Goal: Task Accomplishment & Management: Manage account settings

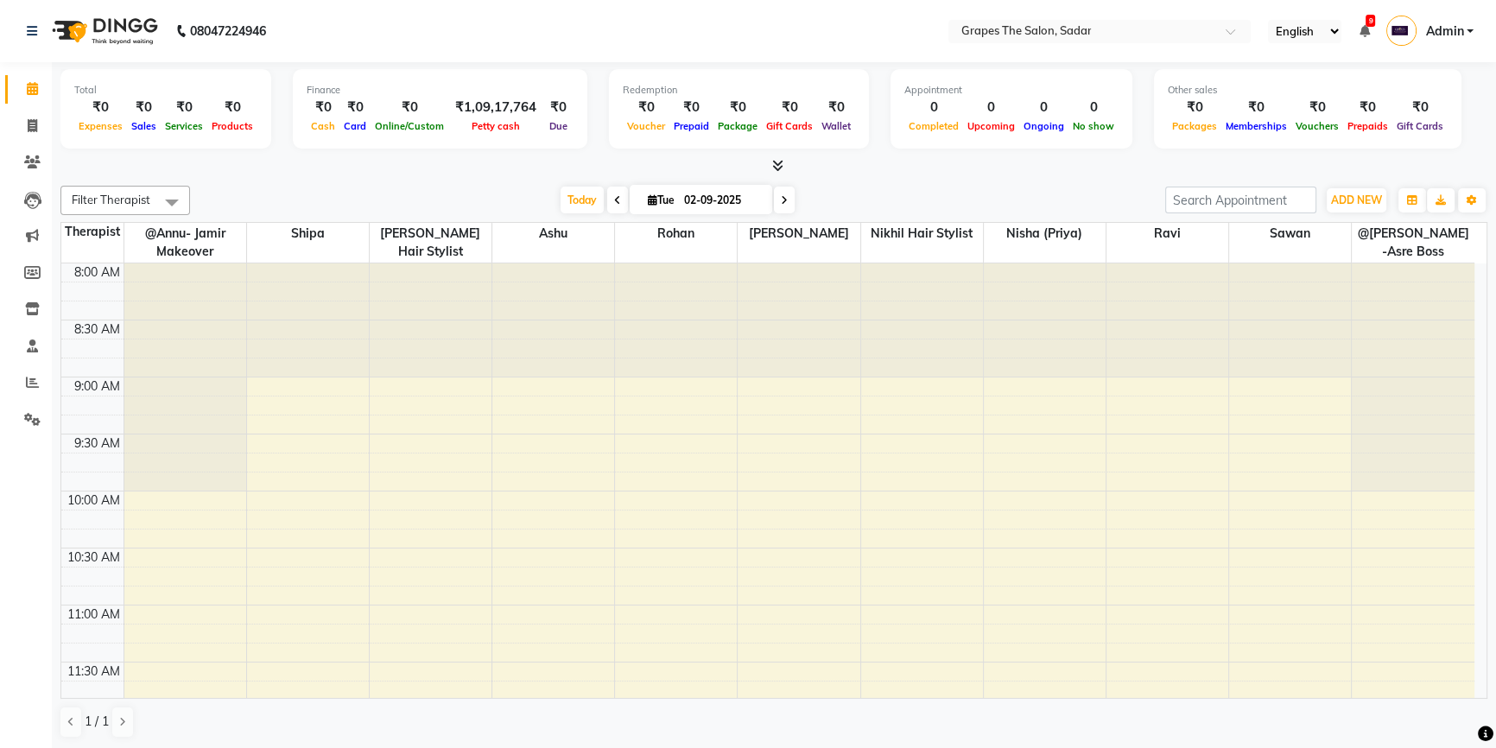
click at [75, 86] on div "Total" at bounding box center [165, 90] width 183 height 15
click at [328, 158] on div at bounding box center [773, 166] width 1427 height 18
click at [88, 103] on div "₹0" at bounding box center [100, 108] width 53 height 20
click at [89, 103] on div "₹0" at bounding box center [100, 108] width 53 height 20
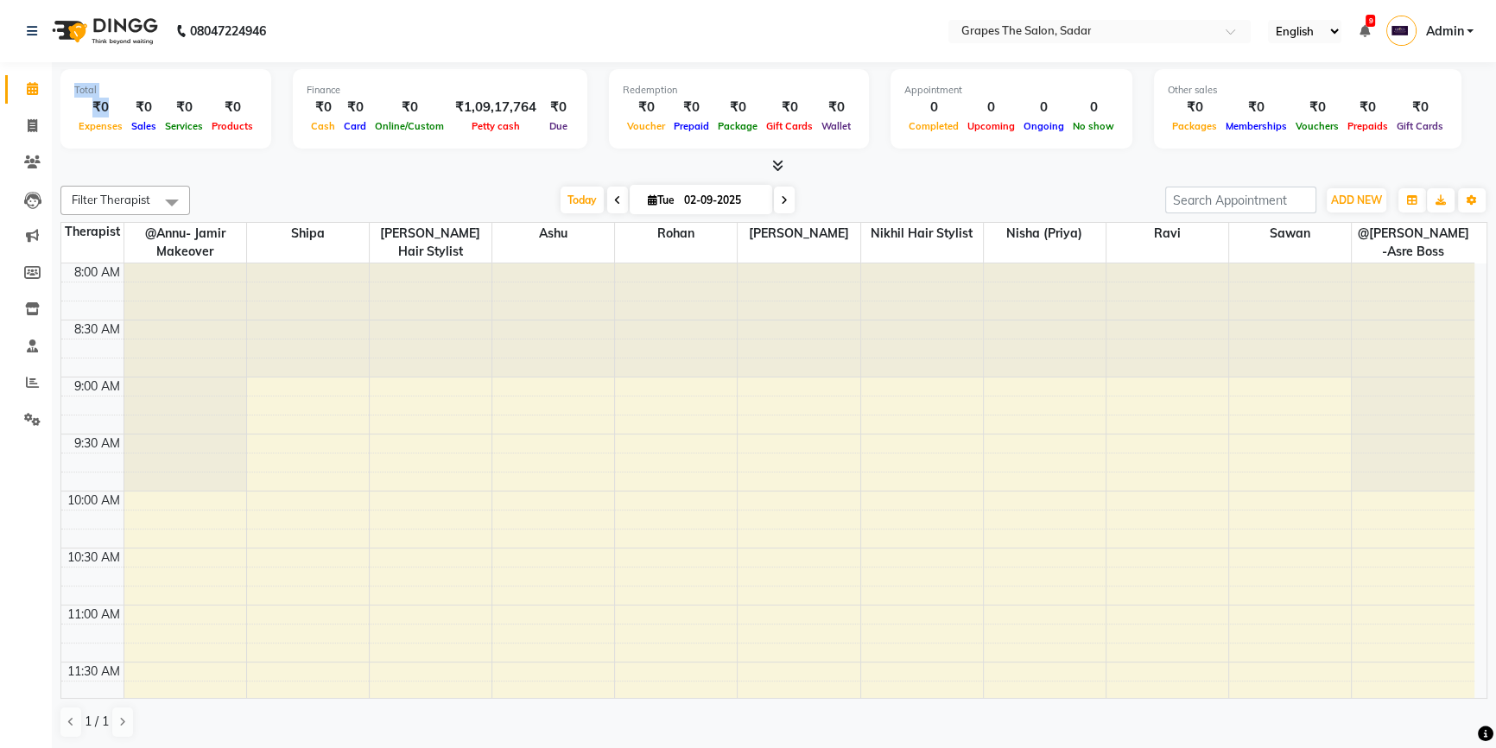
drag, startPoint x: 106, startPoint y: 97, endPoint x: 162, endPoint y: 126, distance: 62.6
click at [29, 158] on app-home "08047224946 Select Location × Grapes The Salon, Sadar English ENGLISH Español ا…" at bounding box center [748, 375] width 1496 height 750
click at [400, 155] on div "Total ₹0 Expenses ₹0 Sales ₹0 Services ₹0 Products Finance ₹0 Cash ₹0 Card ₹0 O…" at bounding box center [773, 118] width 1427 height 113
click at [27, 114] on link "Invoice" at bounding box center [25, 126] width 41 height 29
select select "55"
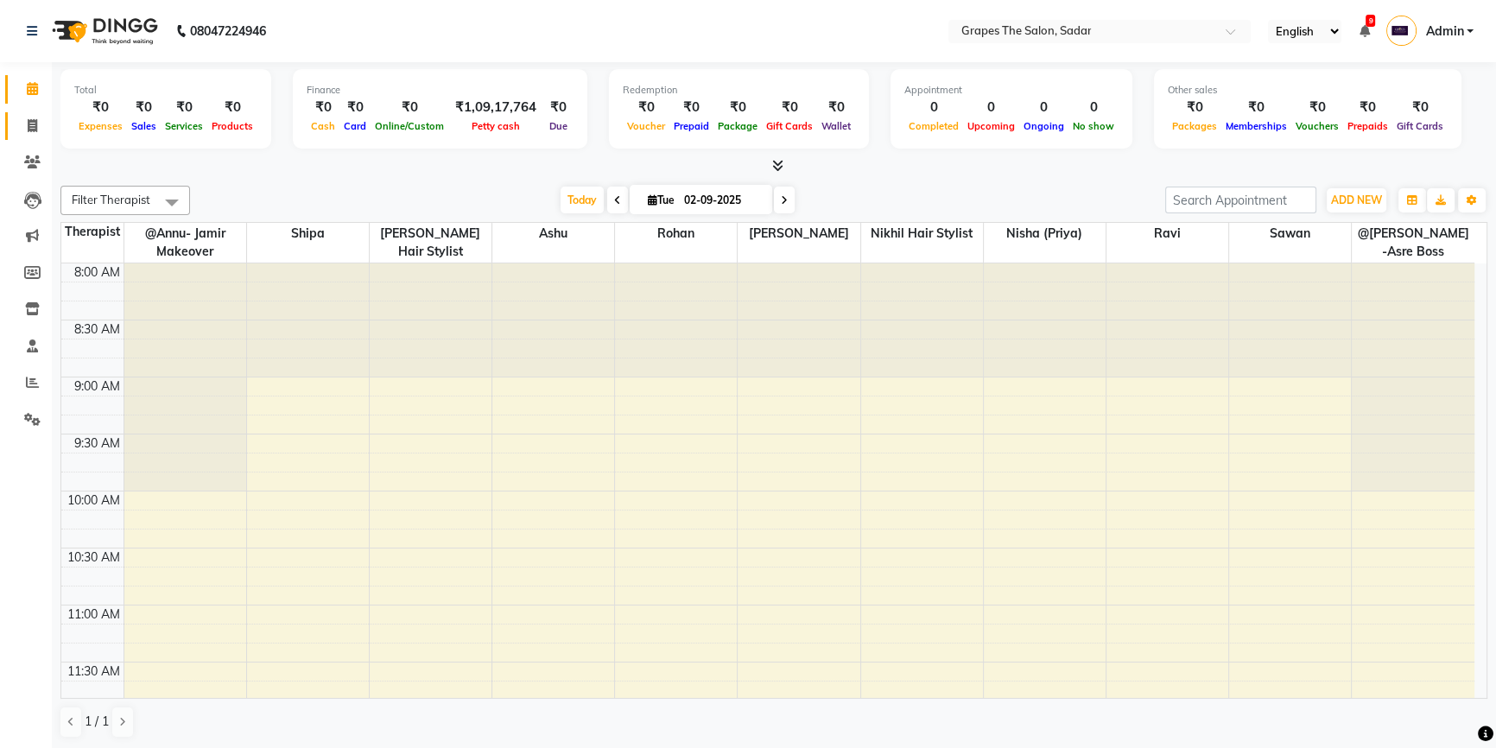
select select "service"
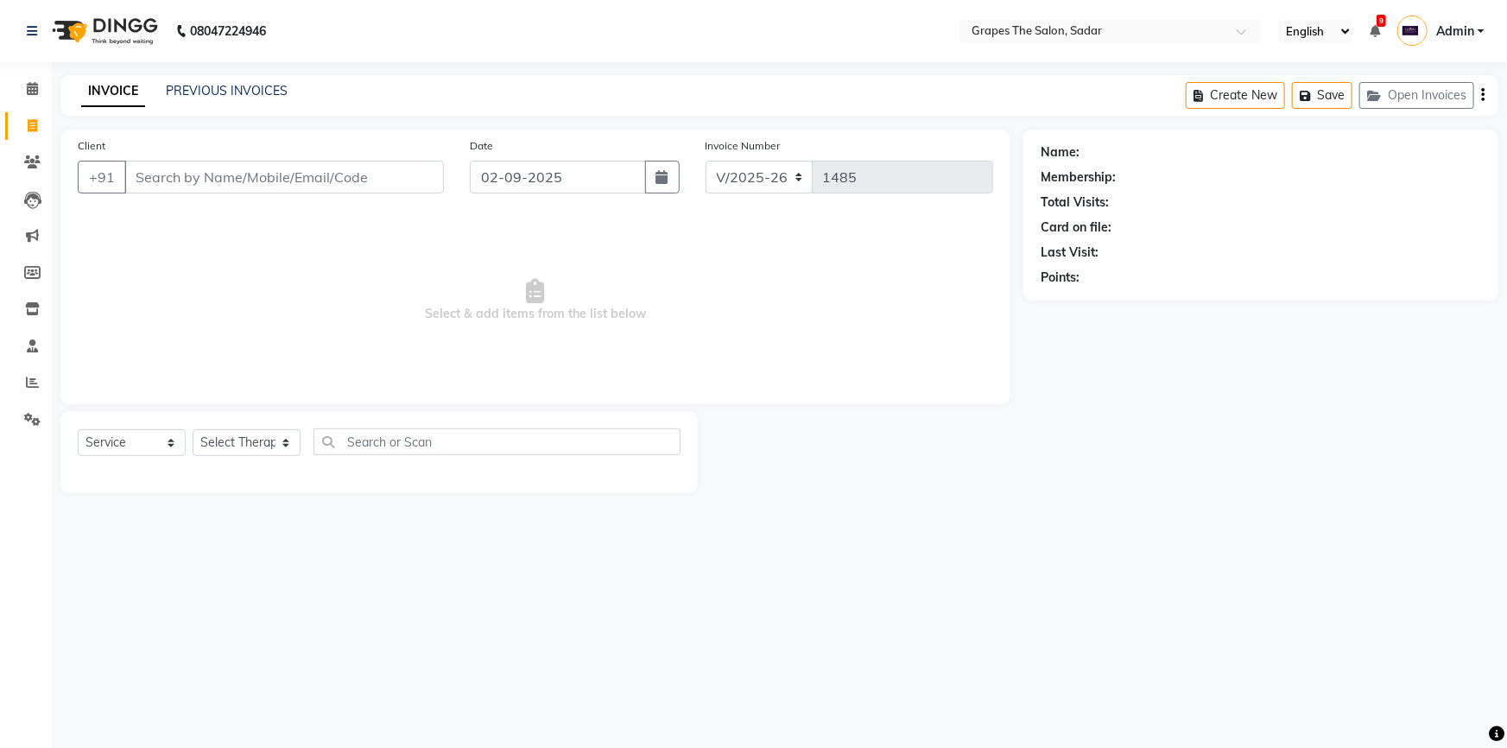
click at [280, 172] on input "Client" at bounding box center [284, 177] width 320 height 33
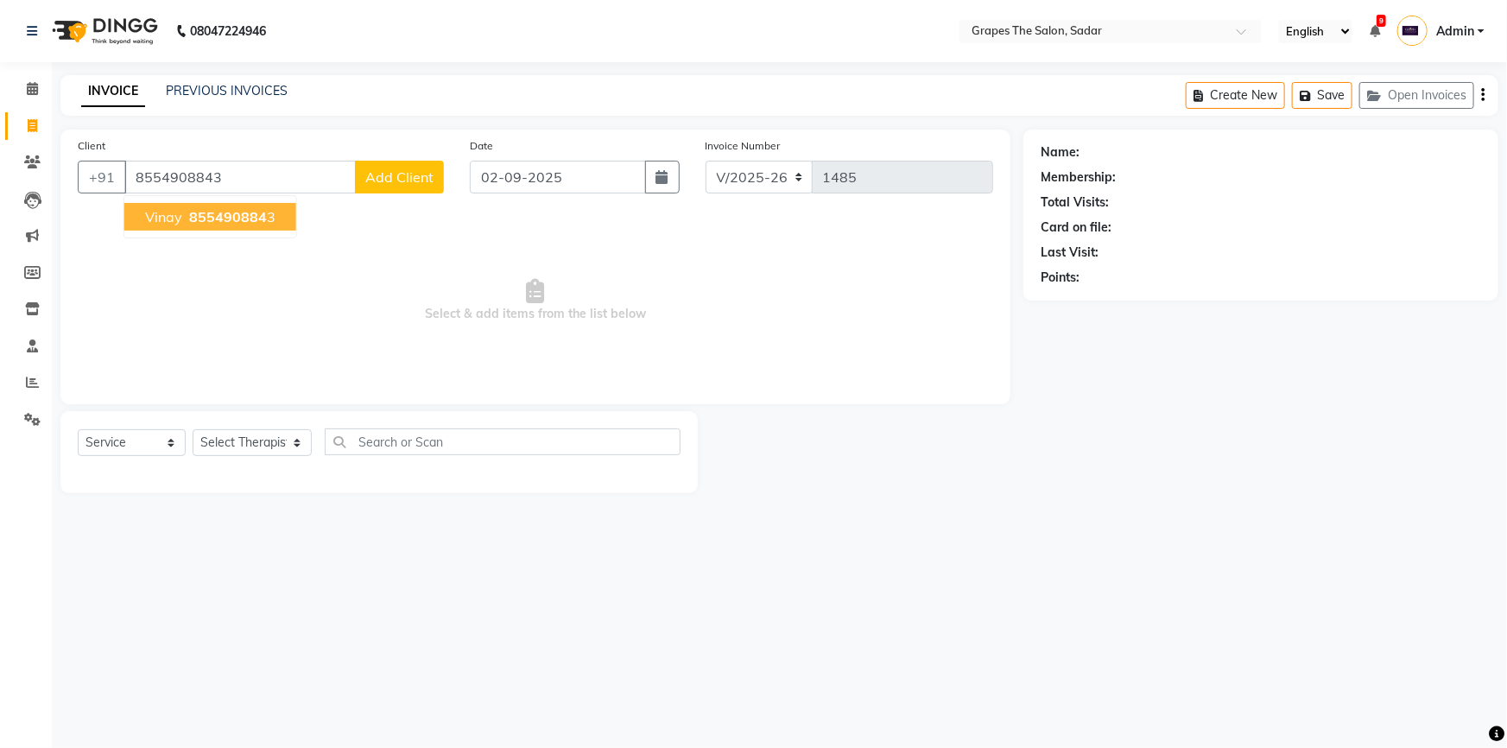
type input "8554908843"
click at [177, 226] on button "vinay 855490884 3" at bounding box center [210, 217] width 172 height 28
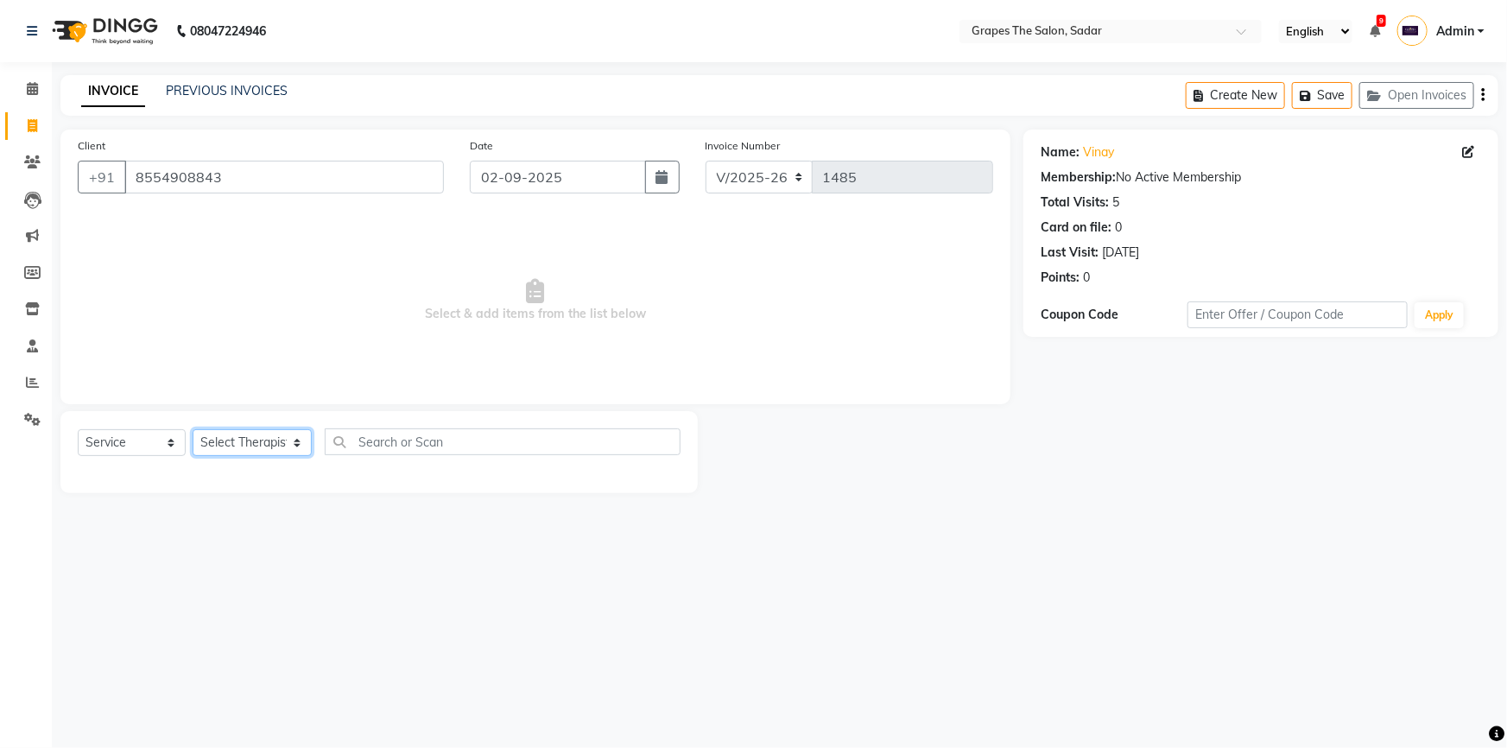
click at [285, 443] on select "Select Therapist @Annu- jamir makeover ashu @Gunjan-Asre Boss Khushi Rathod Nik…" at bounding box center [252, 442] width 119 height 27
select select "52626"
click at [193, 429] on select "Select Therapist @Annu- jamir makeover ashu @Gunjan-Asre Boss Khushi Rathod Nik…" at bounding box center [252, 442] width 119 height 27
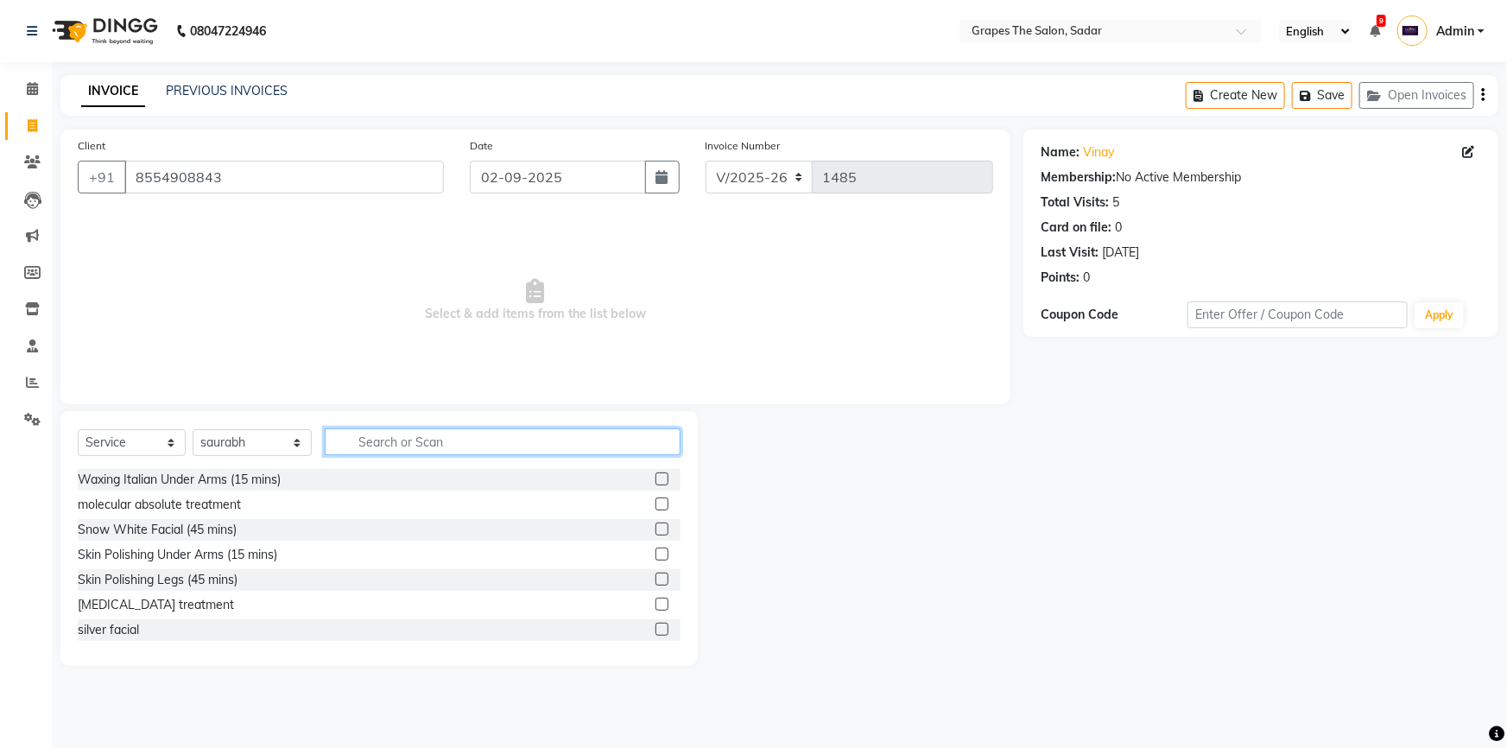
click at [470, 438] on input "text" at bounding box center [503, 441] width 356 height 27
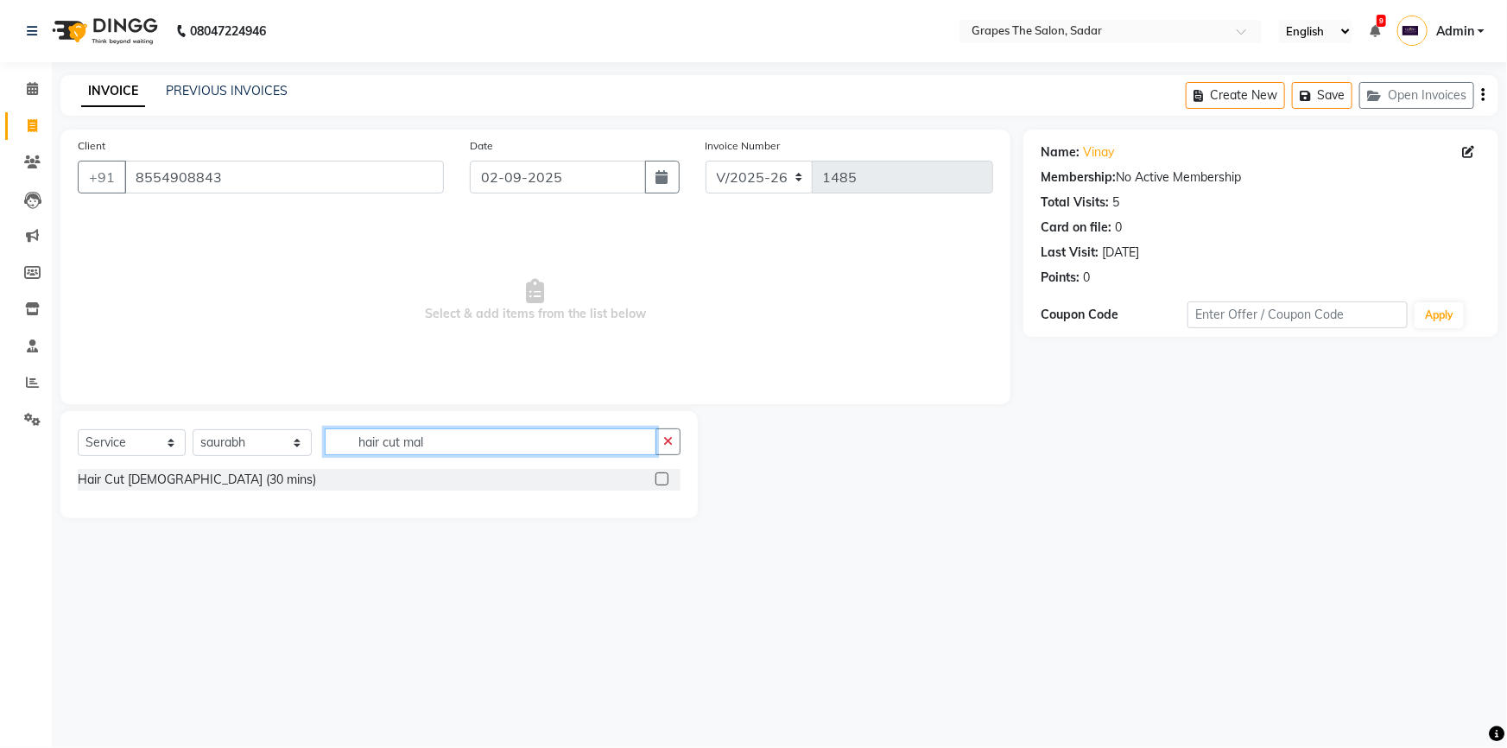
type input "hair cut mal"
drag, startPoint x: 377, startPoint y: 484, endPoint x: 427, endPoint y: 435, distance: 70.2
click at [377, 483] on div "Hair Cut [DEMOGRAPHIC_DATA] (30 mins)" at bounding box center [379, 480] width 603 height 22
click at [664, 480] on label at bounding box center [662, 479] width 13 height 13
click at [664, 480] on input "checkbox" at bounding box center [661, 479] width 11 height 11
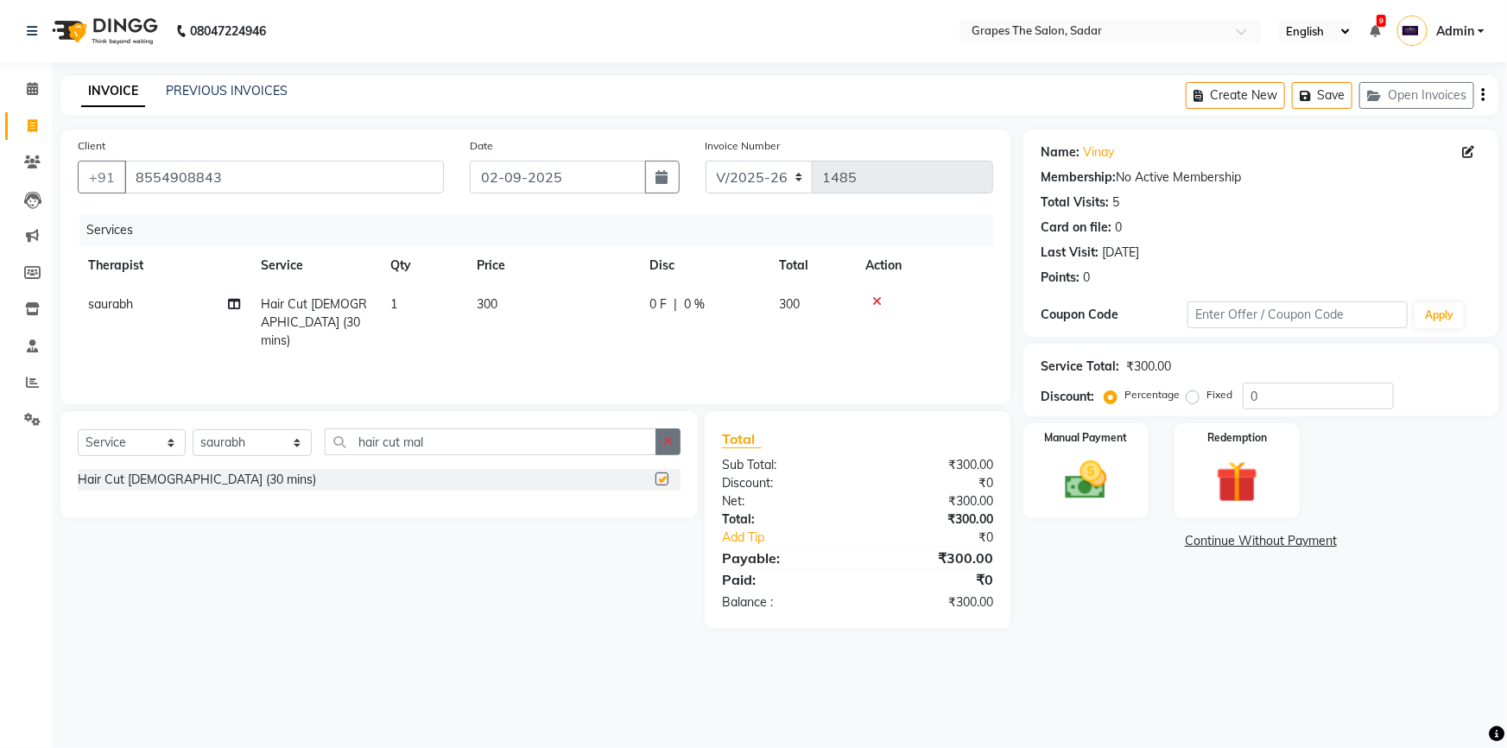
checkbox input "false"
click at [665, 444] on icon "button" at bounding box center [668, 441] width 10 height 12
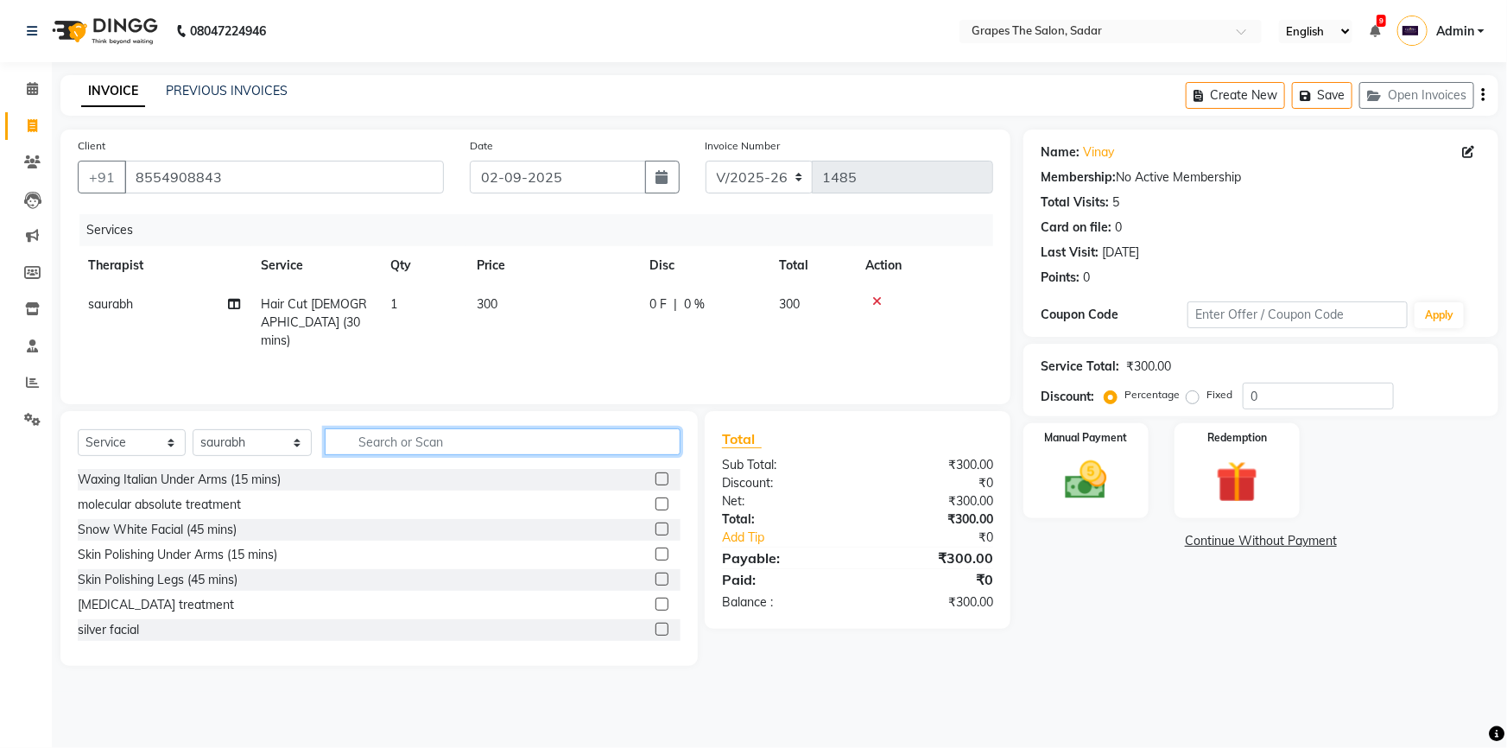
click at [593, 441] on input "text" at bounding box center [503, 441] width 356 height 27
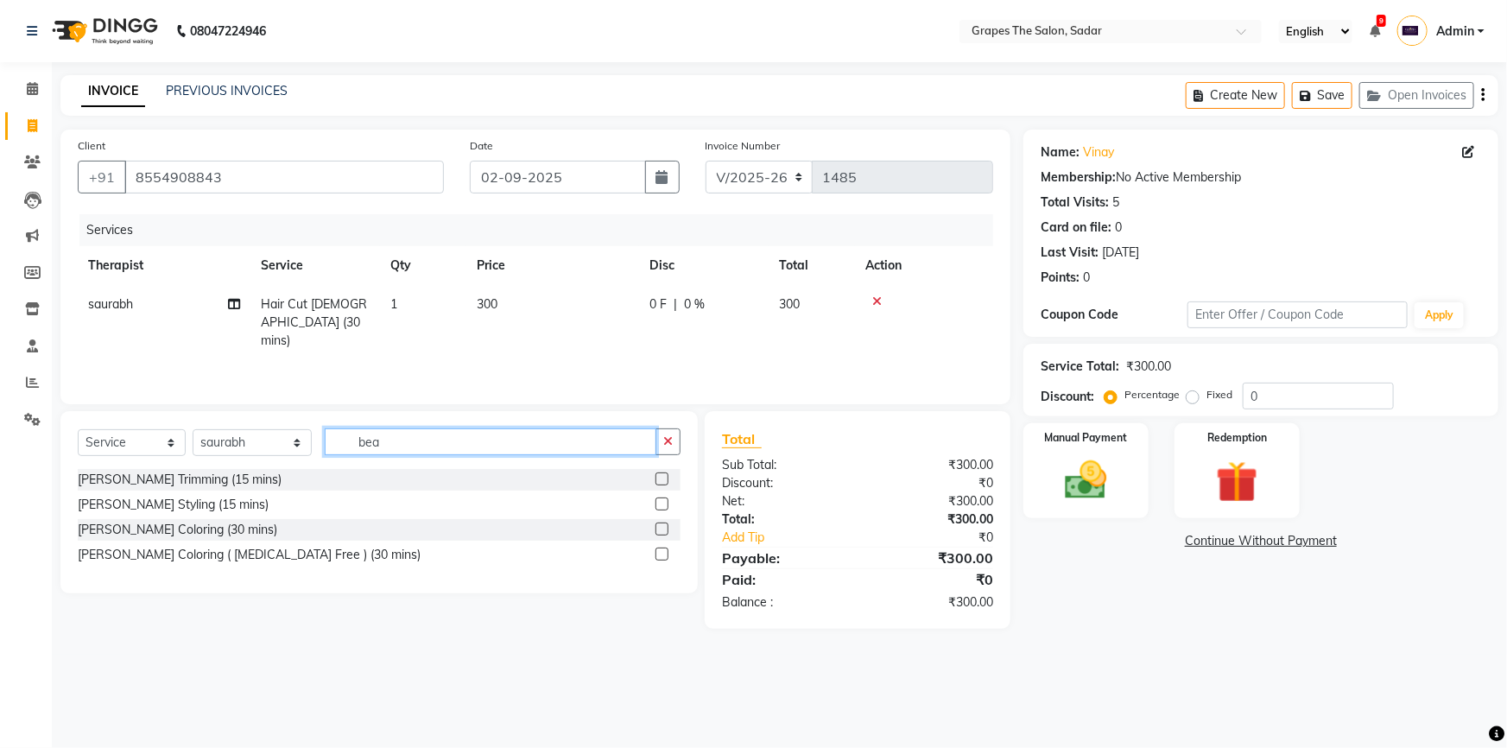
type input "bea"
click at [663, 502] on label at bounding box center [662, 504] width 13 height 13
click at [663, 502] on input "checkbox" at bounding box center [661, 504] width 11 height 11
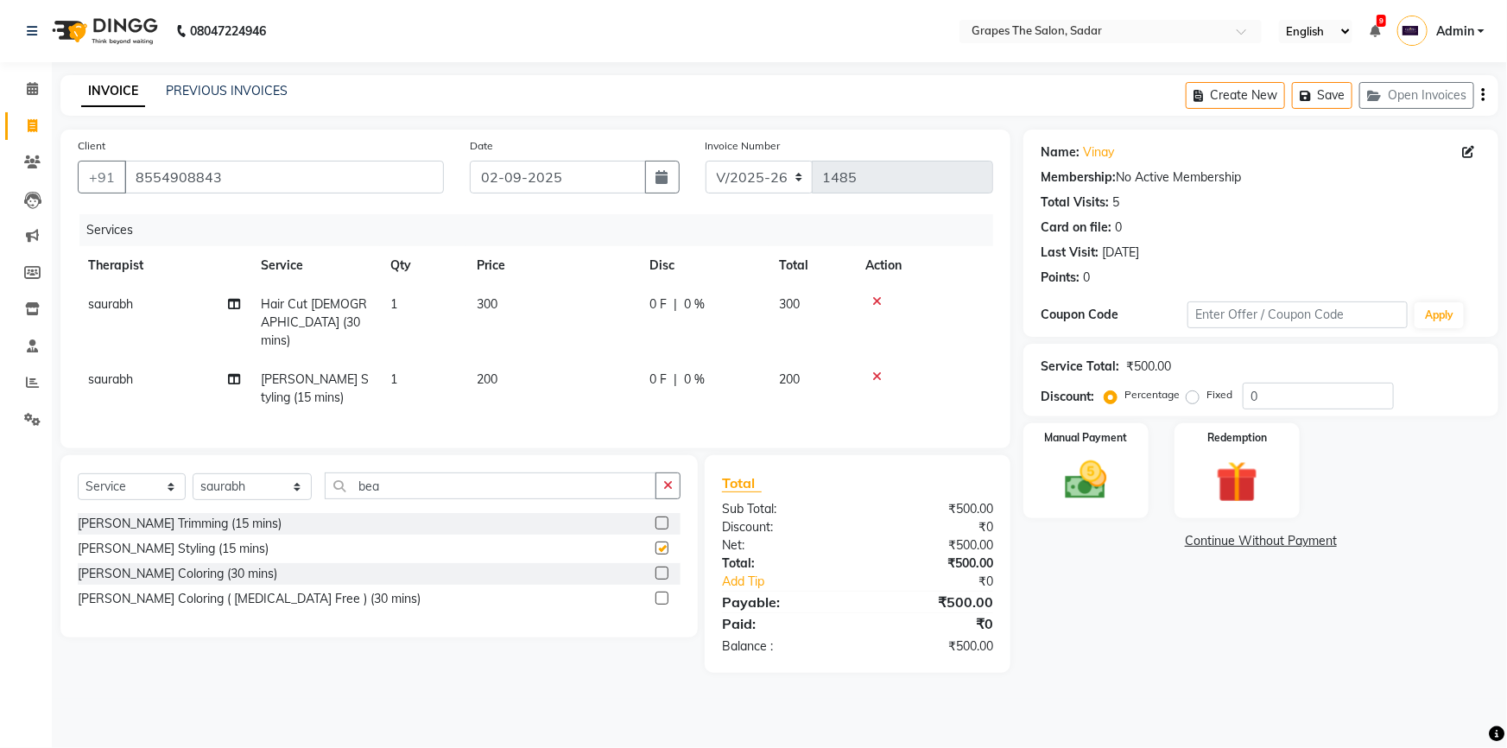
checkbox input "false"
click at [674, 475] on button "button" at bounding box center [668, 486] width 25 height 27
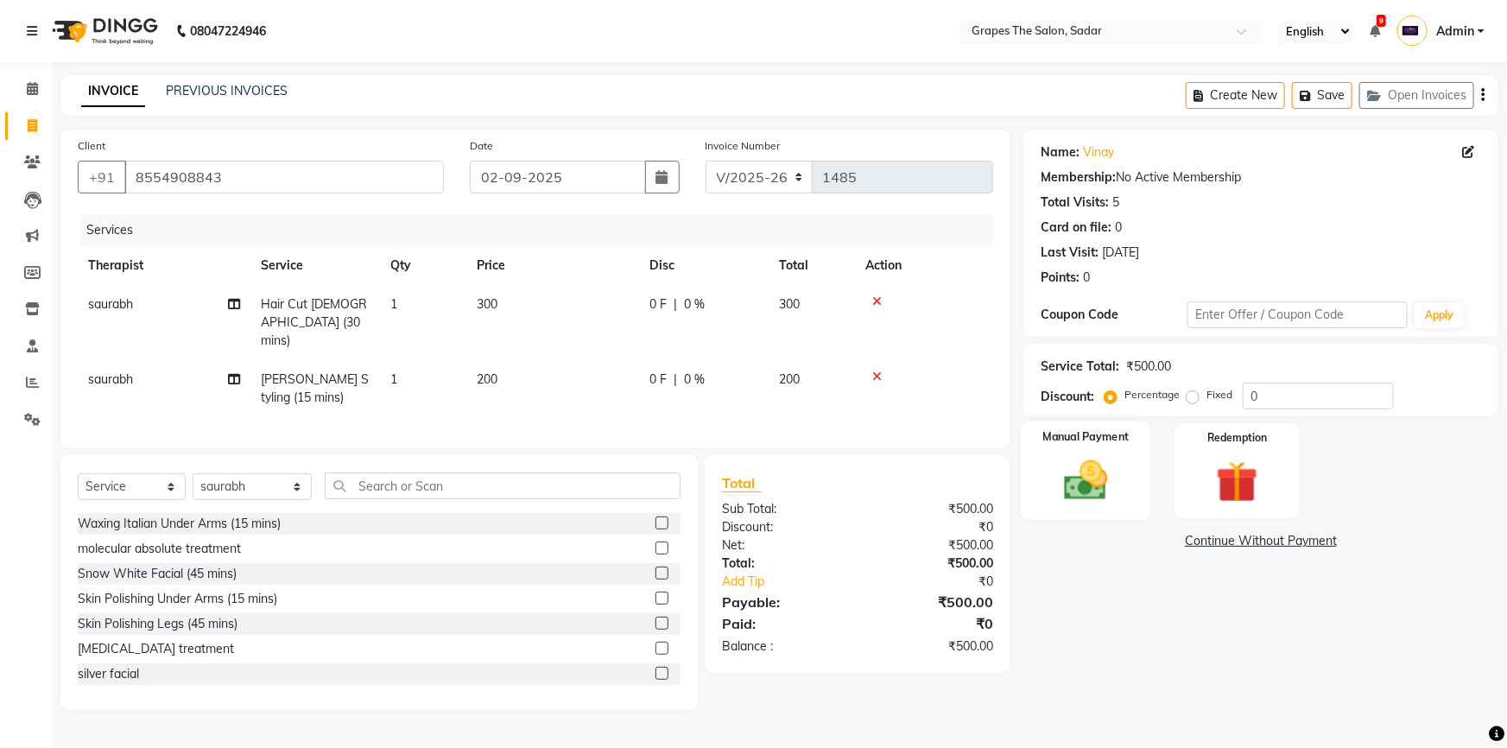
click at [1126, 460] on div "Manual Payment" at bounding box center [1086, 471] width 130 height 99
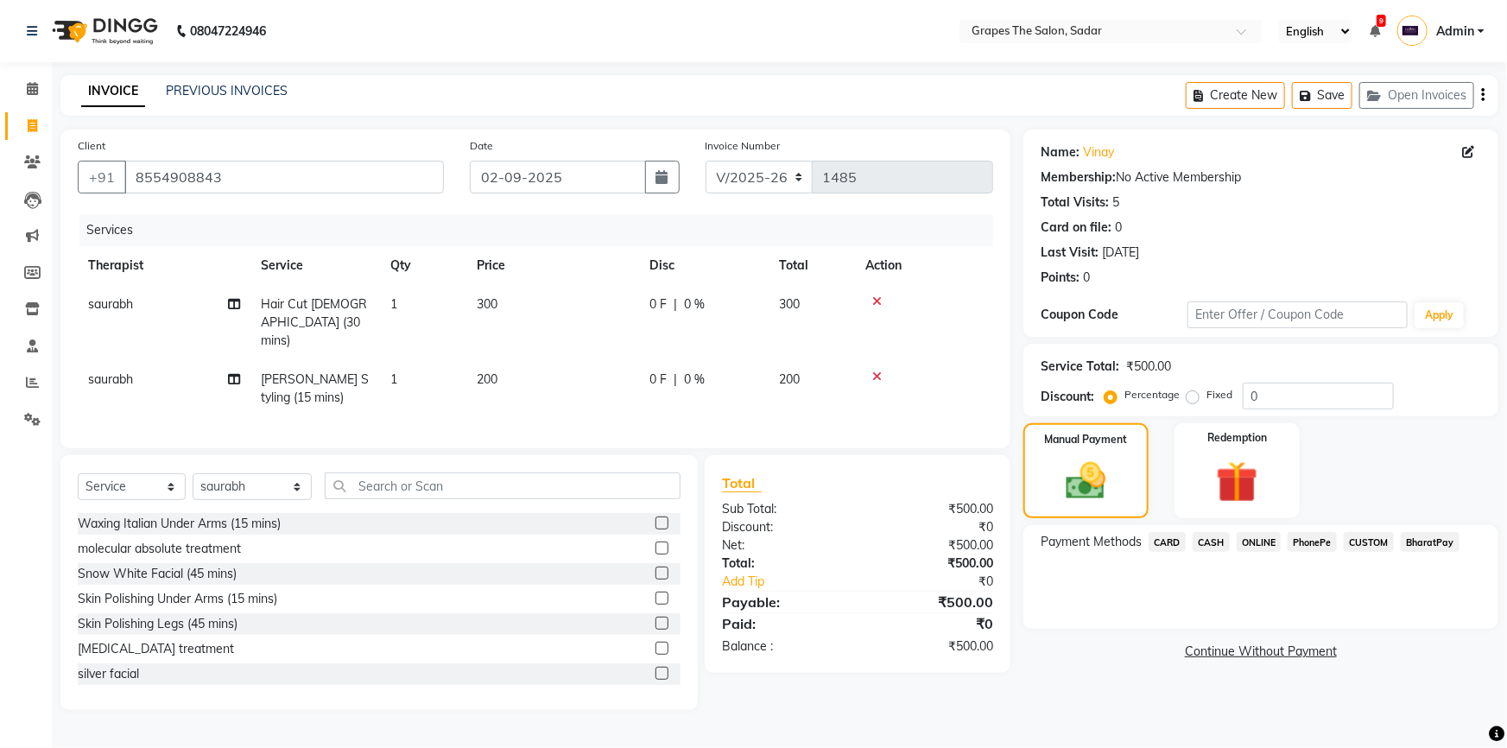
click at [1220, 542] on span "CASH" at bounding box center [1211, 542] width 37 height 20
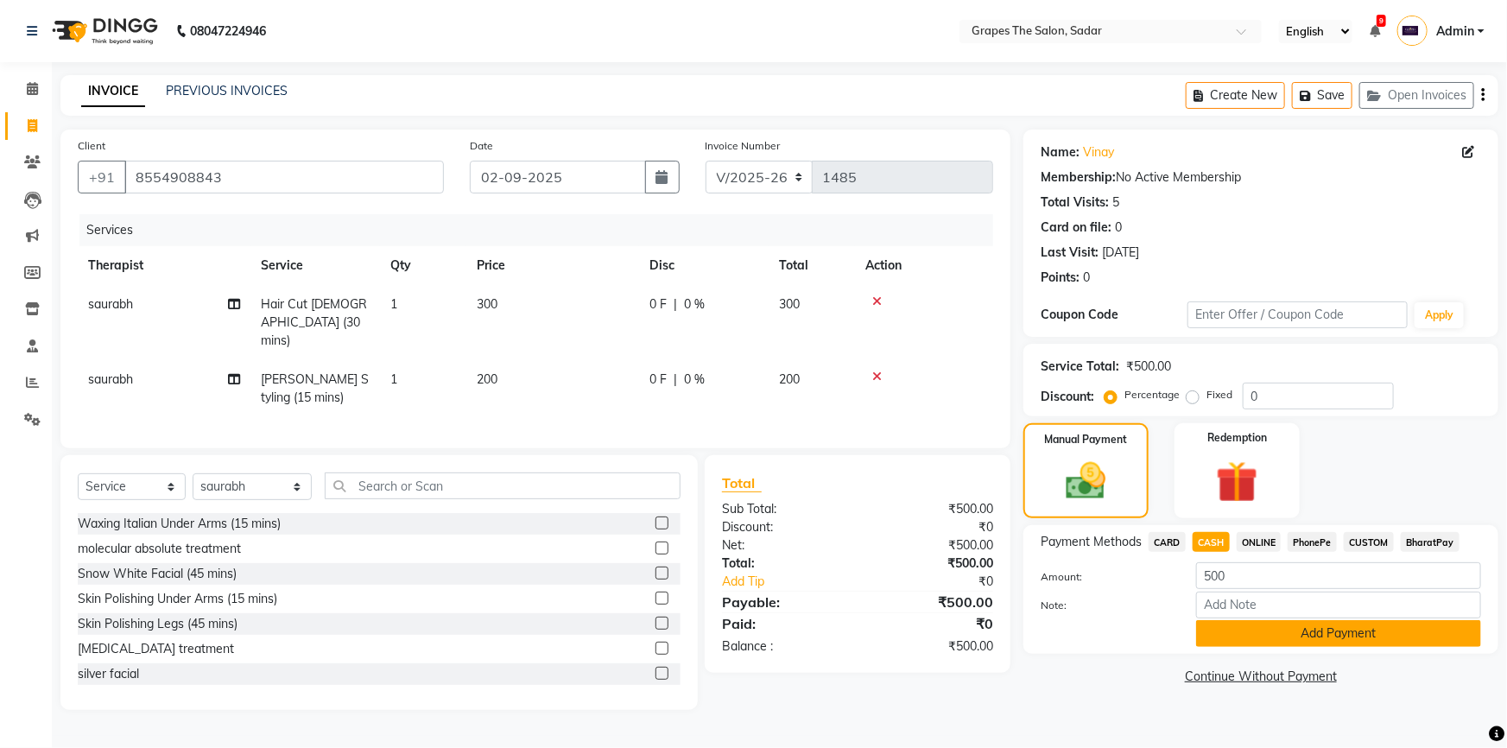
click at [1245, 631] on button "Add Payment" at bounding box center [1338, 633] width 285 height 27
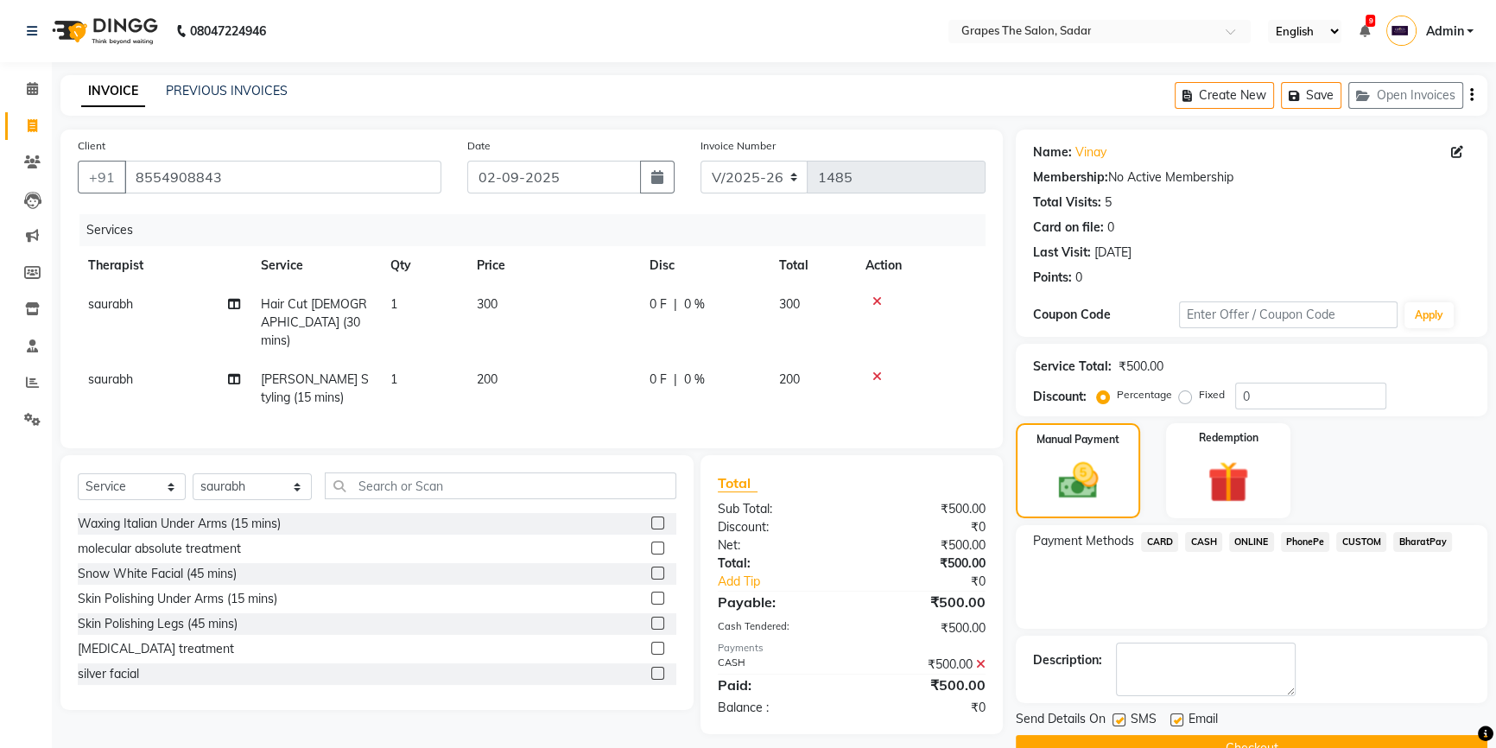
scroll to position [38, 0]
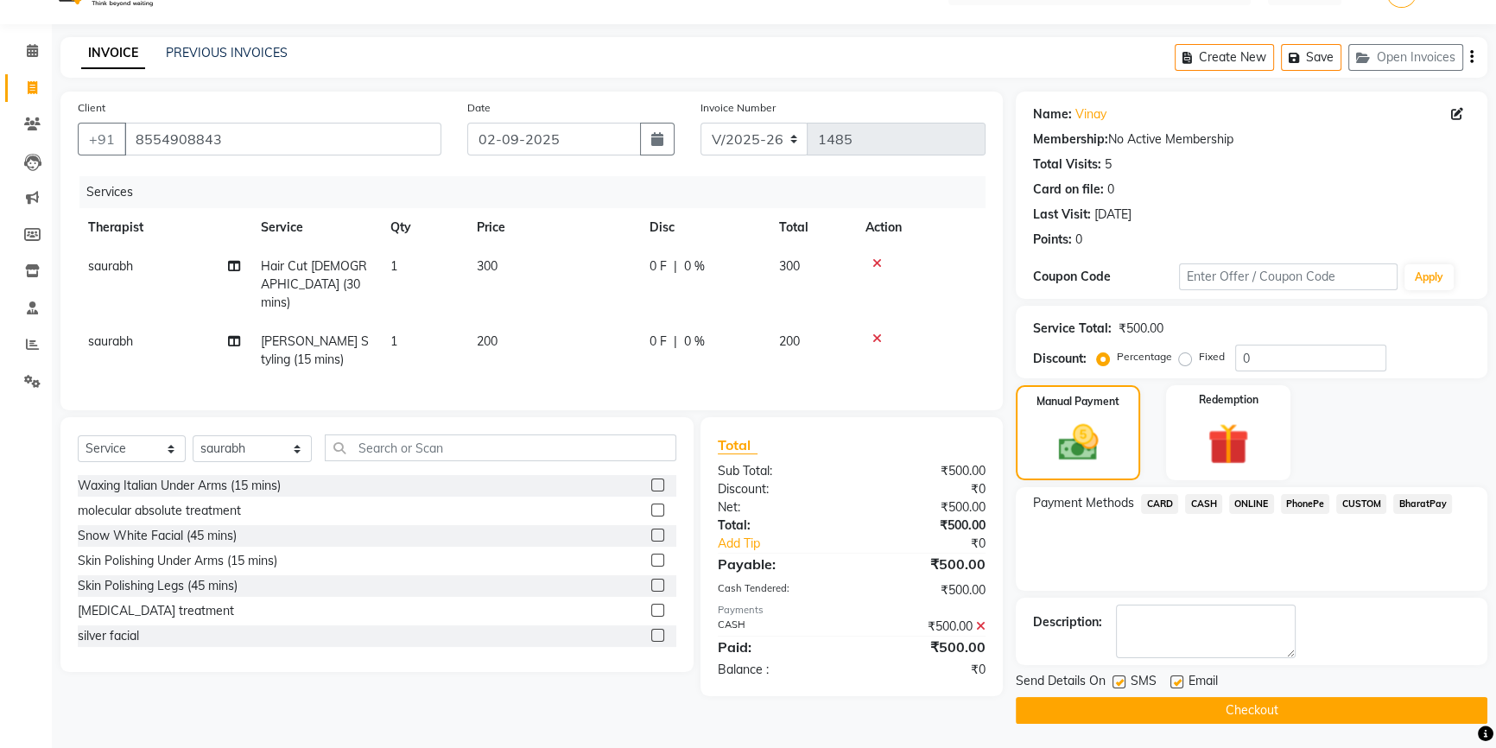
click at [1172, 680] on label at bounding box center [1177, 682] width 13 height 13
click at [1172, 680] on input "checkbox" at bounding box center [1176, 682] width 11 height 11
checkbox input "false"
click at [1114, 682] on label at bounding box center [1119, 682] width 13 height 13
click at [1114, 682] on input "checkbox" at bounding box center [1118, 682] width 11 height 11
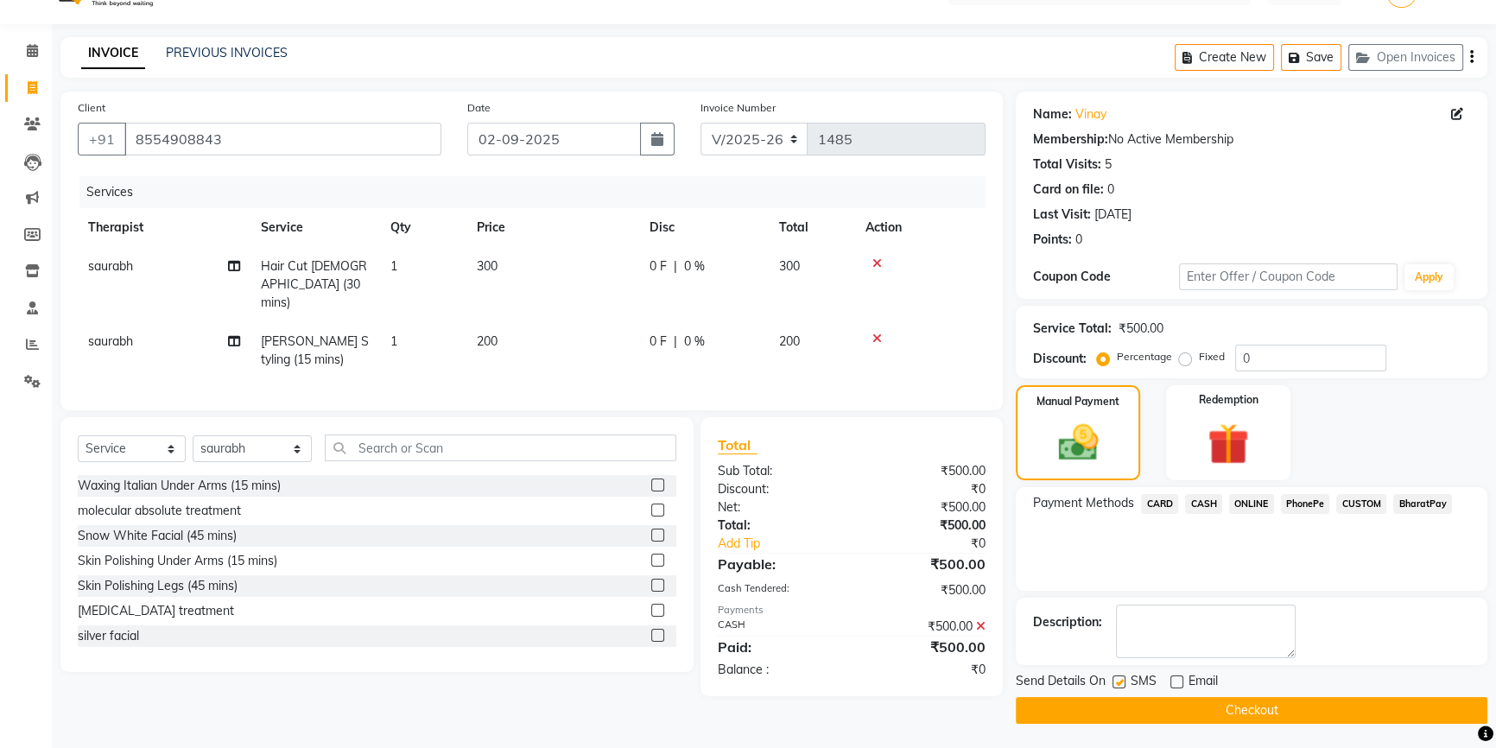
checkbox input "false"
click at [1114, 701] on button "Checkout" at bounding box center [1252, 710] width 472 height 27
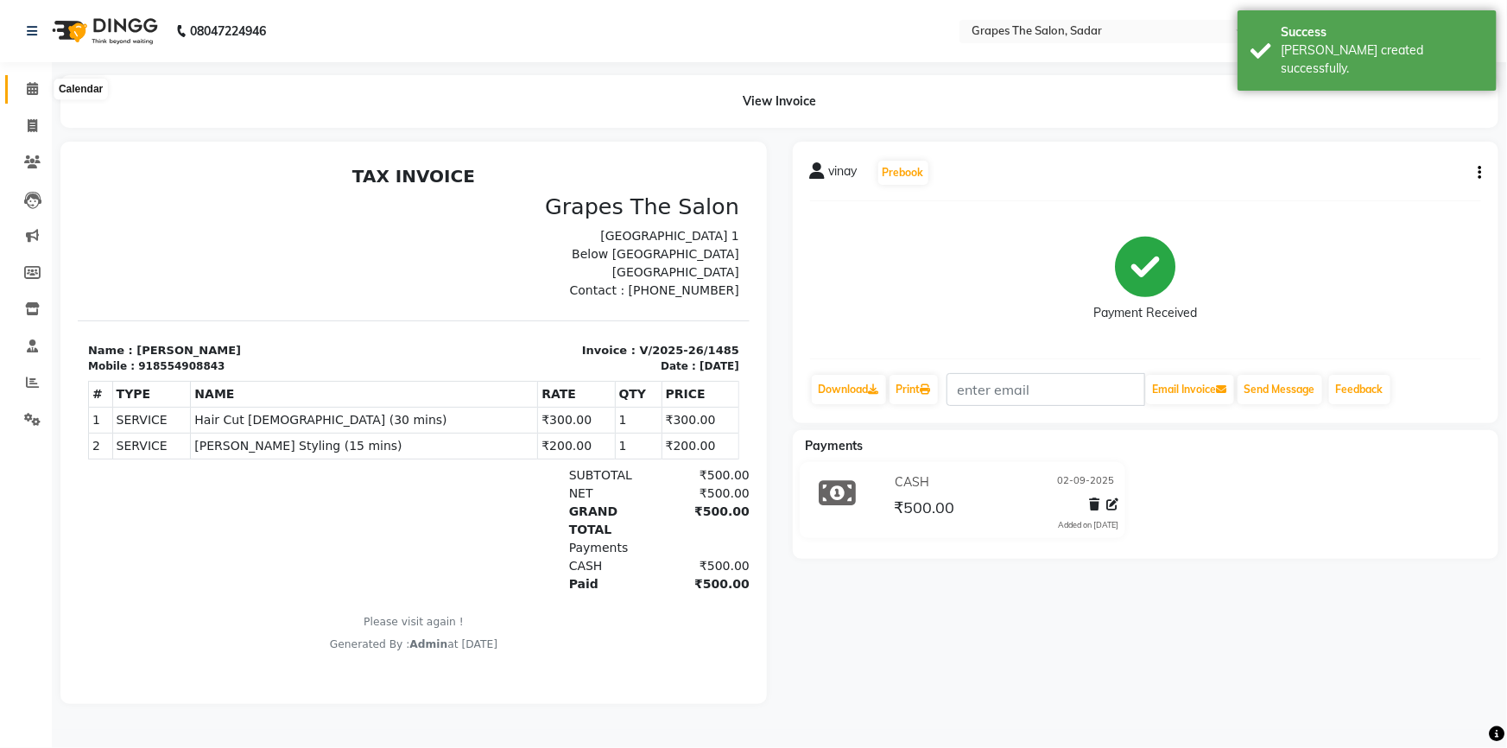
click at [35, 88] on icon at bounding box center [32, 88] width 11 height 13
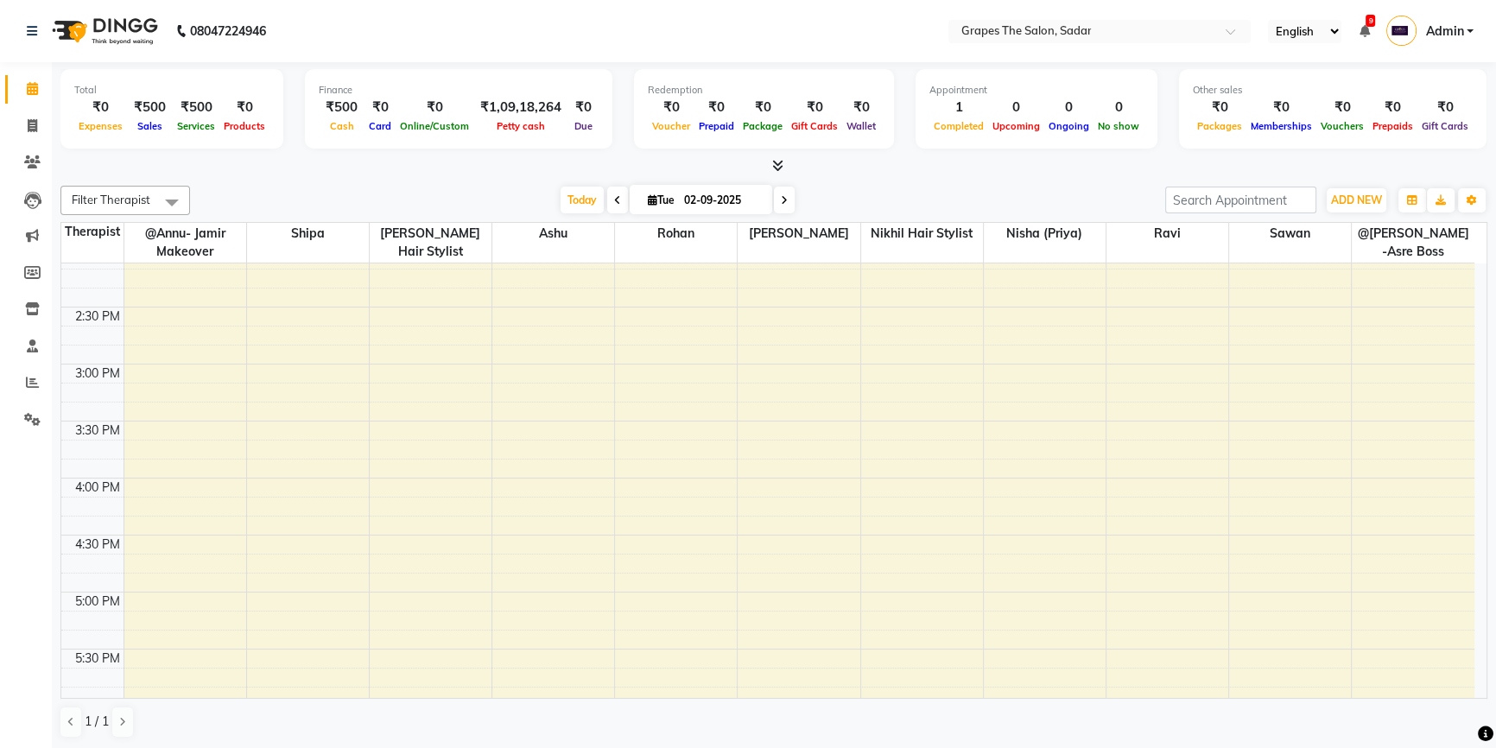
scroll to position [721, 0]
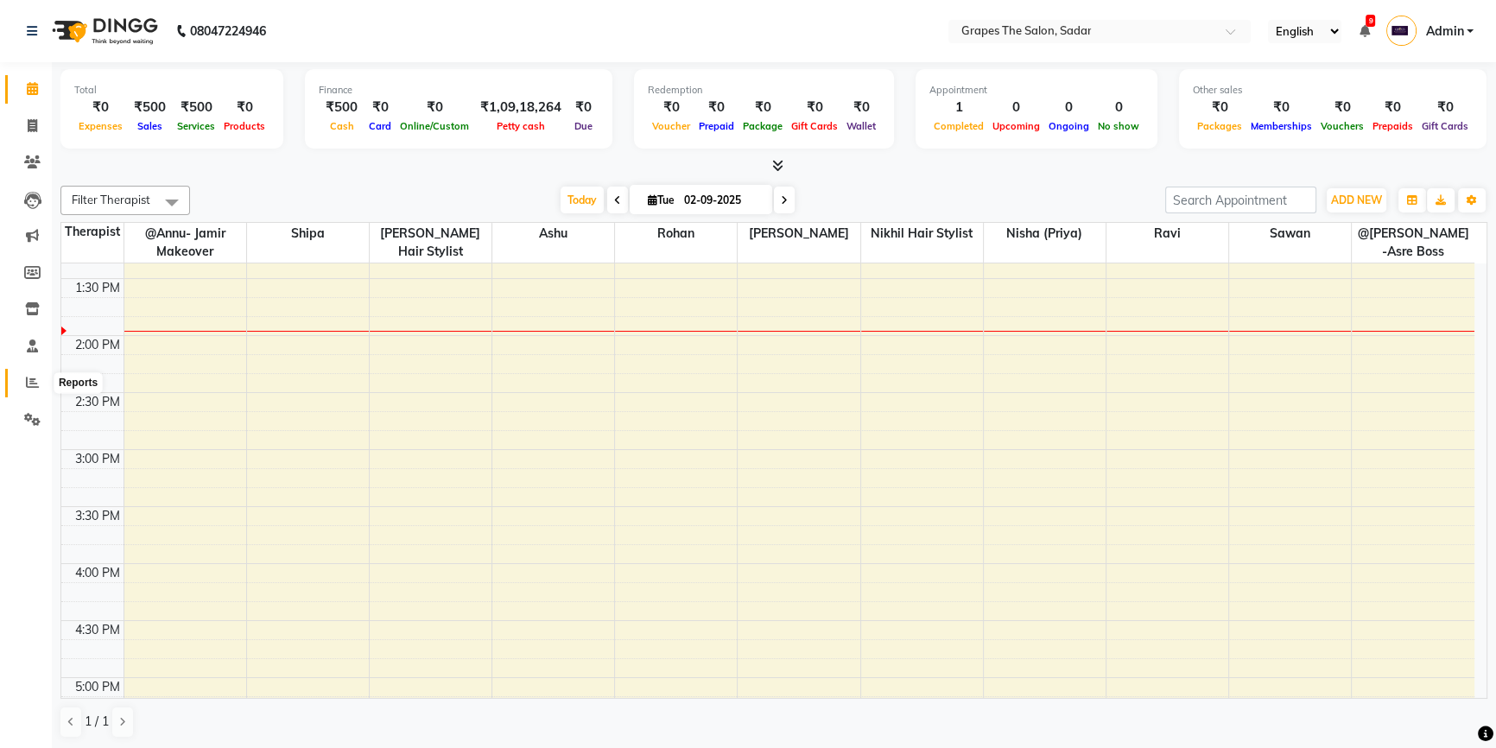
click at [29, 387] on icon at bounding box center [32, 382] width 13 height 13
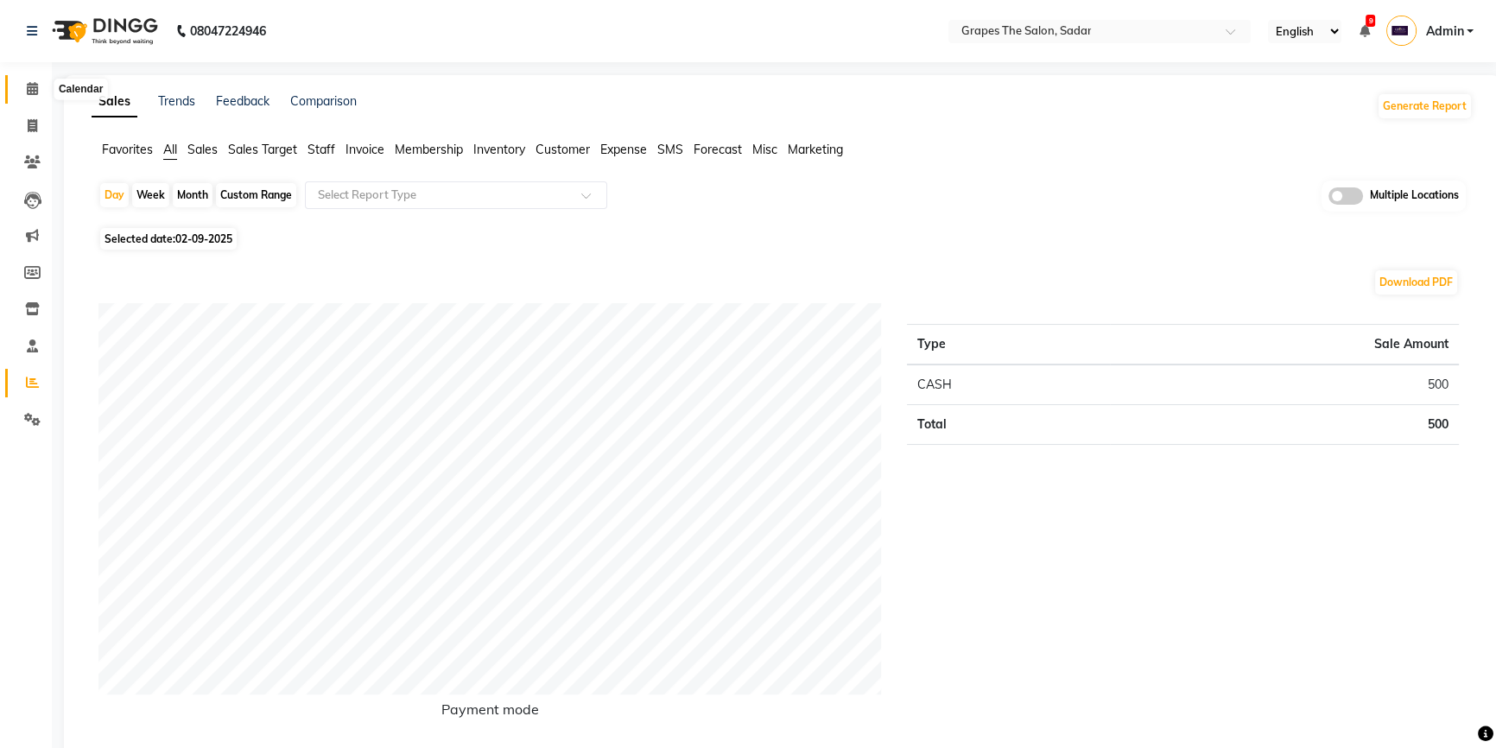
click at [35, 92] on icon at bounding box center [32, 88] width 11 height 13
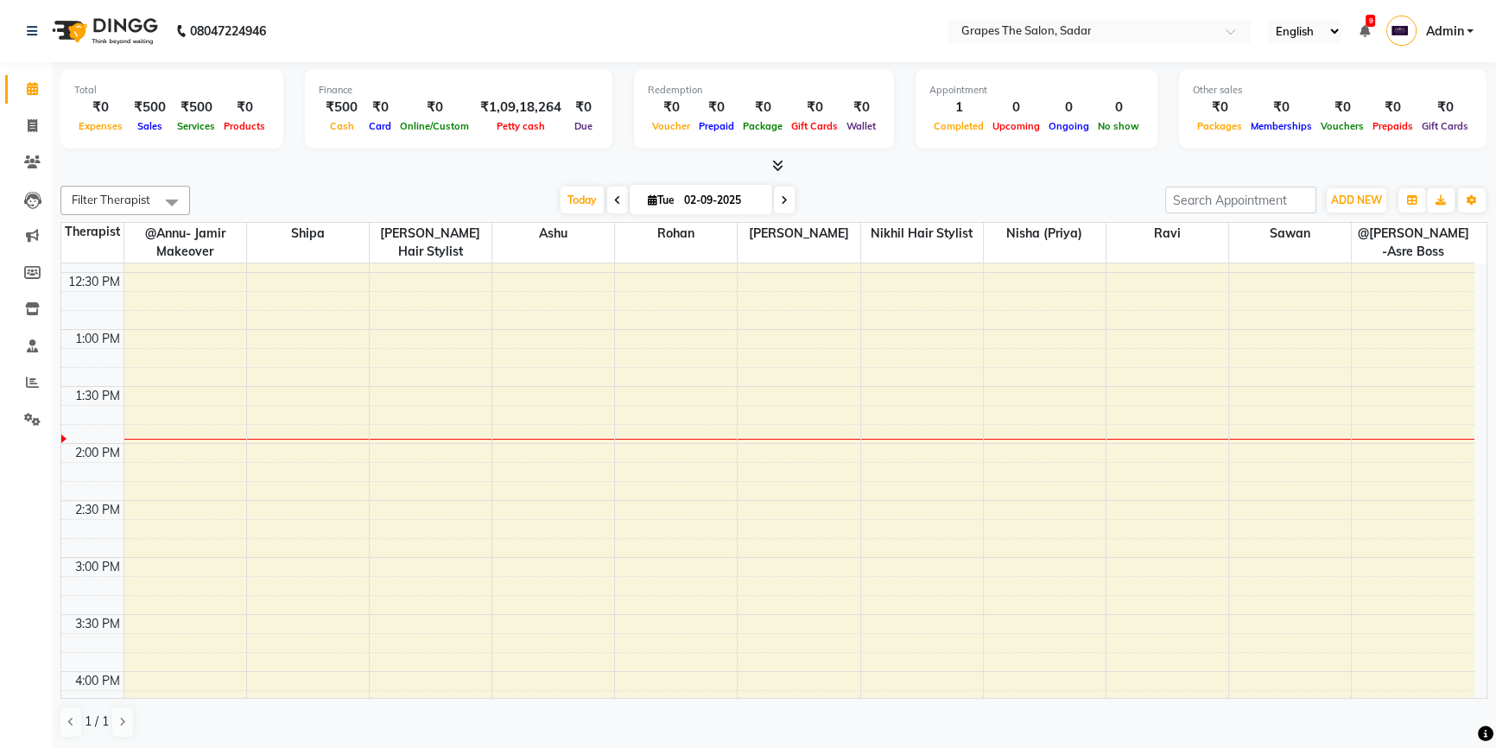
scroll to position [613, 0]
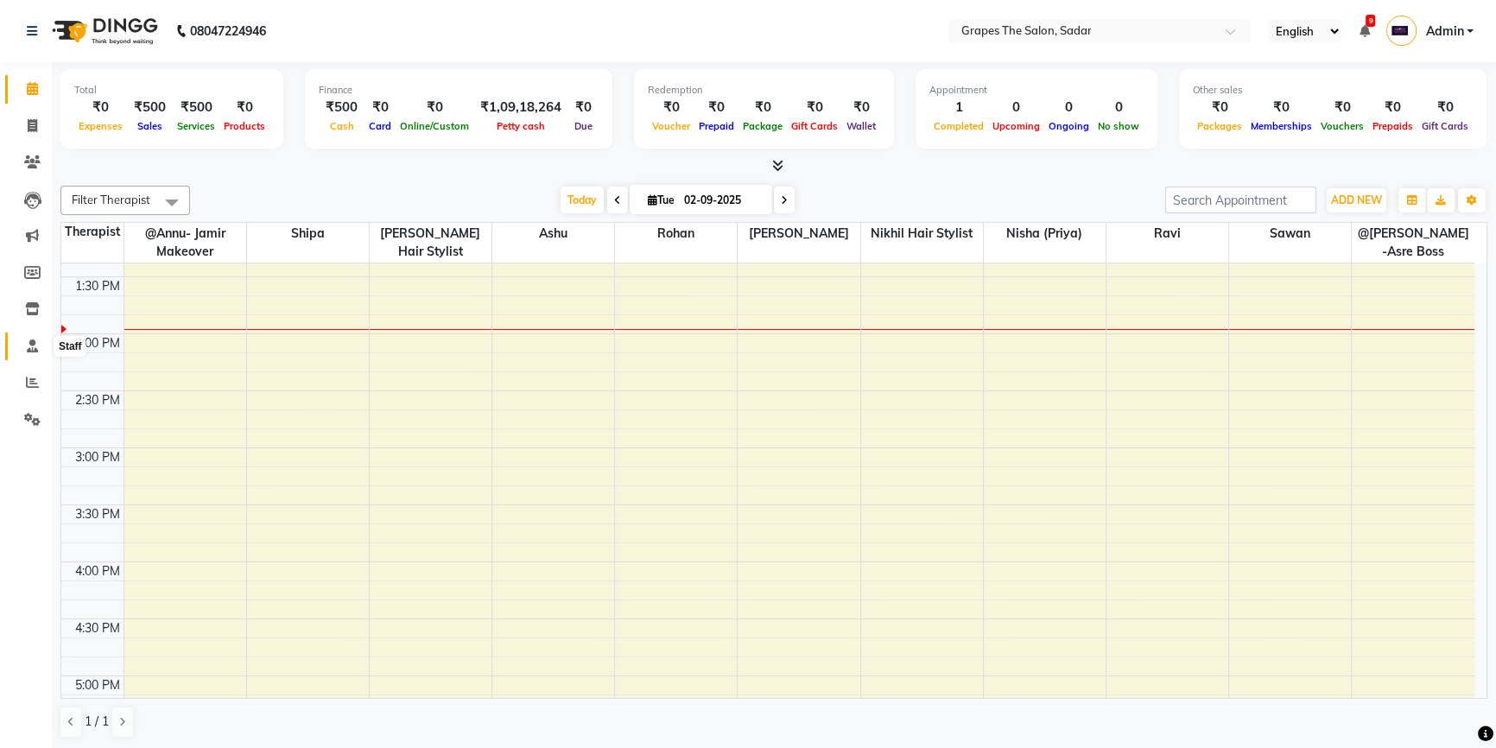
click at [29, 346] on icon at bounding box center [32, 345] width 11 height 13
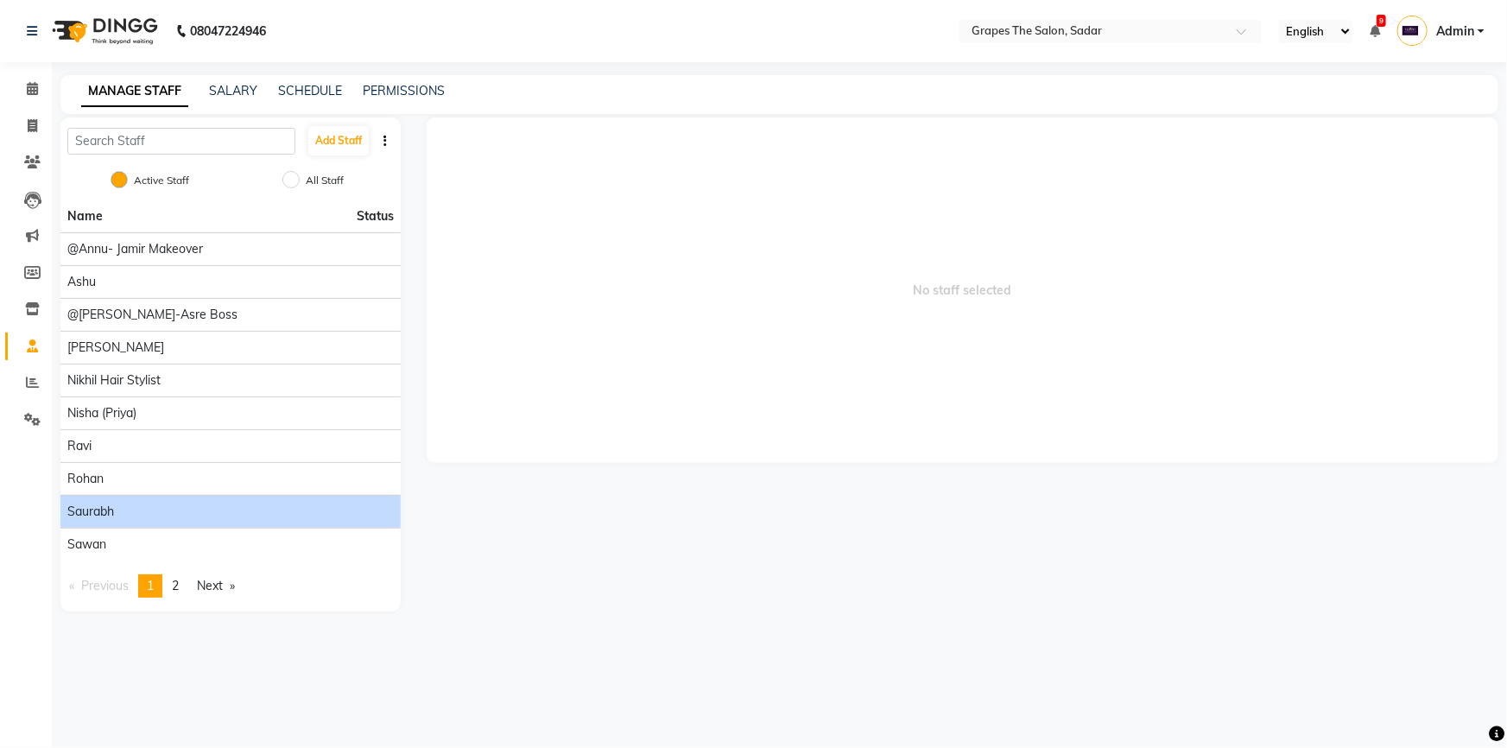
click at [130, 513] on div "saurabh" at bounding box center [230, 512] width 327 height 18
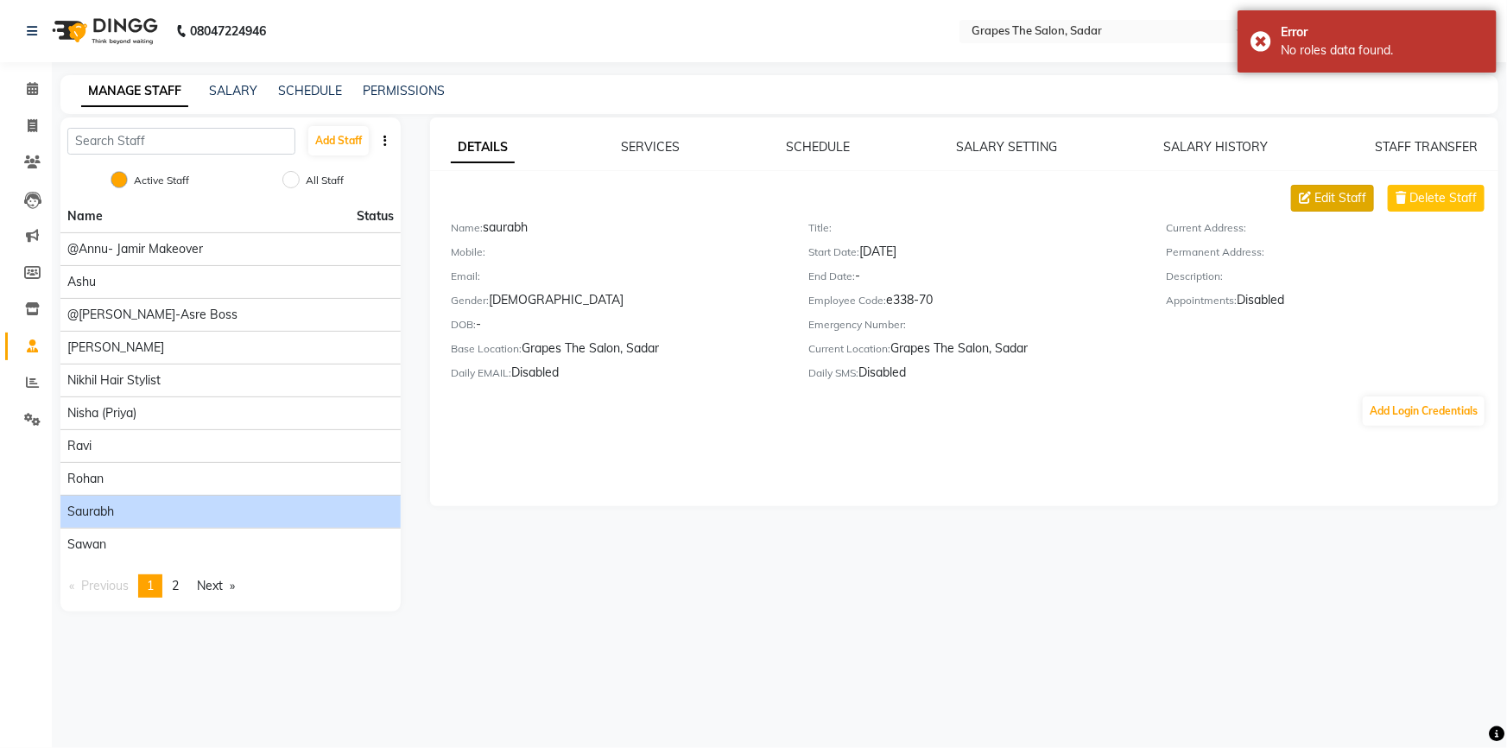
click at [1339, 197] on span "Edit Staff" at bounding box center [1341, 198] width 52 height 18
select select "[DEMOGRAPHIC_DATA]"
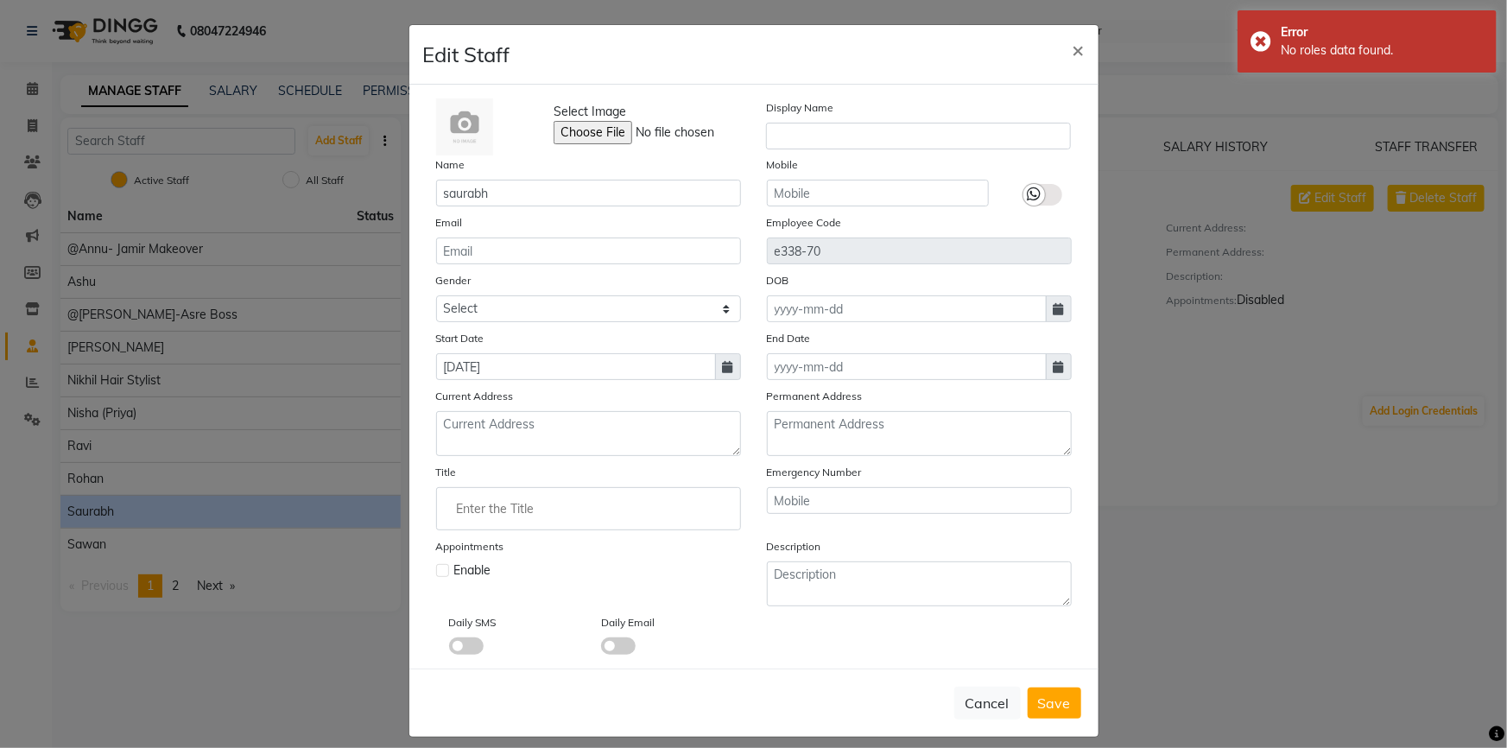
click at [440, 574] on label at bounding box center [442, 570] width 13 height 13
click at [440, 574] on input "checkbox" at bounding box center [441, 568] width 11 height 11
checkbox input "true"
click at [1032, 723] on div "Cancel Save" at bounding box center [753, 703] width 689 height 68
click at [1043, 710] on span "Save" at bounding box center [1054, 703] width 33 height 17
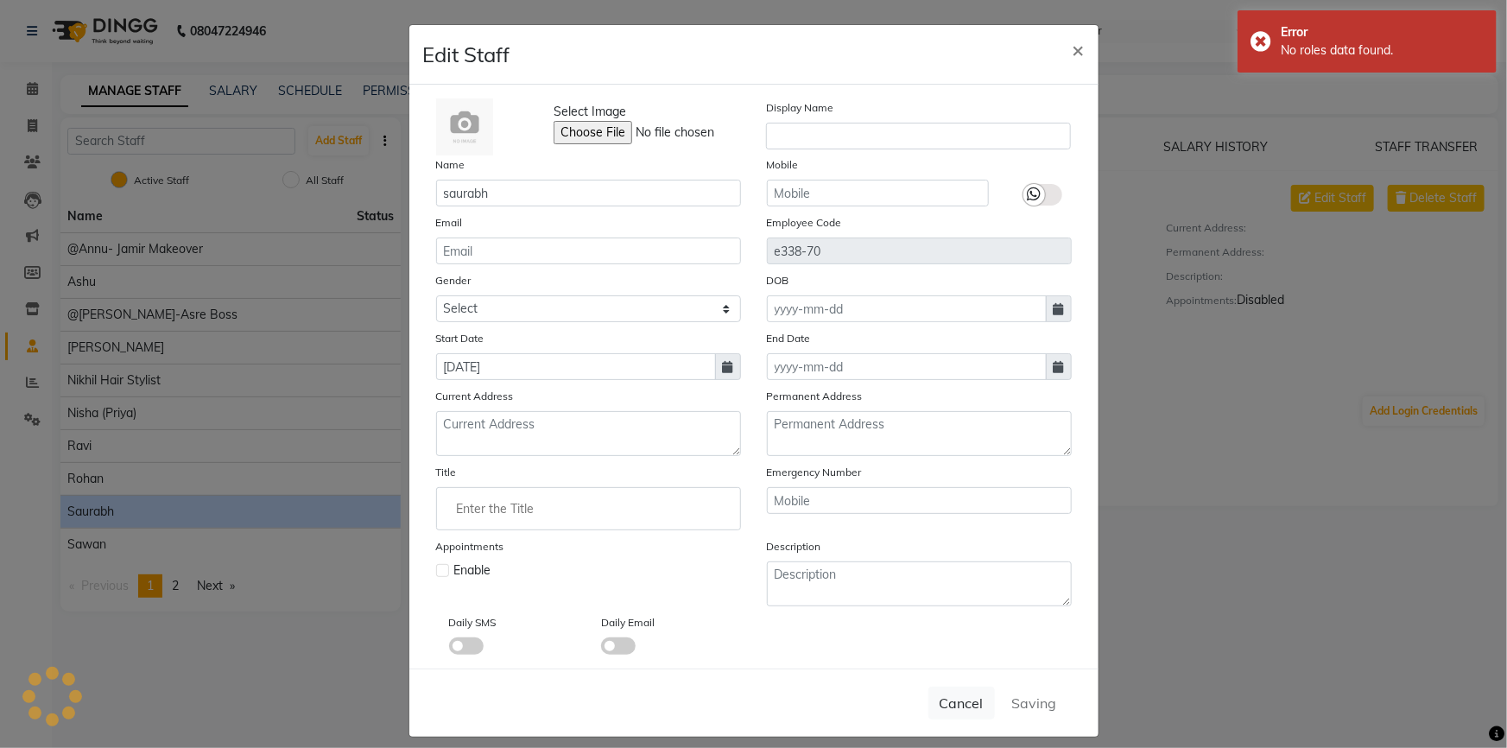
select select
checkbox input "false"
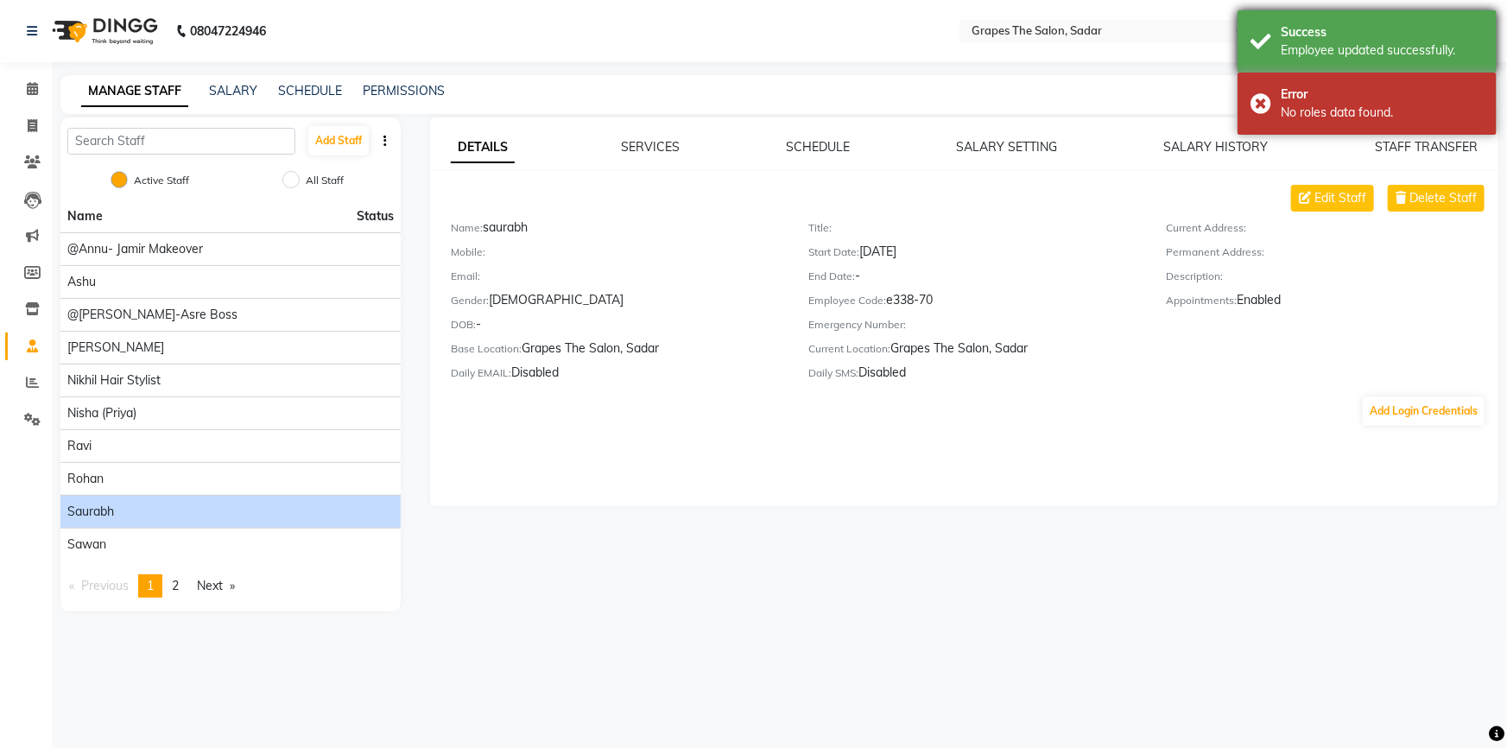
click at [1261, 30] on div "Success Employee updated successfully." at bounding box center [1367, 41] width 259 height 62
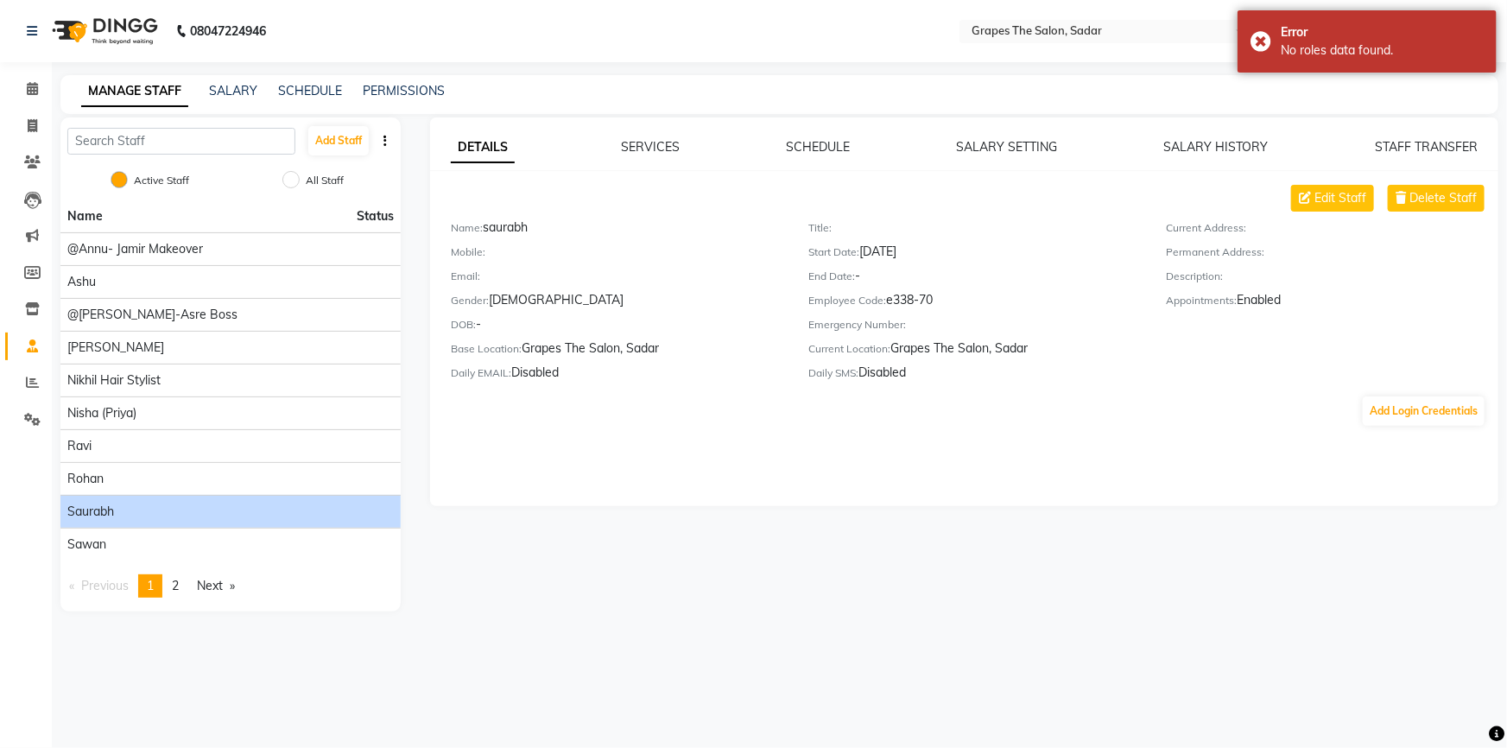
drag, startPoint x: 1253, startPoint y: 57, endPoint x: 692, endPoint y: 60, distance: 561.5
click at [1253, 57] on div "Error No roles data found." at bounding box center [1367, 41] width 259 height 62
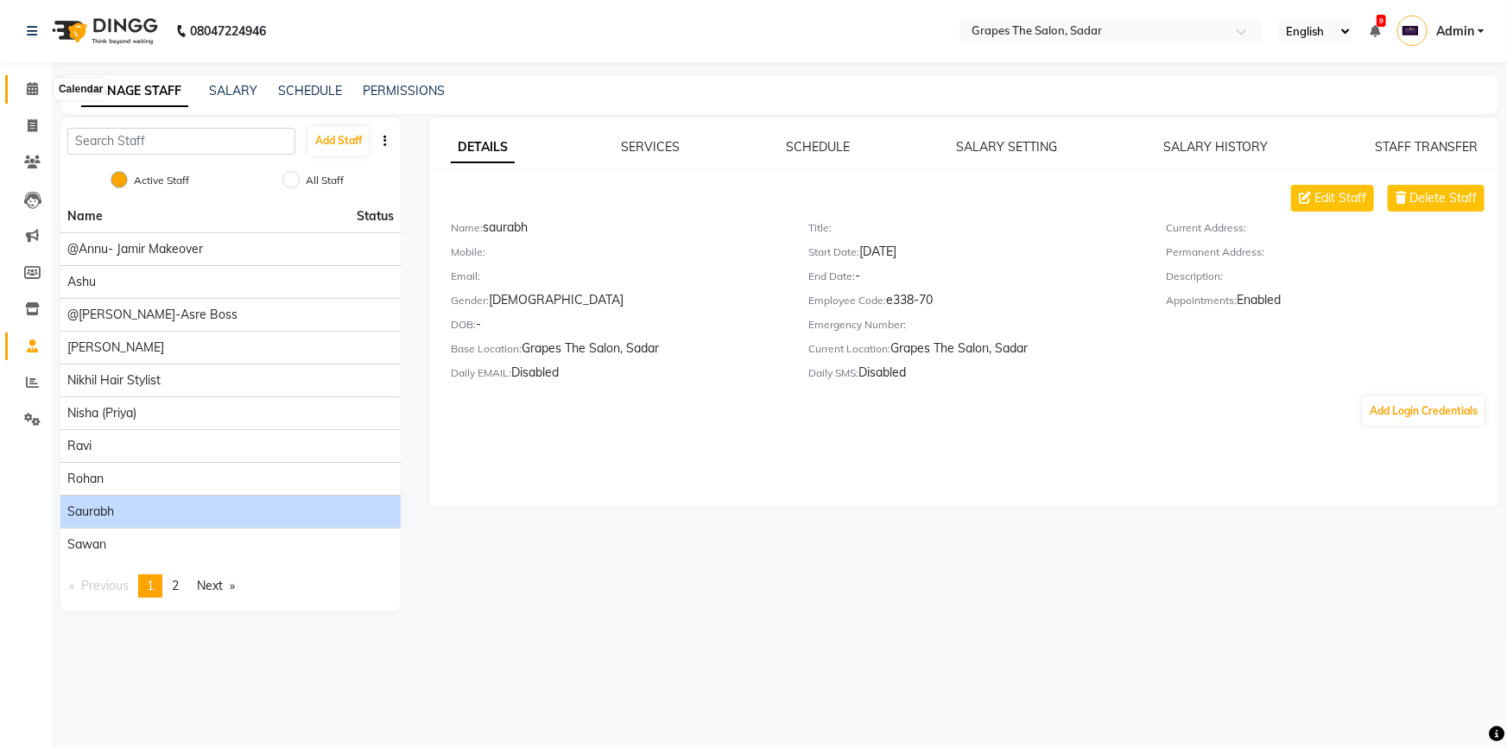
click at [27, 86] on icon at bounding box center [32, 88] width 11 height 13
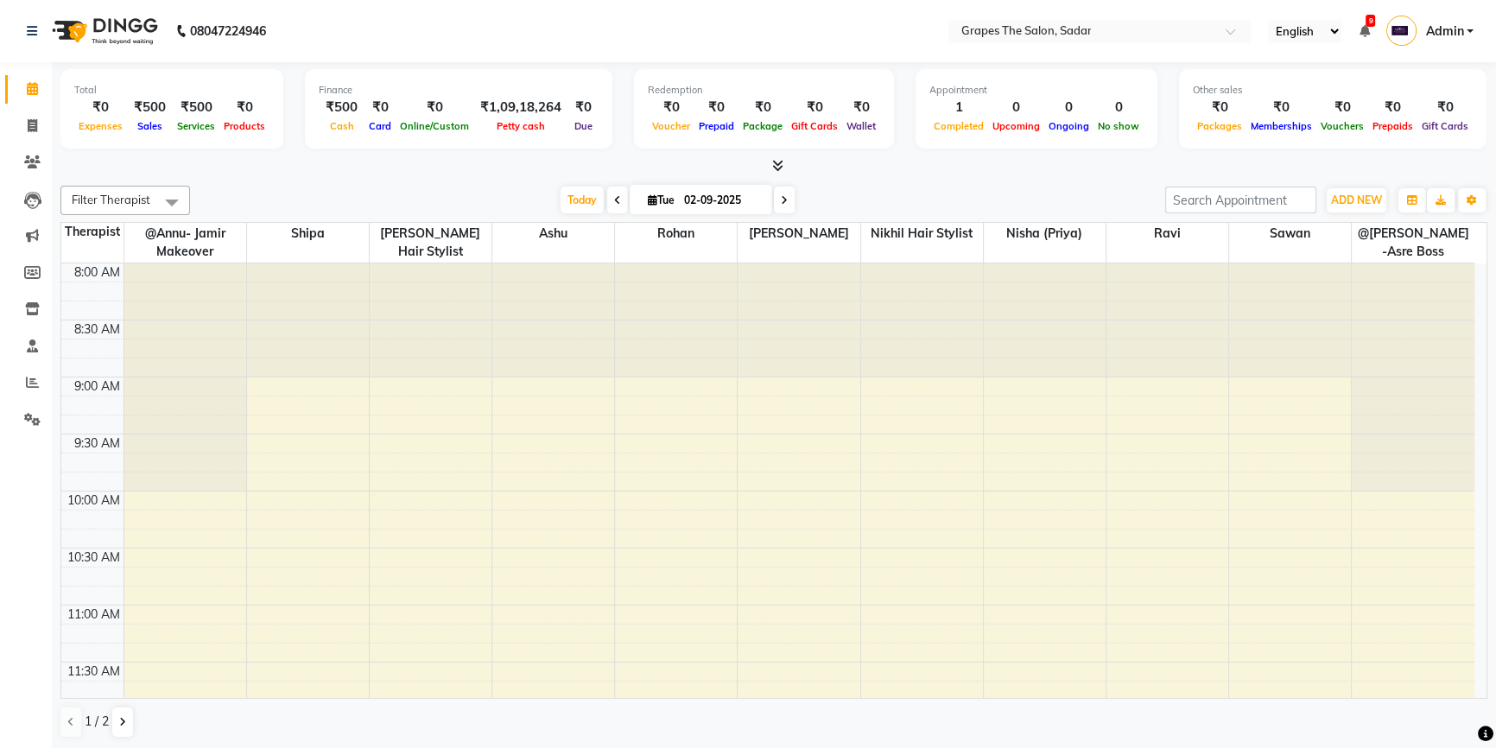
drag, startPoint x: 1487, startPoint y: 350, endPoint x: 1489, endPoint y: 458, distance: 108.0
click at [1489, 458] on div "Total ₹0 Expenses ₹500 Sales ₹500 Services ₹0 Products Finance ₹500 Cash ₹0 Car…" at bounding box center [774, 406] width 1444 height 688
drag, startPoint x: 128, startPoint y: 710, endPoint x: 115, endPoint y: 726, distance: 20.2
click at [117, 724] on button at bounding box center [122, 721] width 21 height 29
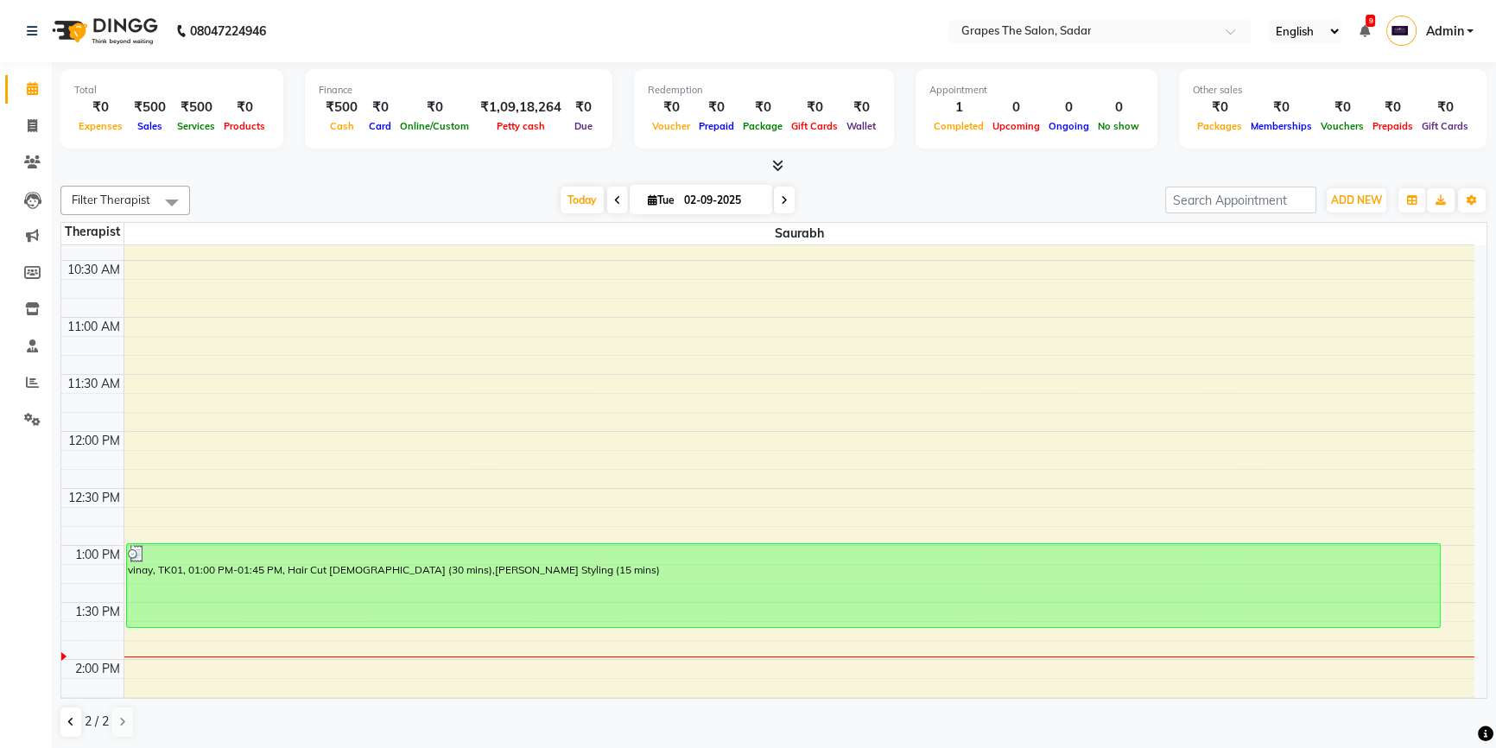
scroll to position [492, 0]
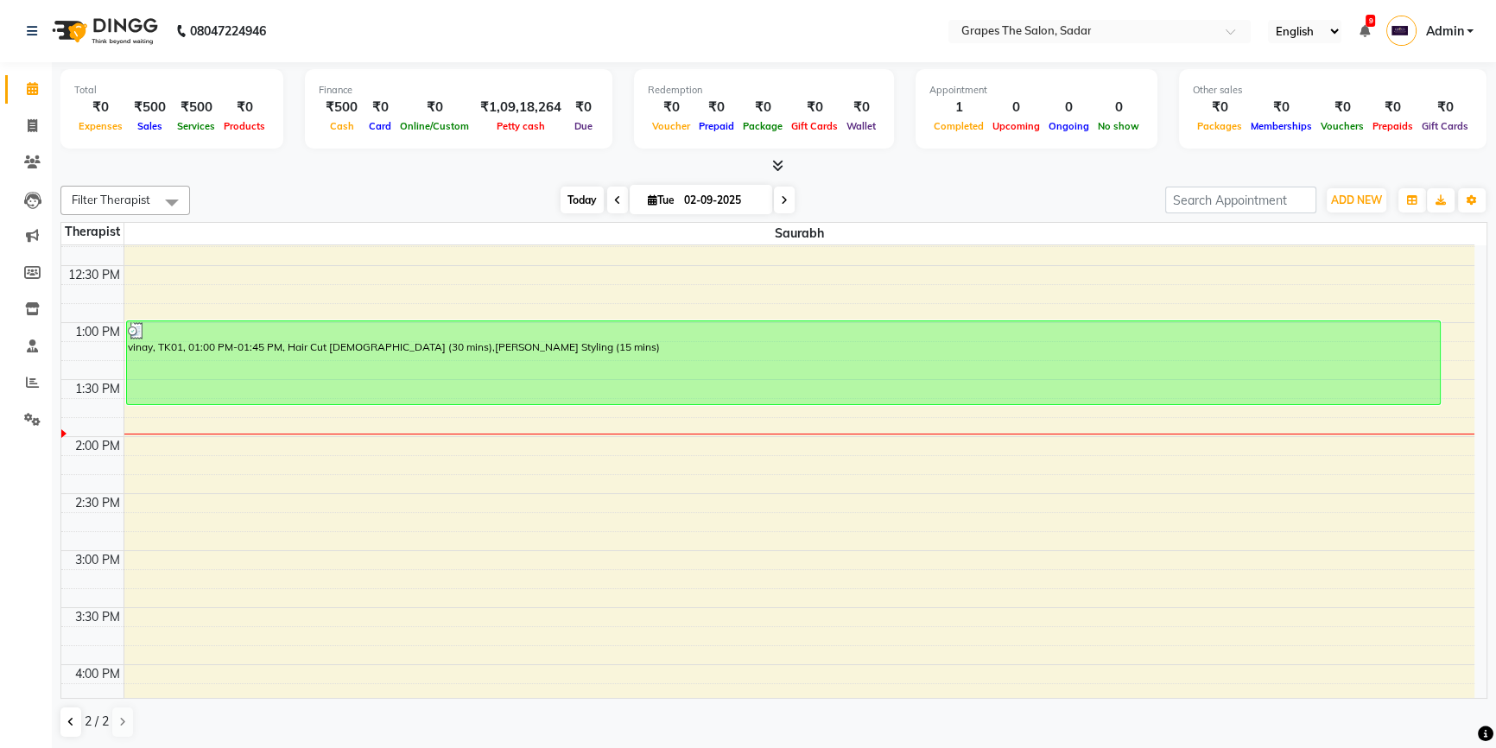
click at [592, 198] on span "Today" at bounding box center [582, 200] width 43 height 27
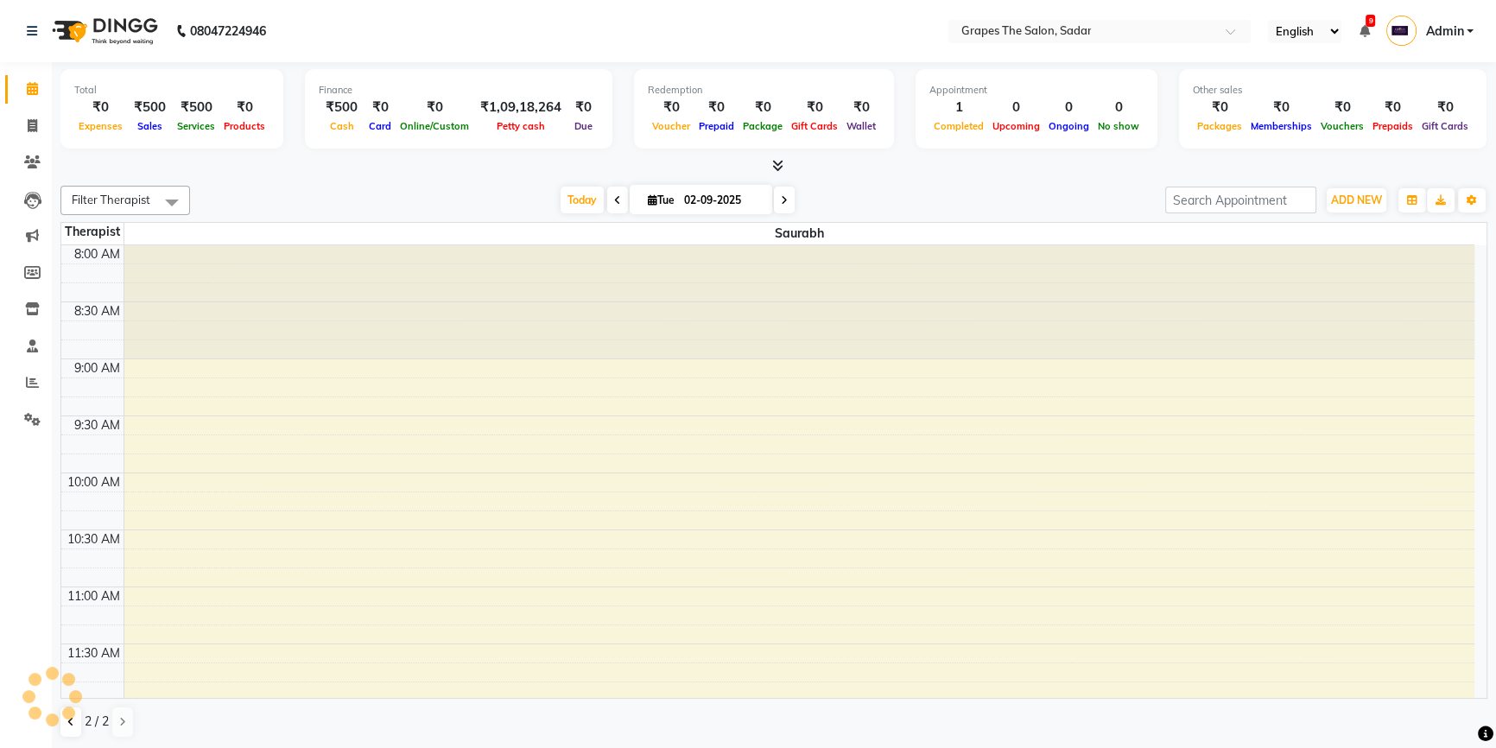
scroll to position [682, 0]
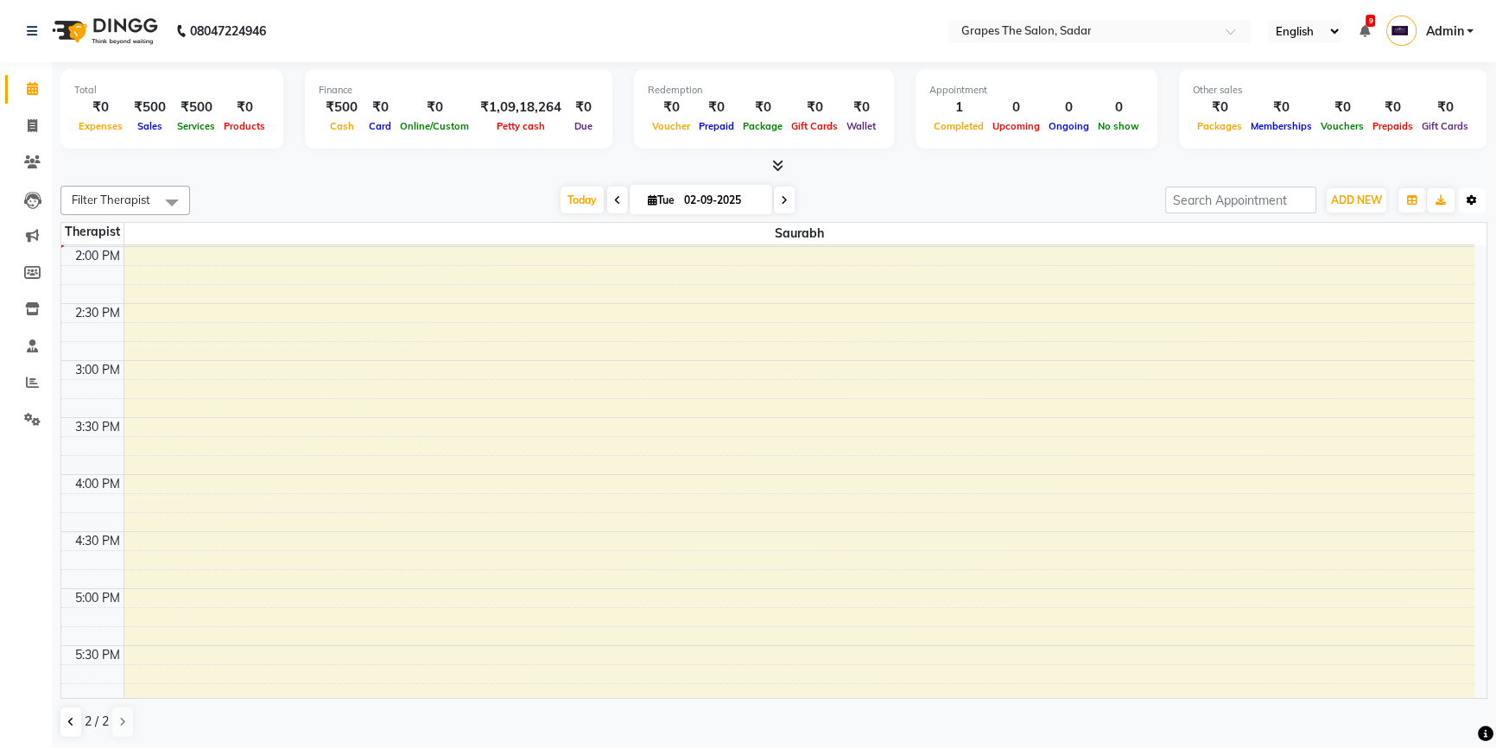
click at [1476, 196] on icon "button" at bounding box center [1472, 200] width 10 height 10
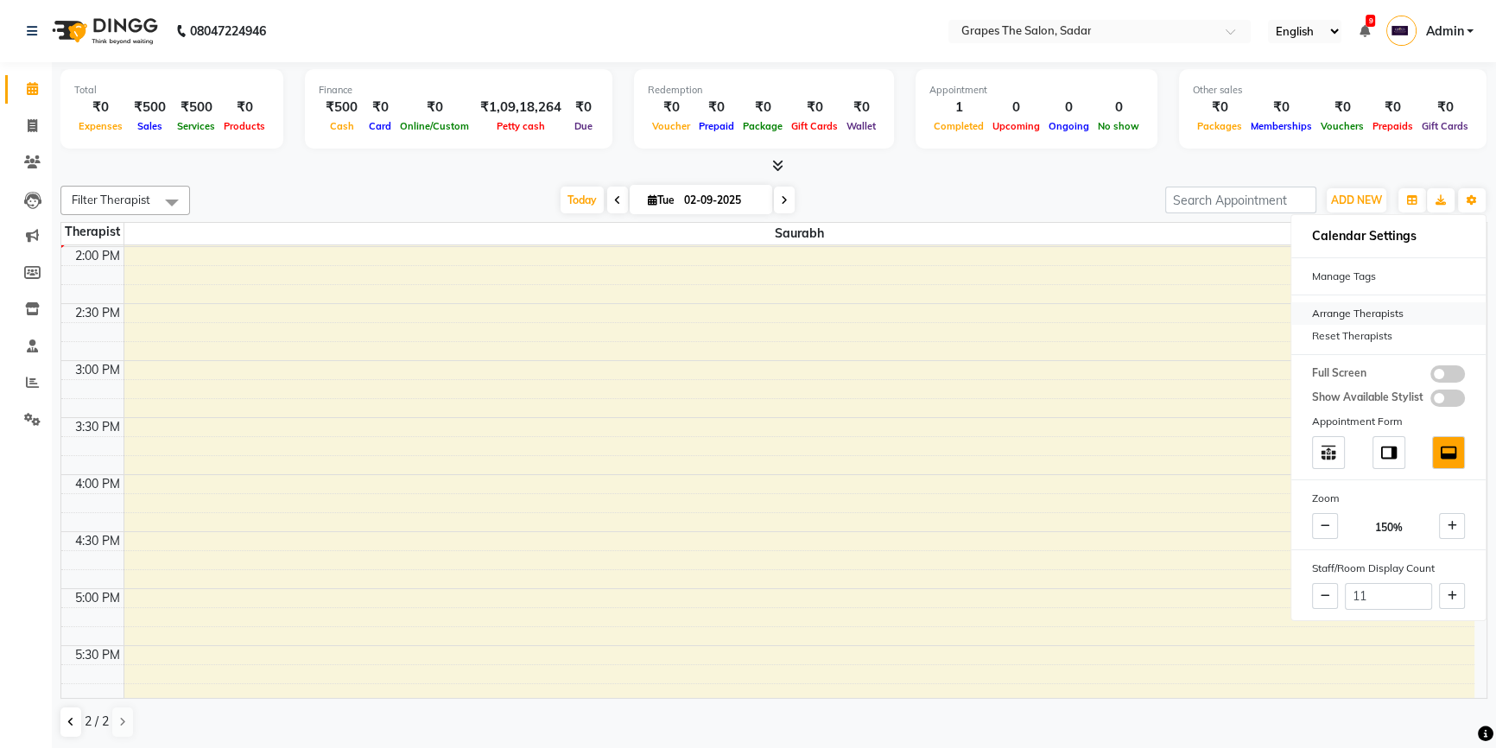
click at [1376, 320] on div "Arrange Therapists" at bounding box center [1388, 313] width 194 height 22
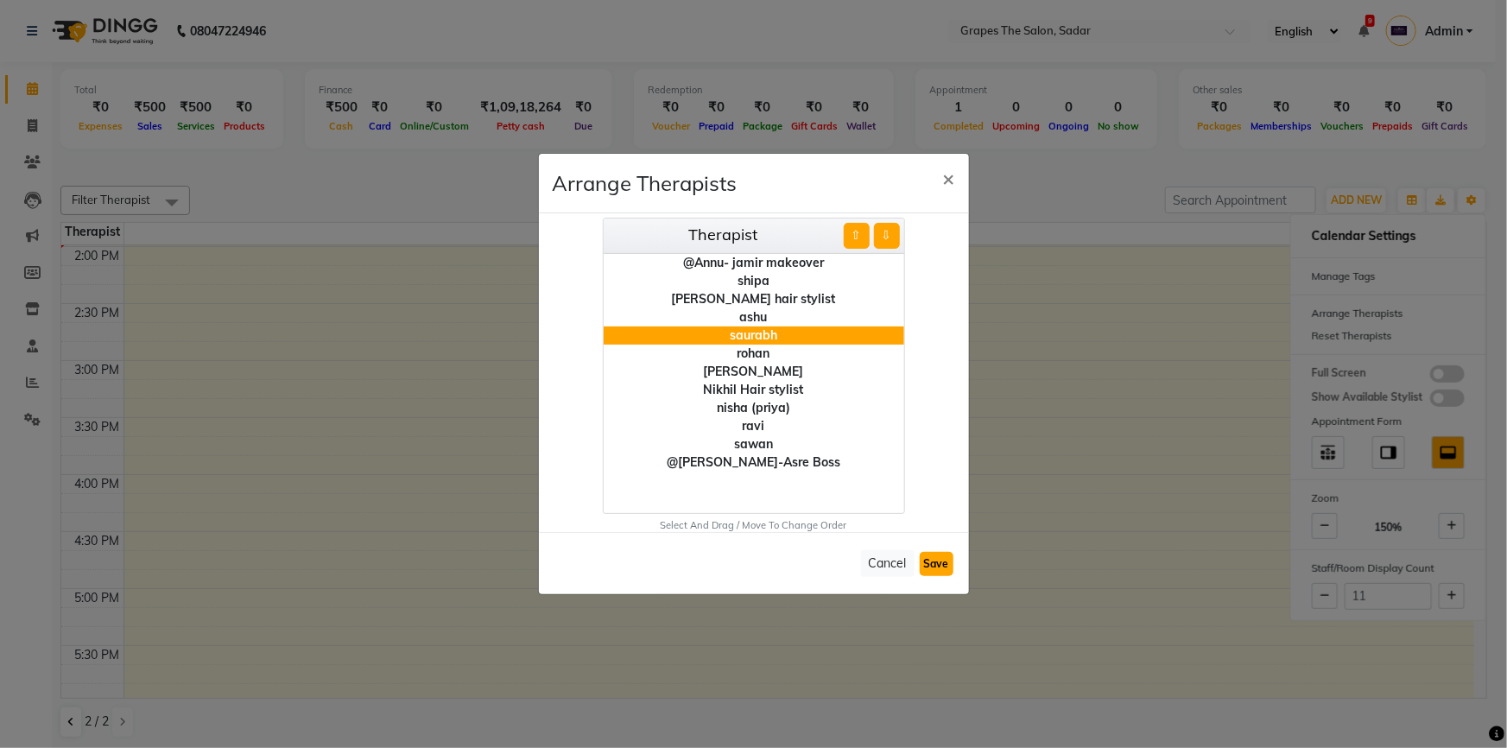
click at [934, 568] on button "Save" at bounding box center [937, 564] width 34 height 24
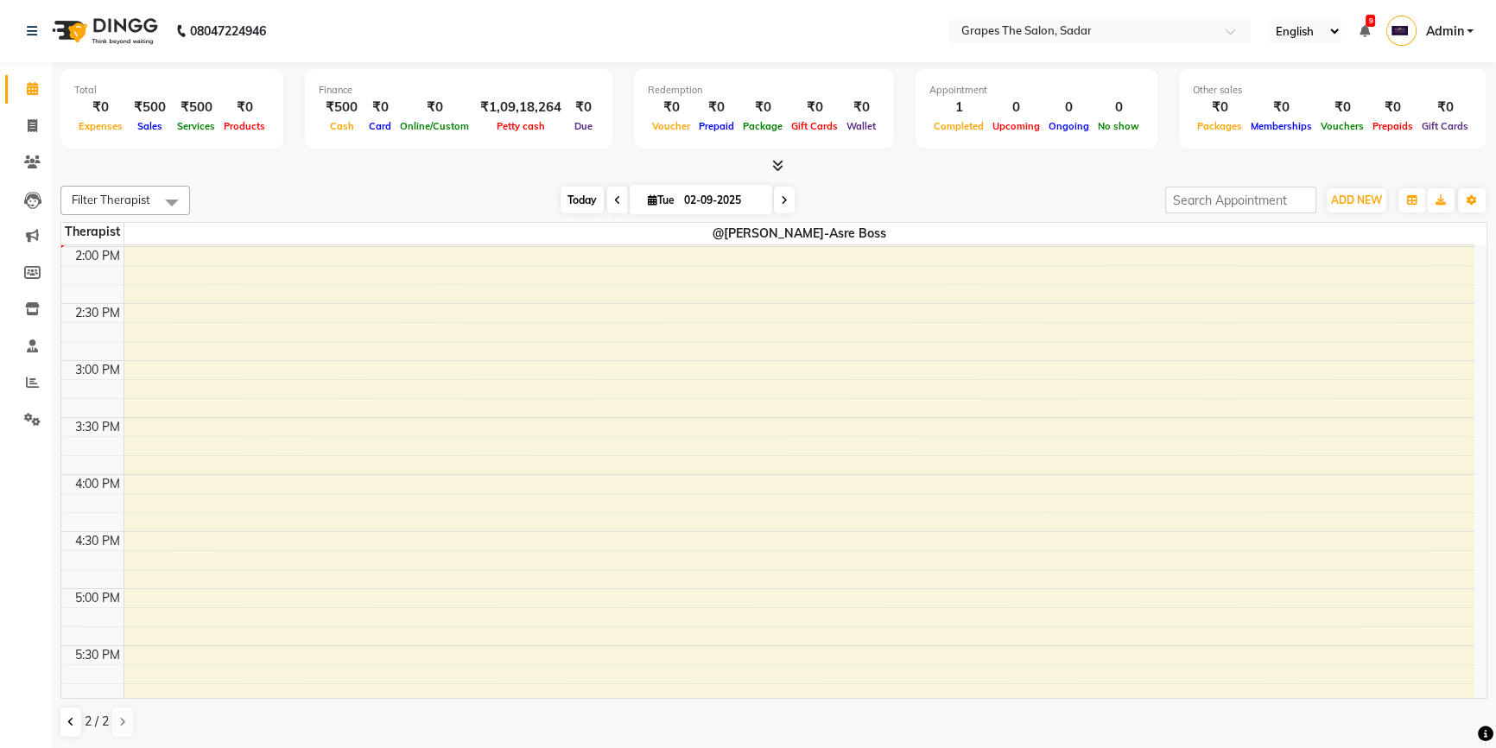
click at [580, 199] on span "Today" at bounding box center [582, 200] width 43 height 27
click at [573, 196] on span "Today" at bounding box center [582, 200] width 43 height 27
click at [54, 726] on div "Total ₹0 Expenses ₹500 Sales ₹500 Services ₹0 Products Finance ₹500 Cash ₹0 Car…" at bounding box center [774, 406] width 1444 height 688
click at [74, 725] on button at bounding box center [70, 721] width 21 height 29
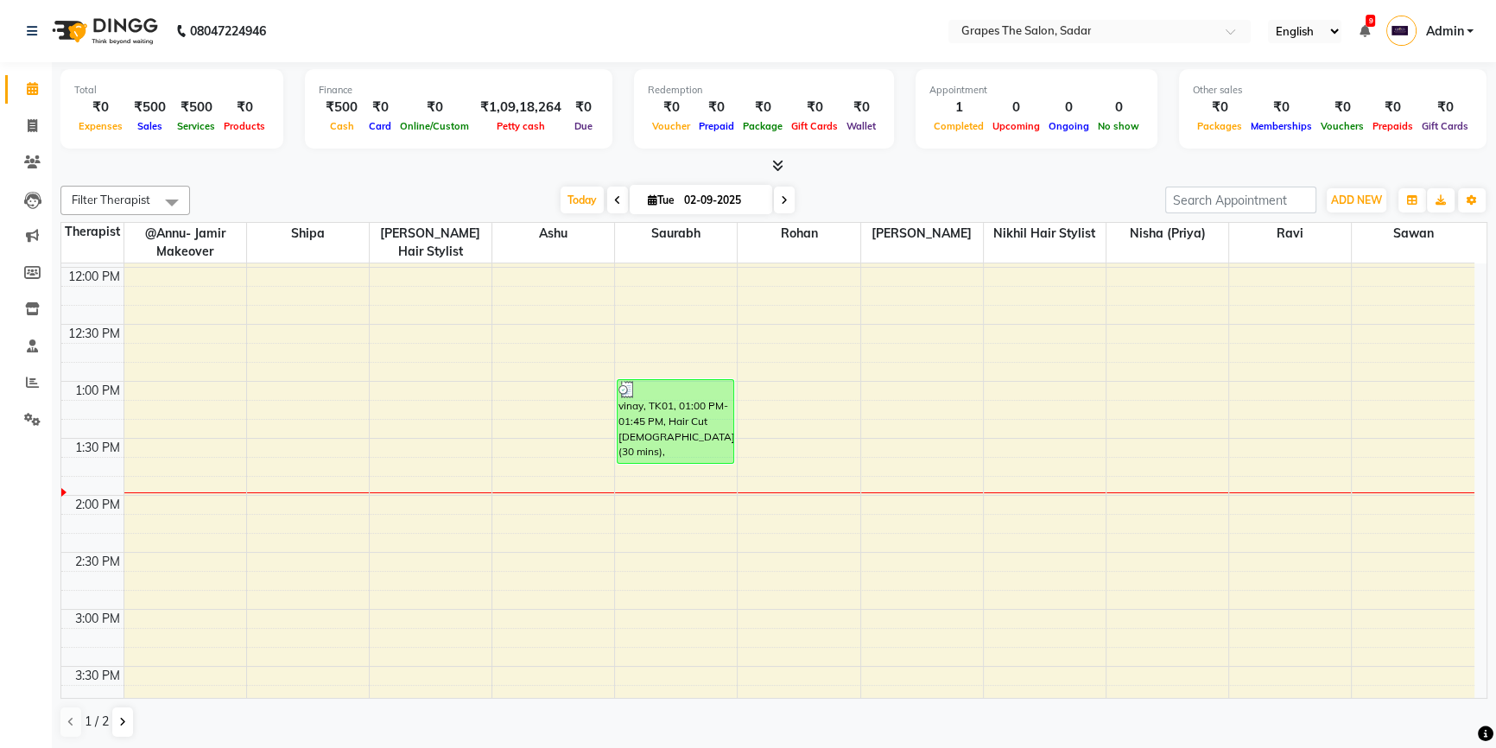
scroll to position [489, 0]
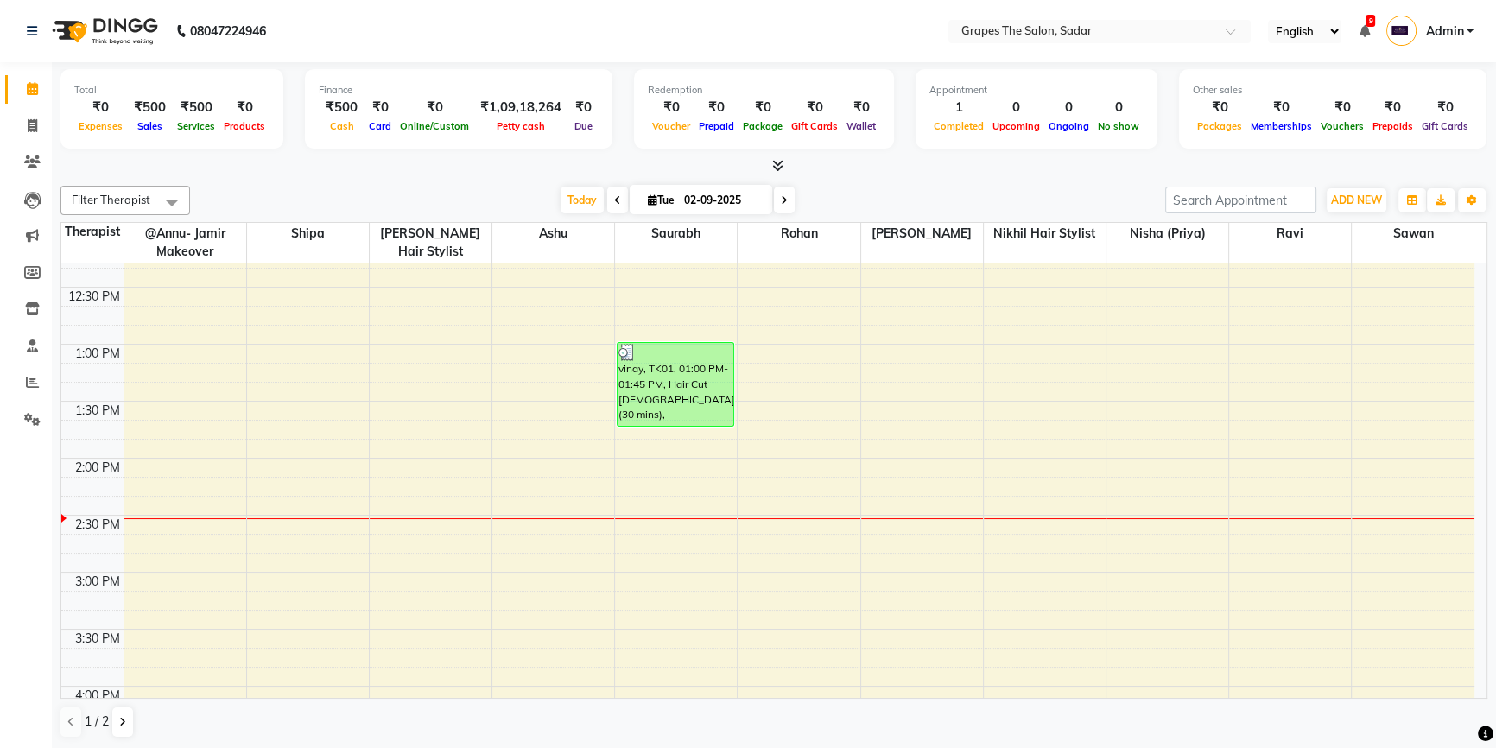
click at [887, 515] on td at bounding box center [799, 524] width 1351 height 19
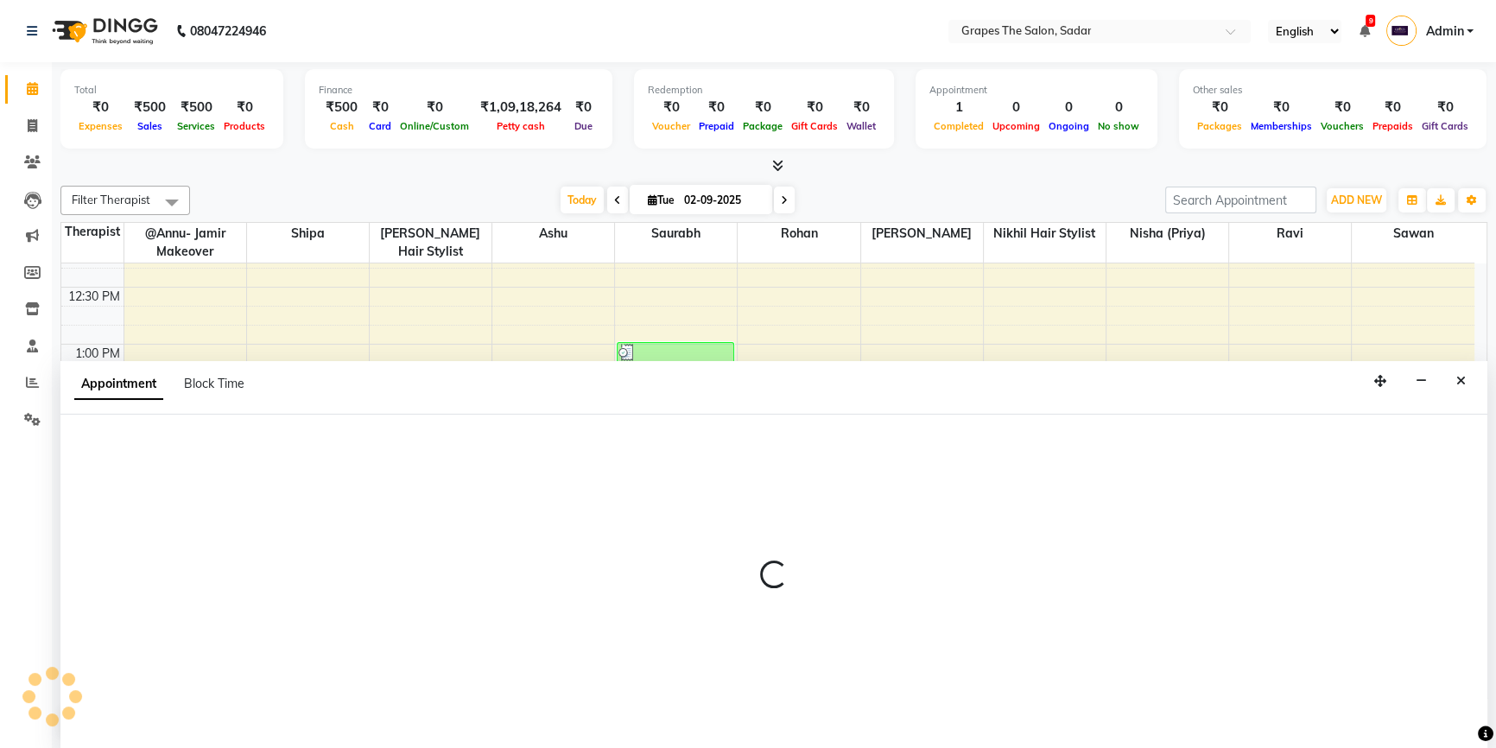
scroll to position [0, 0]
select select "51713"
select select "tentative"
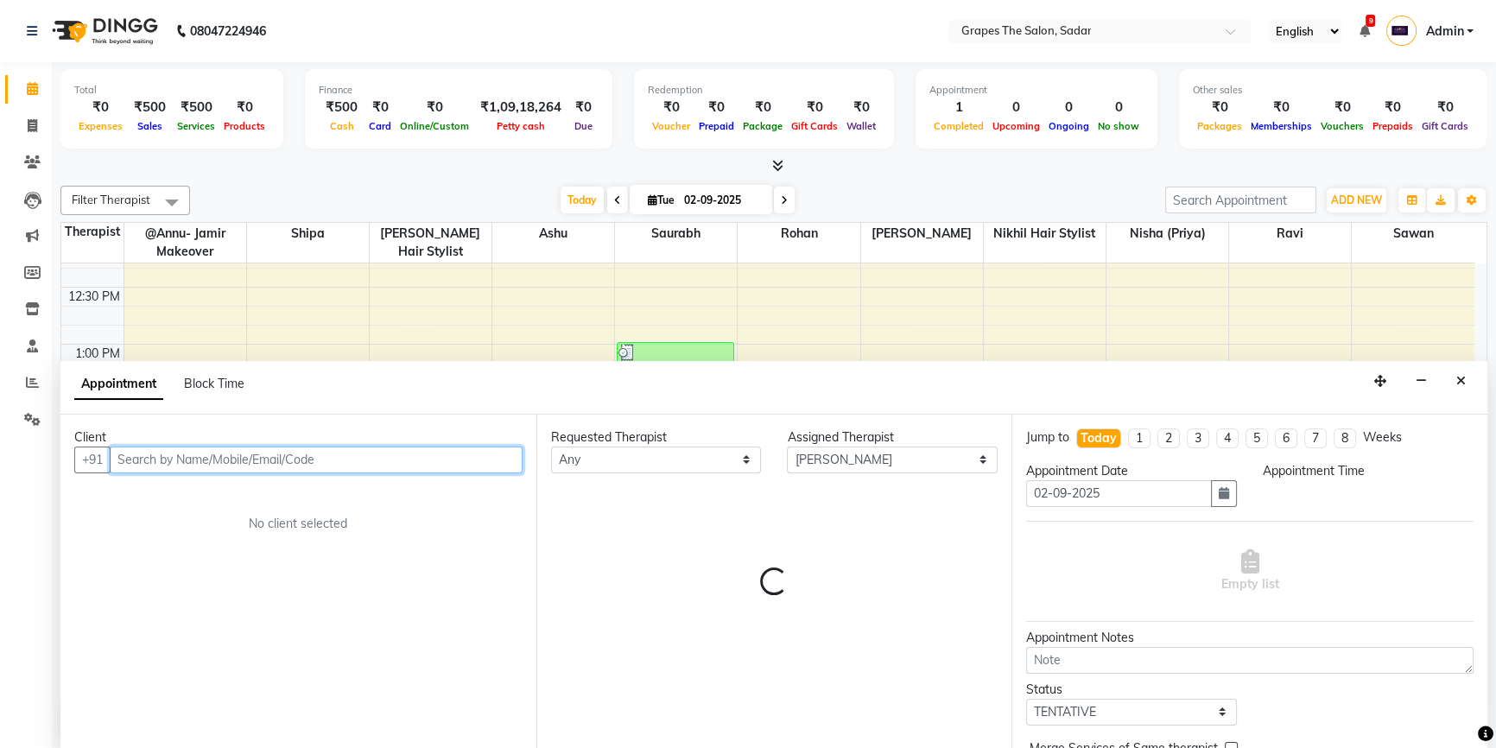
select select "855"
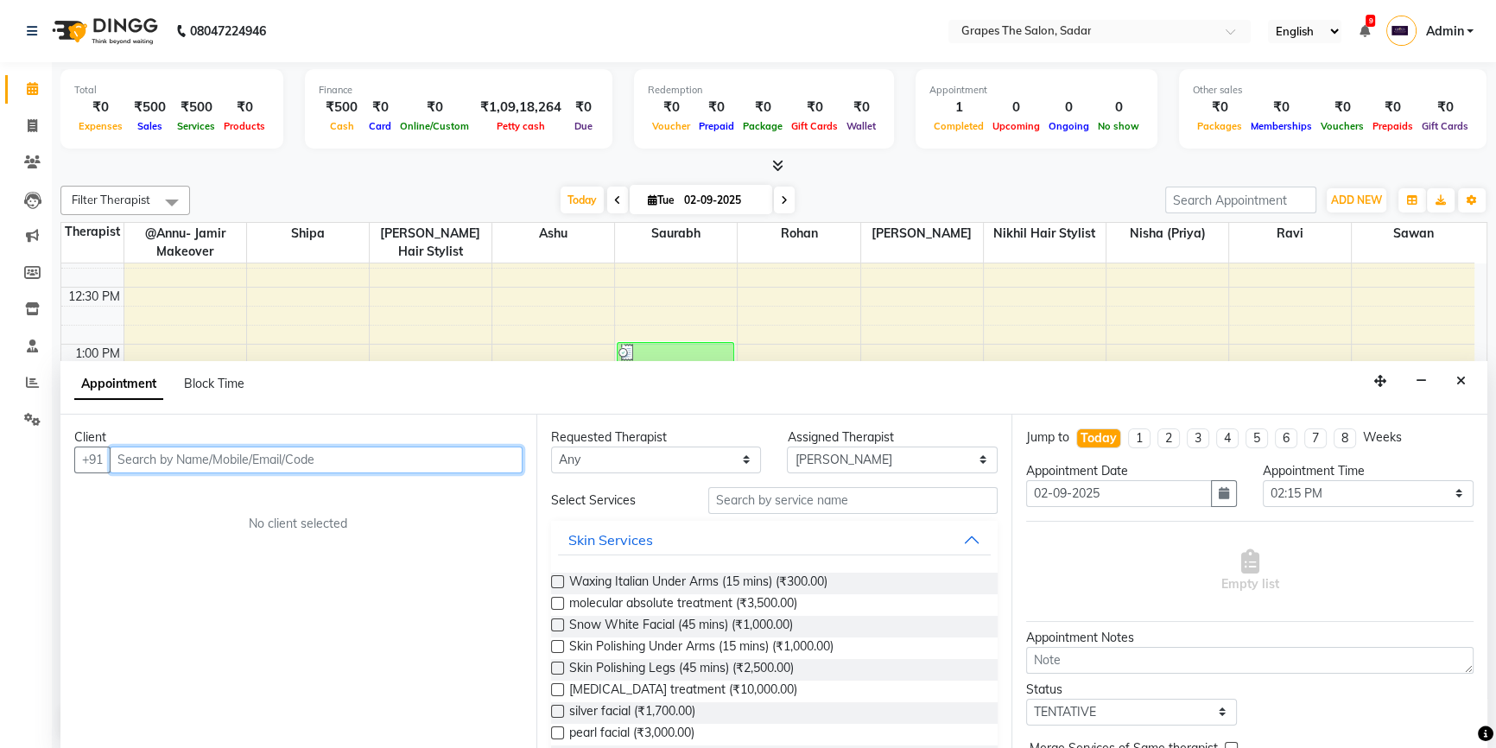
click at [130, 453] on input "text" at bounding box center [316, 460] width 413 height 27
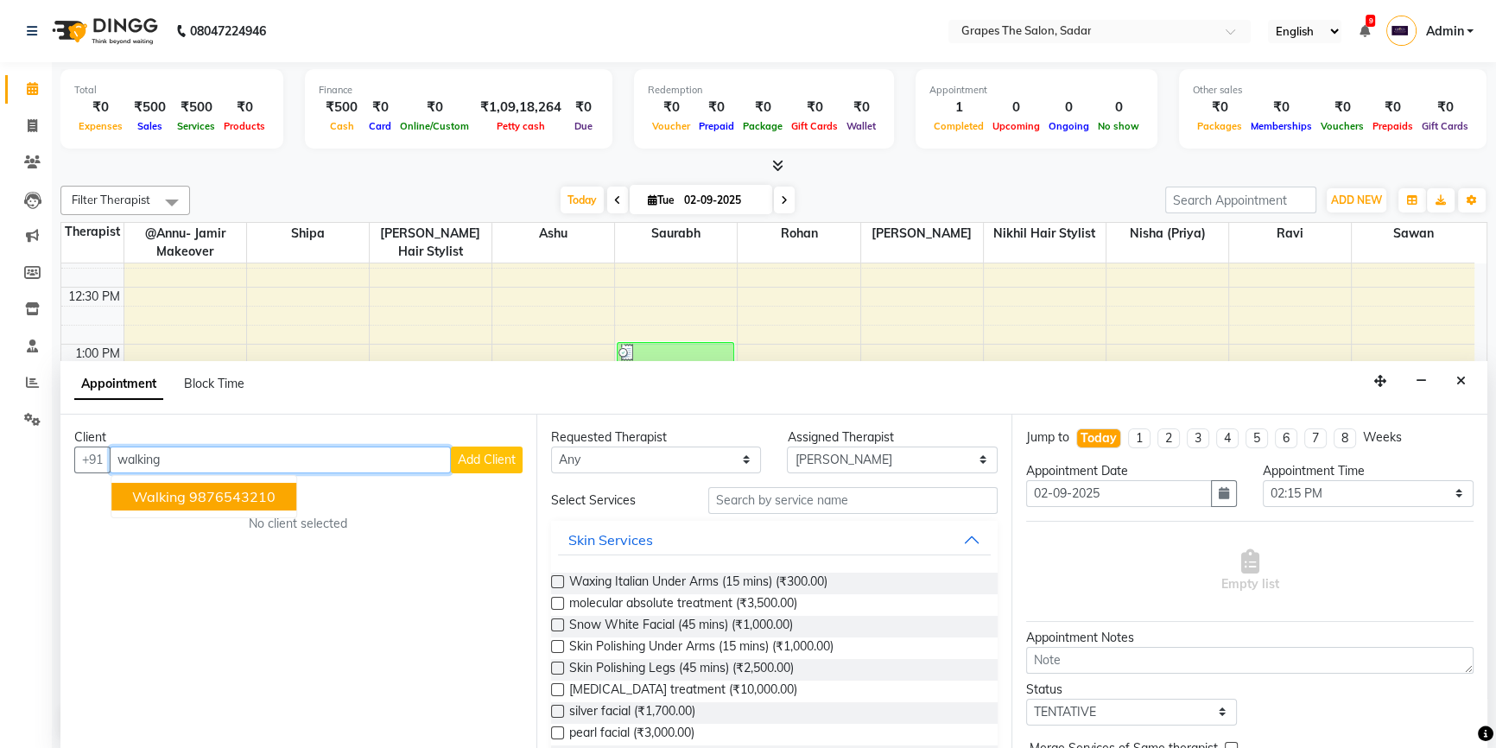
click at [173, 496] on span "walking" at bounding box center [159, 496] width 54 height 17
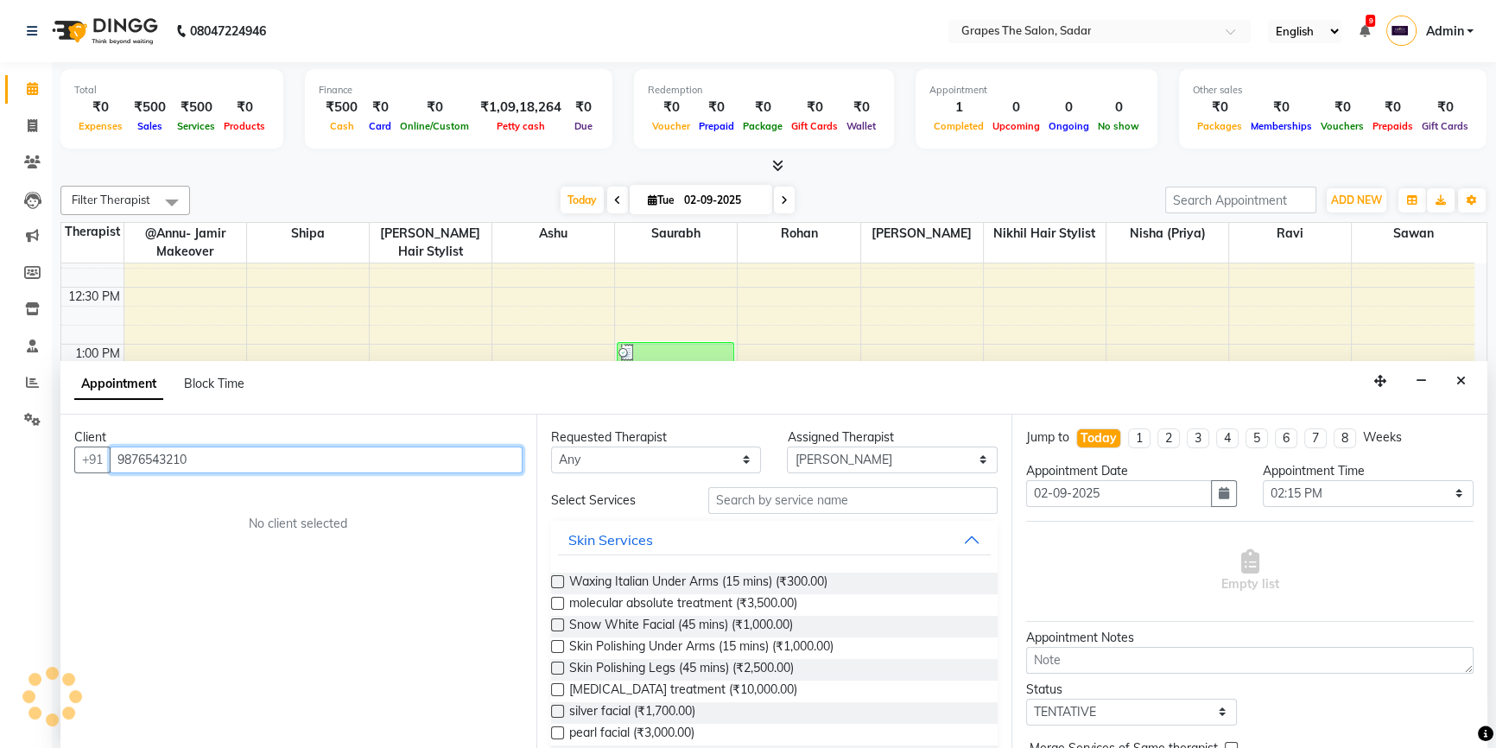
type input "9876543210"
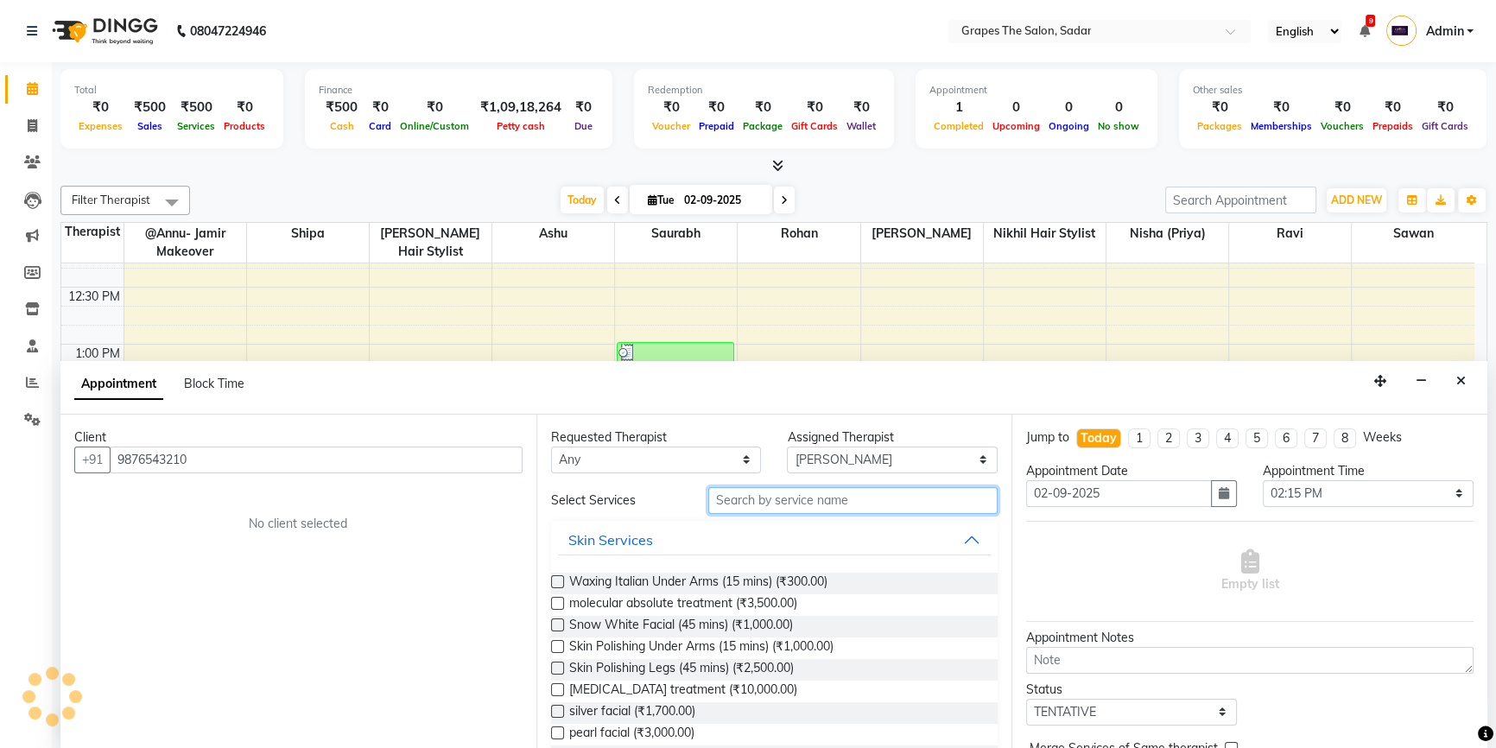
click at [777, 509] on input "text" at bounding box center [852, 500] width 289 height 27
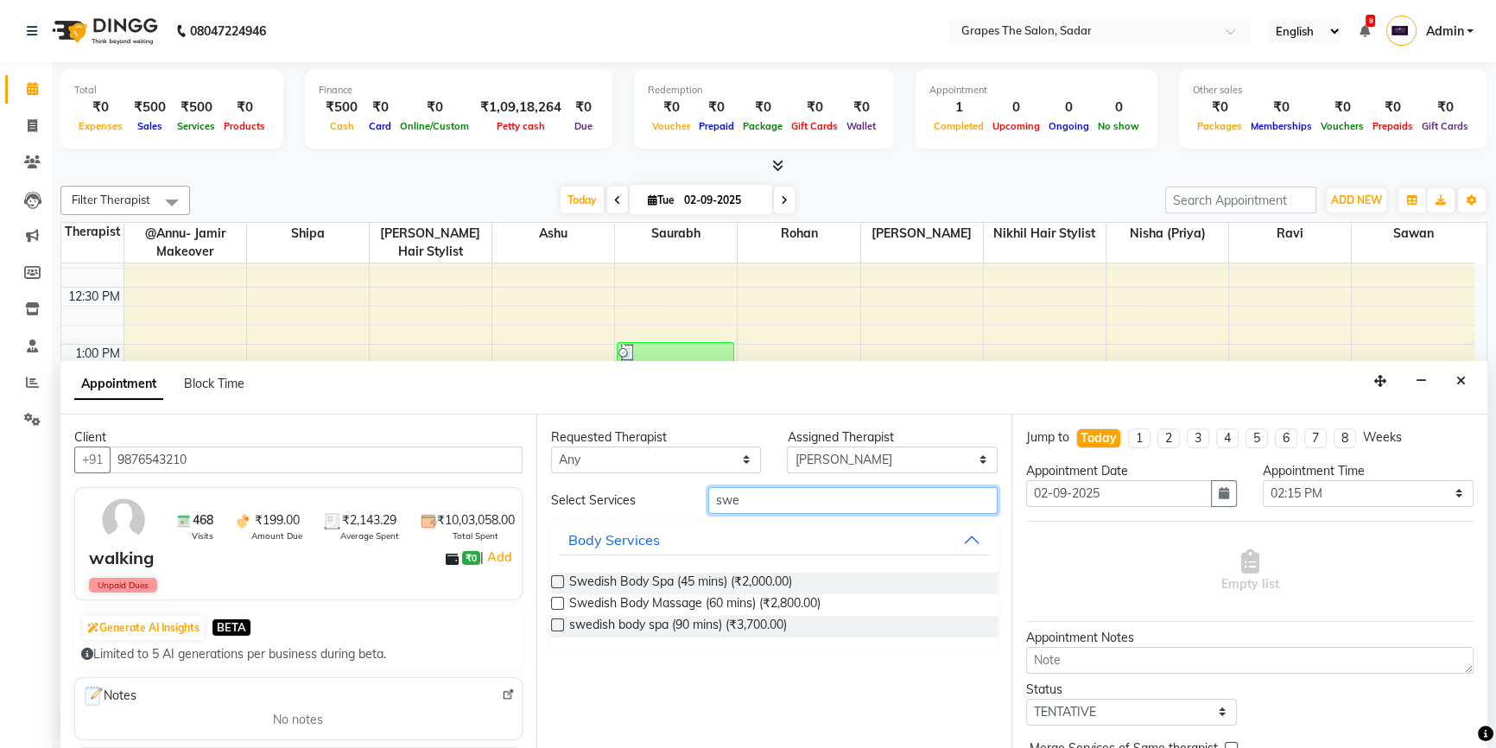
type input "swe"
click at [553, 599] on label at bounding box center [557, 603] width 13 height 13
click at [553, 600] on input "checkbox" at bounding box center [556, 605] width 11 height 11
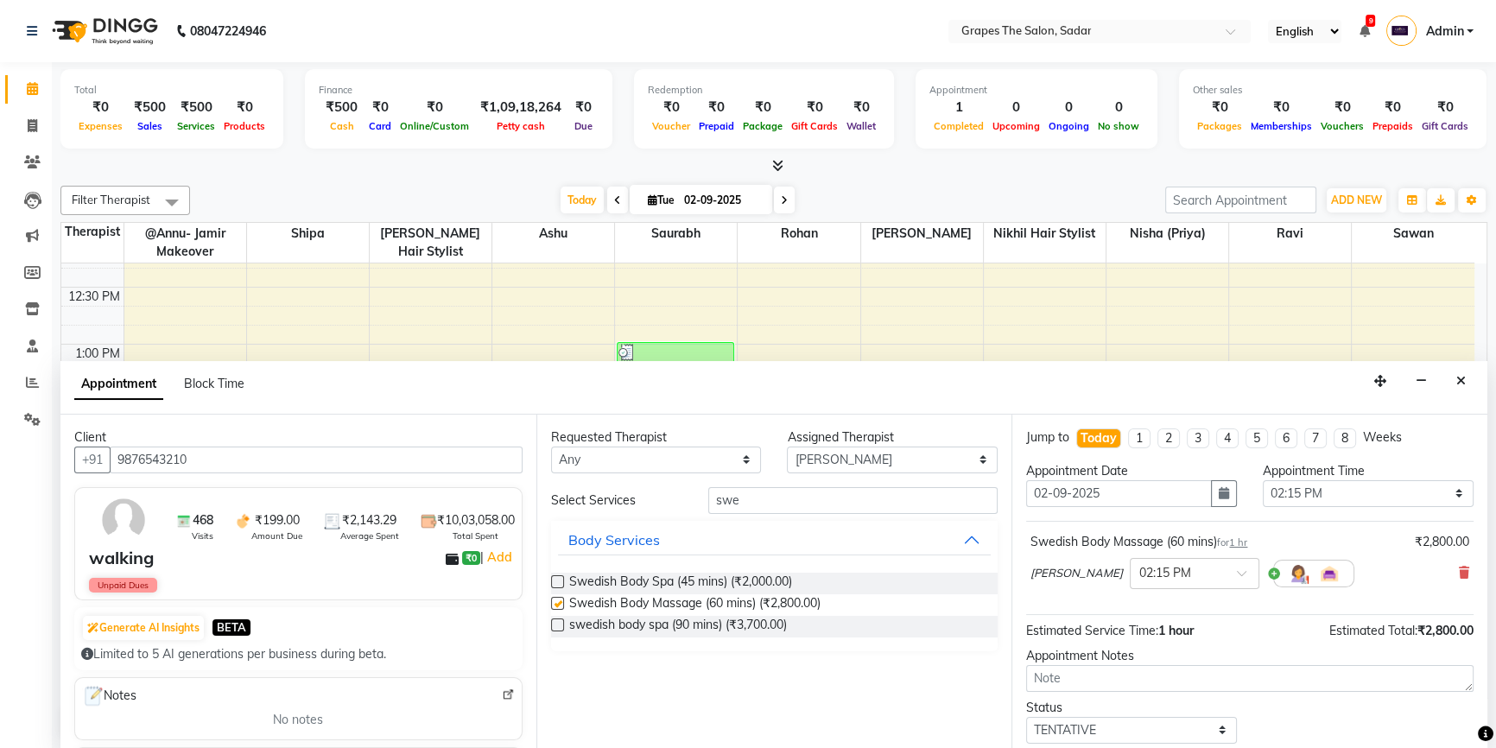
checkbox input "false"
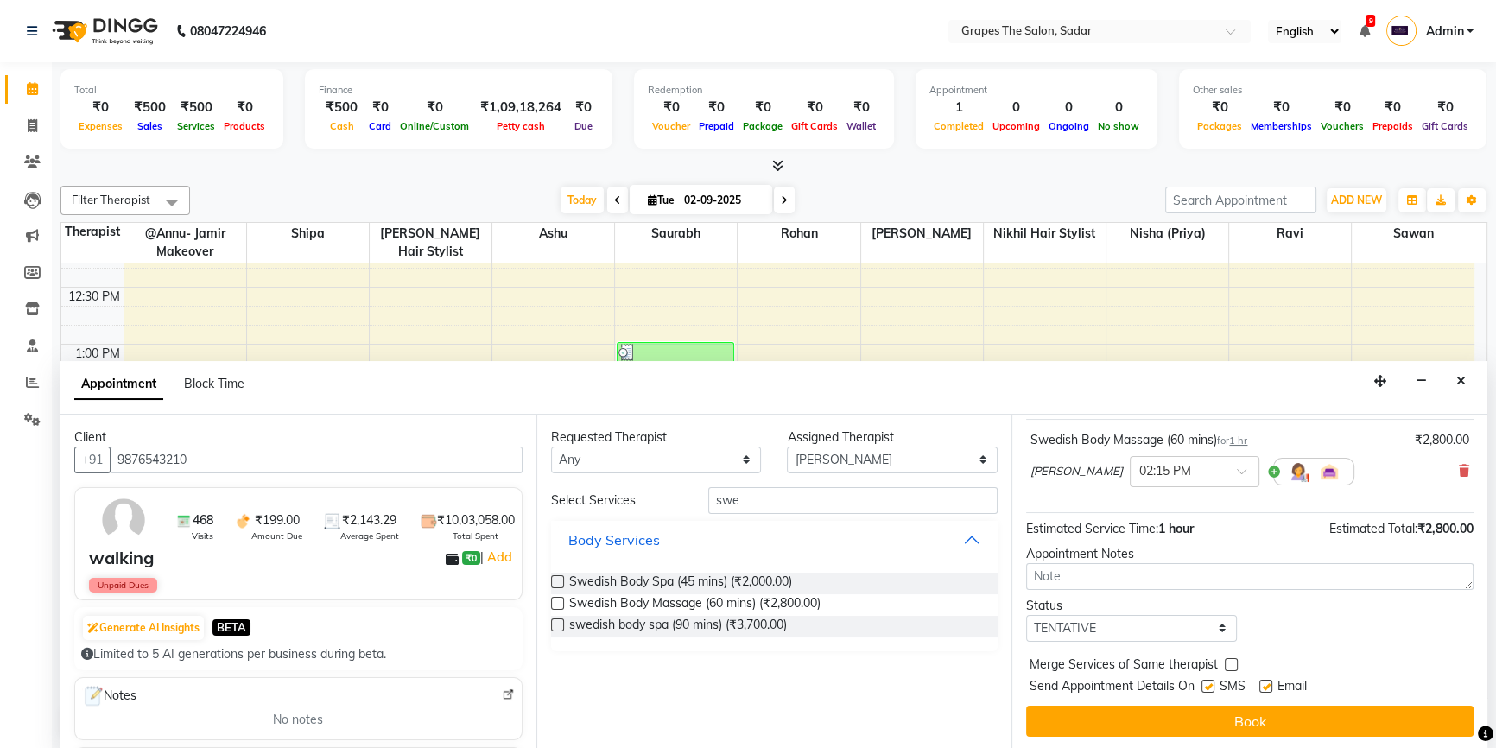
click at [1268, 680] on label at bounding box center [1265, 686] width 13 height 13
click at [1268, 682] on input "checkbox" at bounding box center [1264, 687] width 11 height 11
checkbox input "false"
click at [1209, 680] on label at bounding box center [1208, 686] width 13 height 13
click at [1209, 682] on input "checkbox" at bounding box center [1207, 687] width 11 height 11
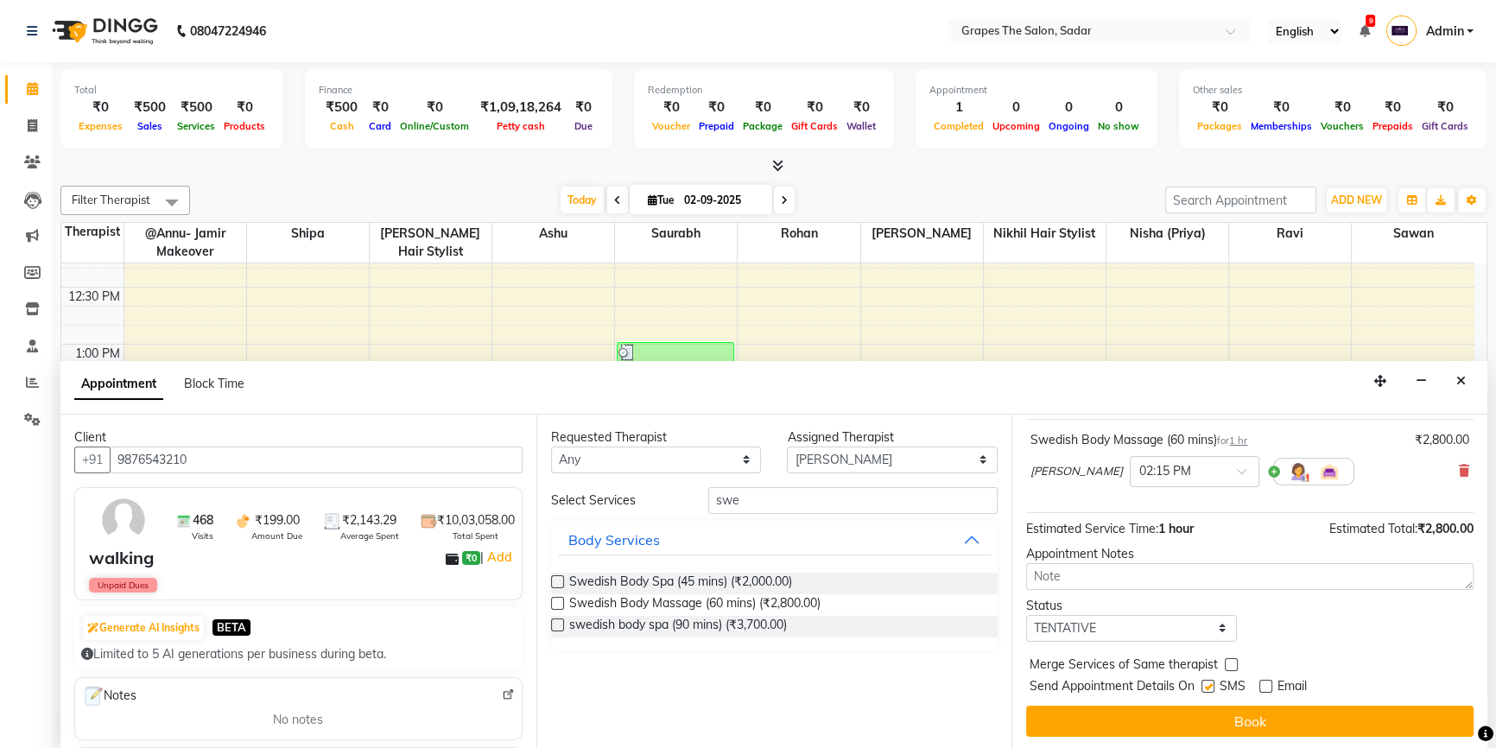
checkbox input "false"
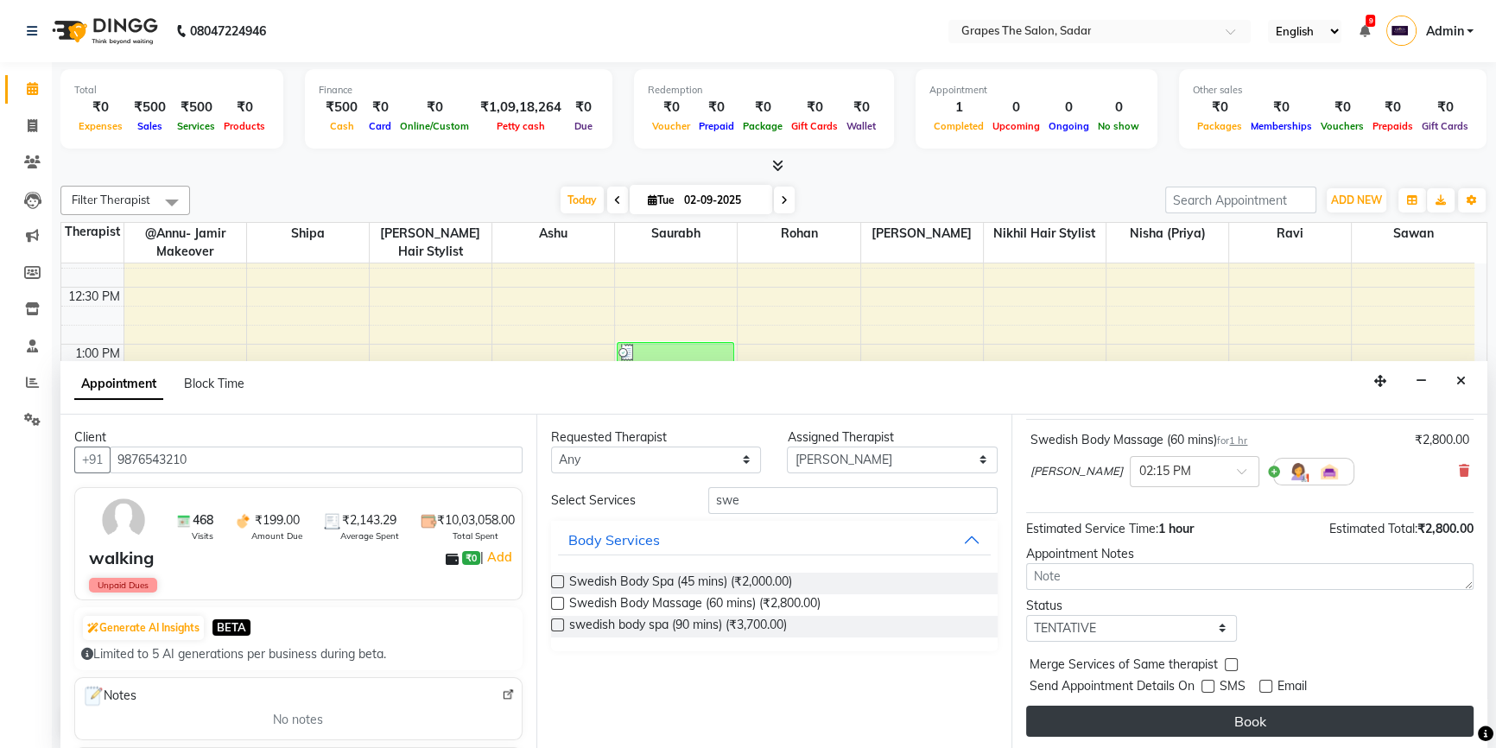
click at [1218, 718] on button "Book" at bounding box center [1249, 721] width 447 height 31
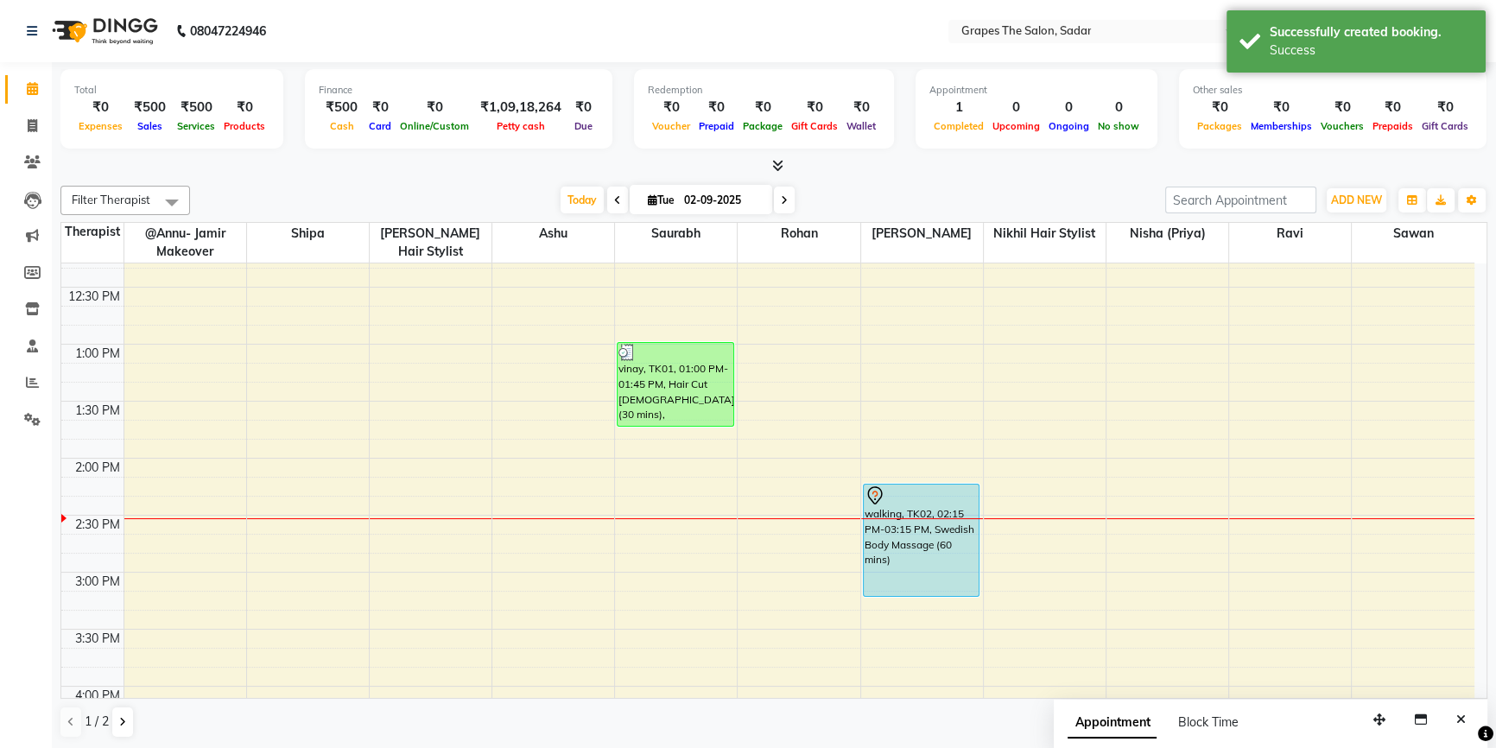
scroll to position [0, 0]
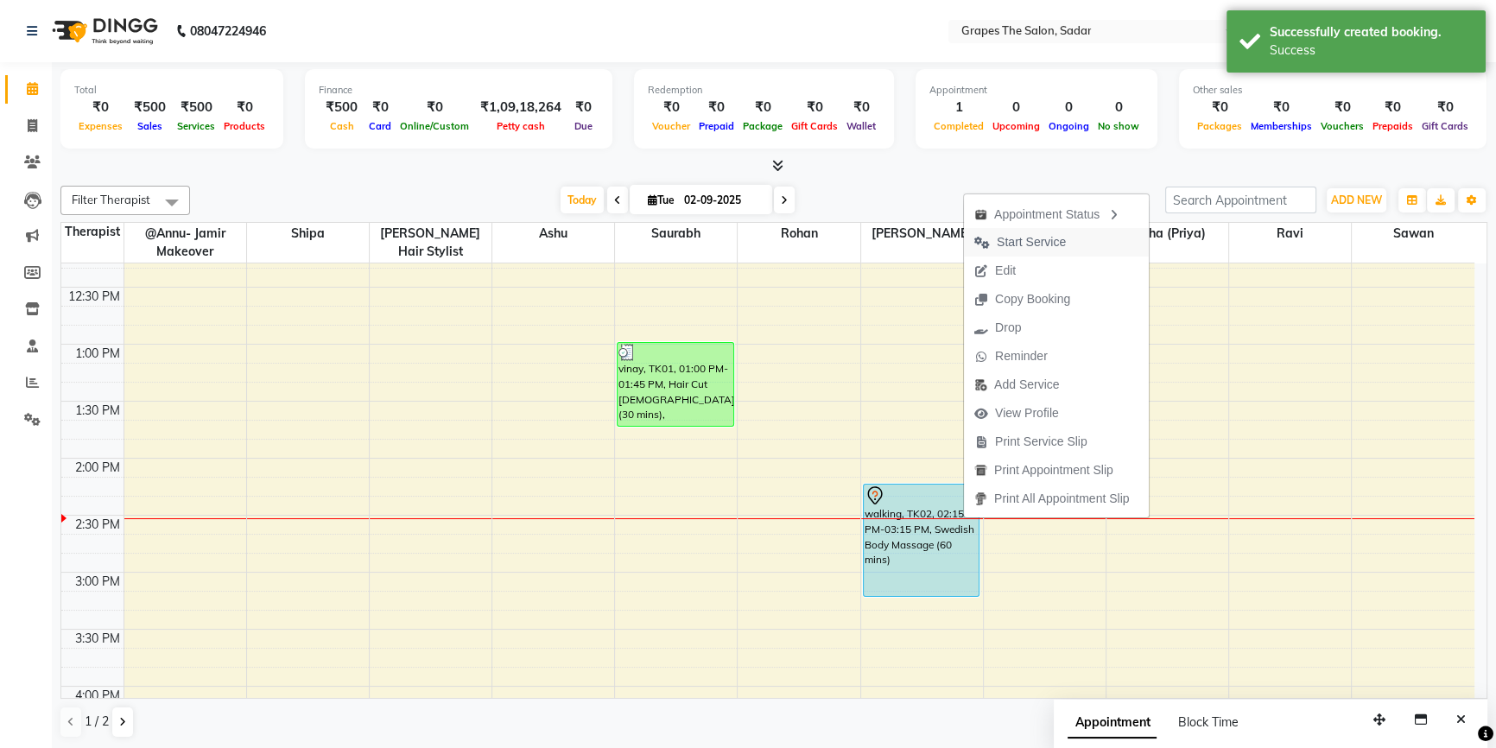
click at [1051, 240] on span "Start Service" at bounding box center [1031, 242] width 69 height 18
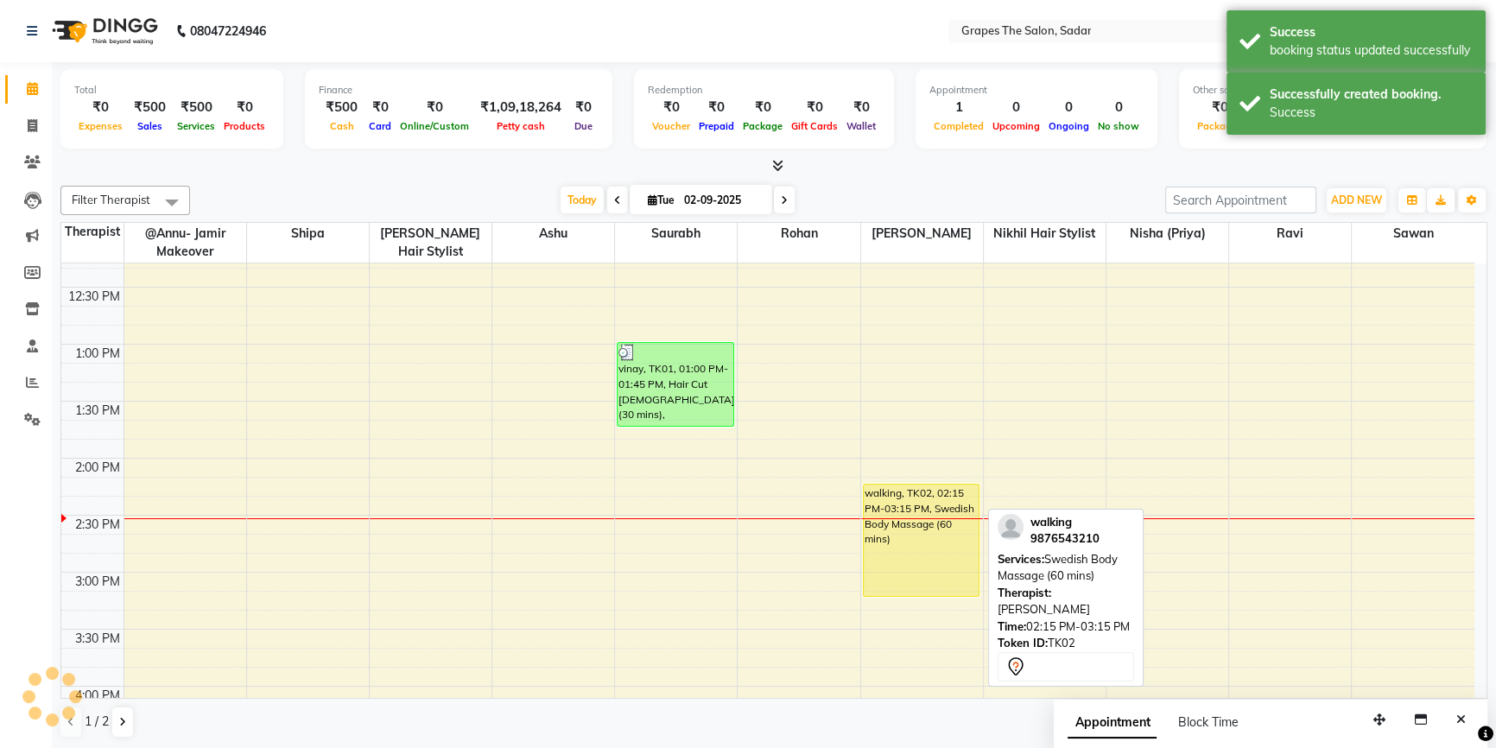
click at [900, 542] on div "walking, TK02, 02:15 PM-03:15 PM, Swedish Body Massage (60 mins)" at bounding box center [922, 540] width 116 height 111
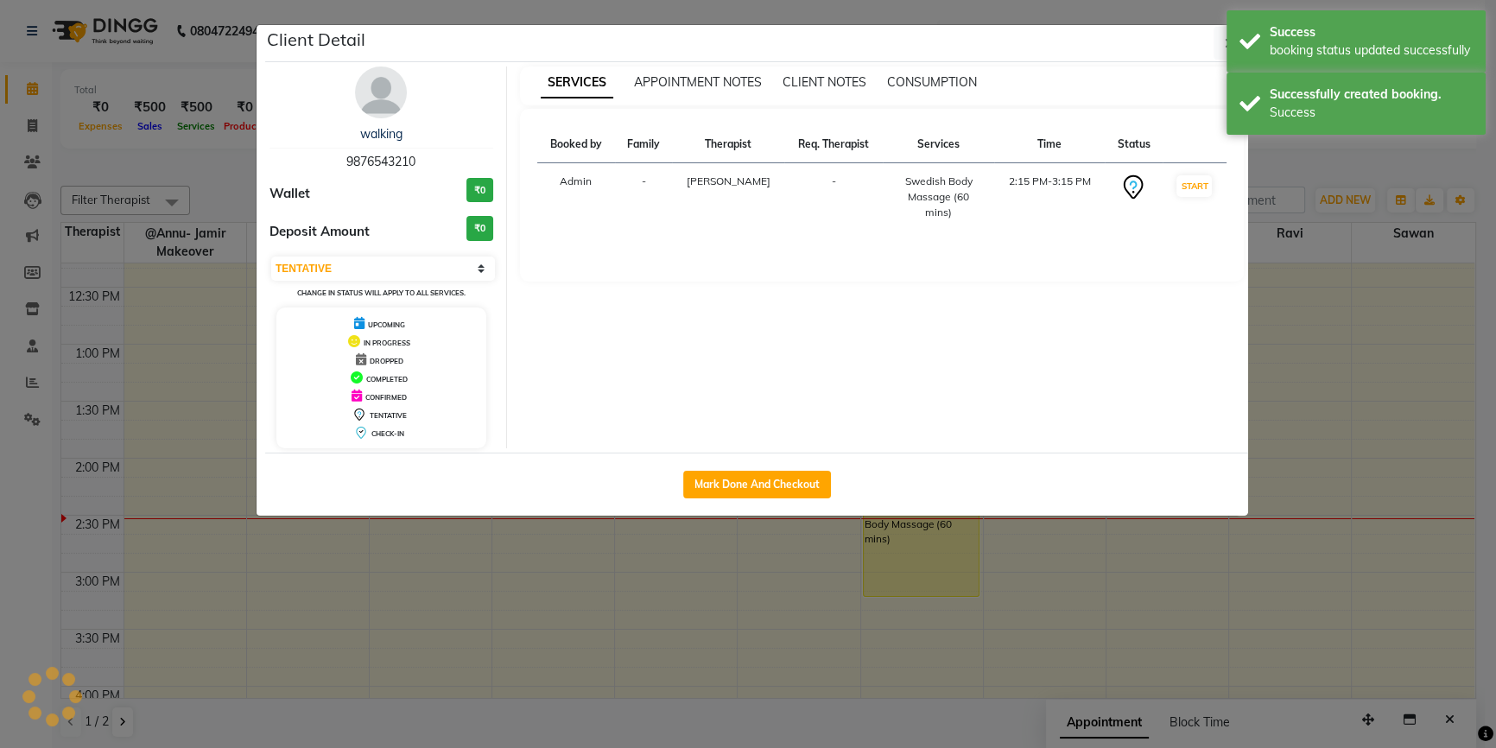
select select "1"
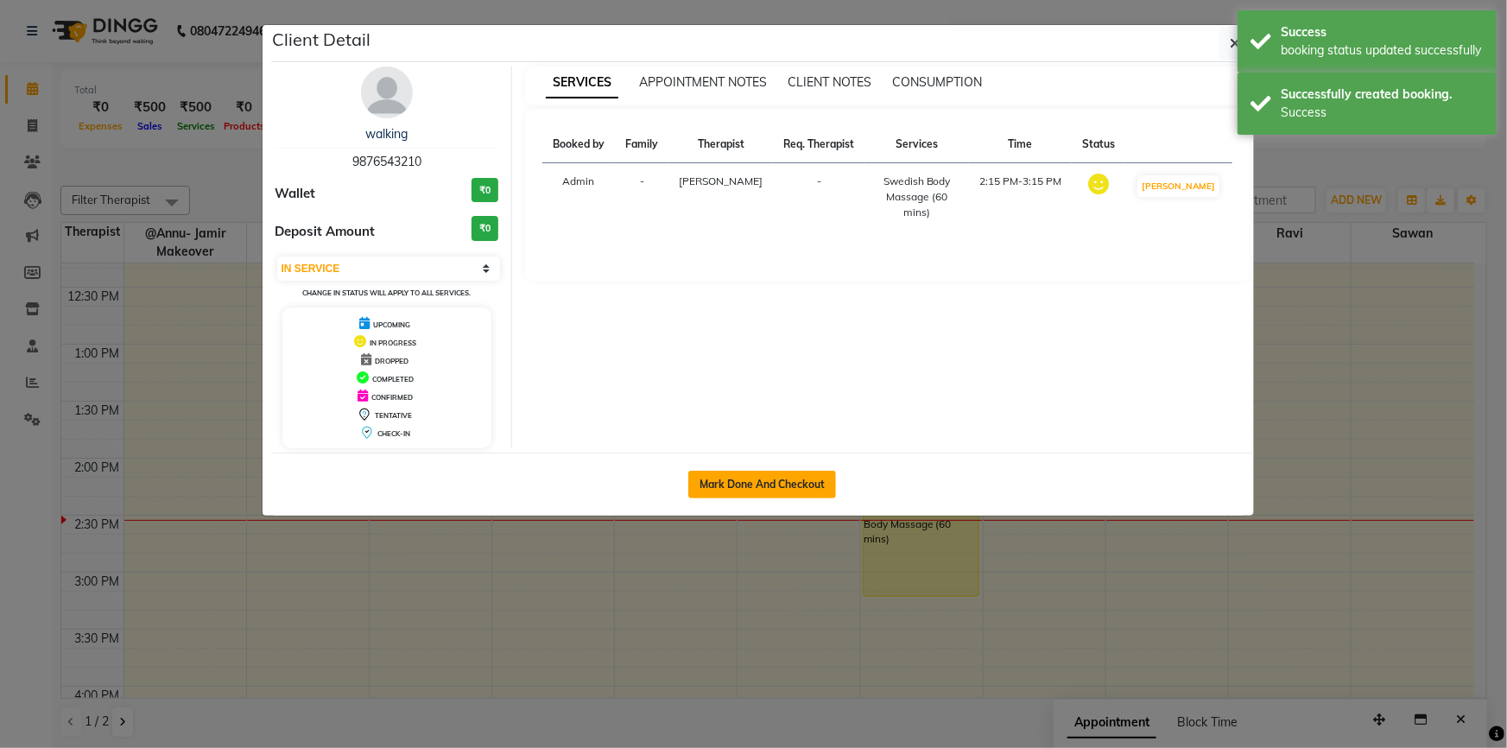
click at [791, 479] on button "Mark Done And Checkout" at bounding box center [762, 485] width 148 height 28
select select "service"
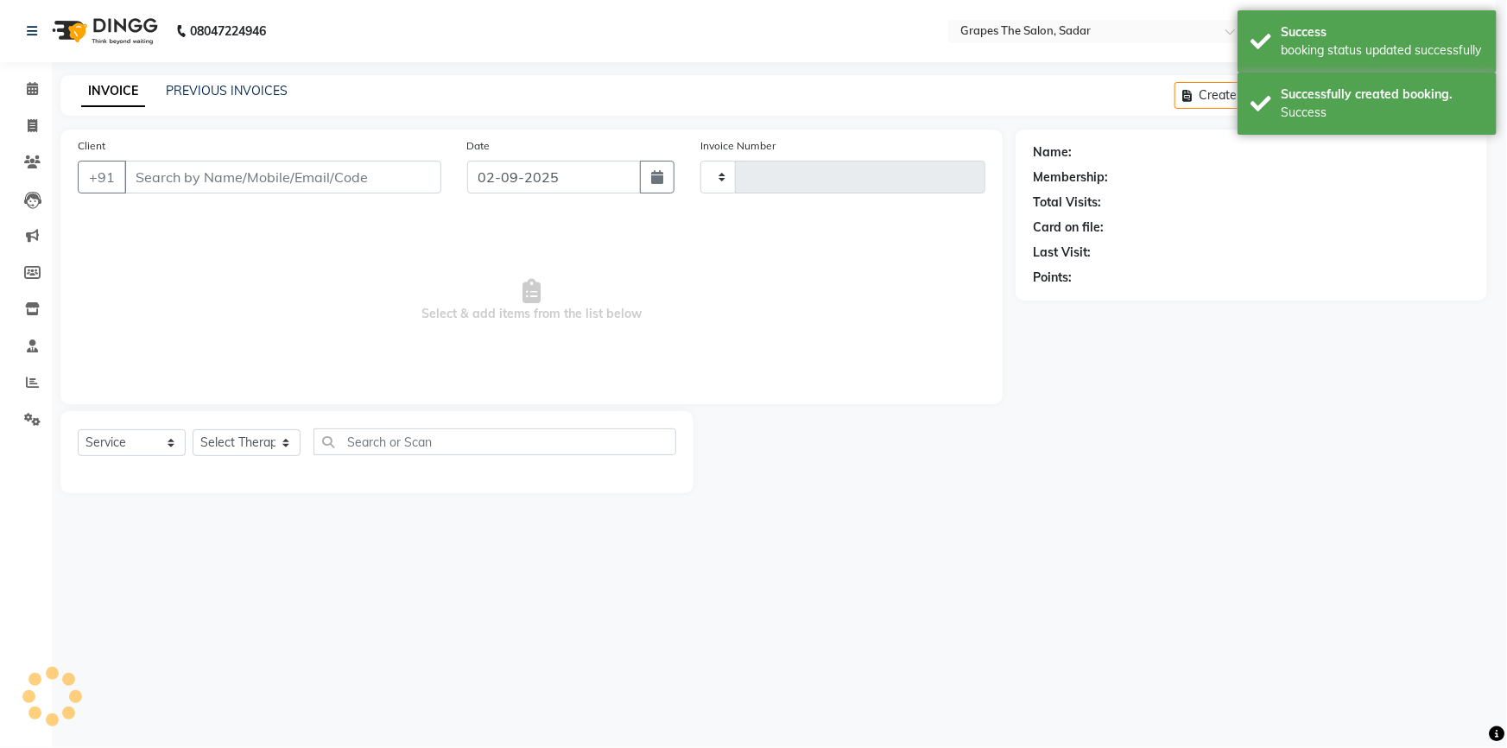
type input "1486"
select select "55"
type input "9876543210"
select select "51713"
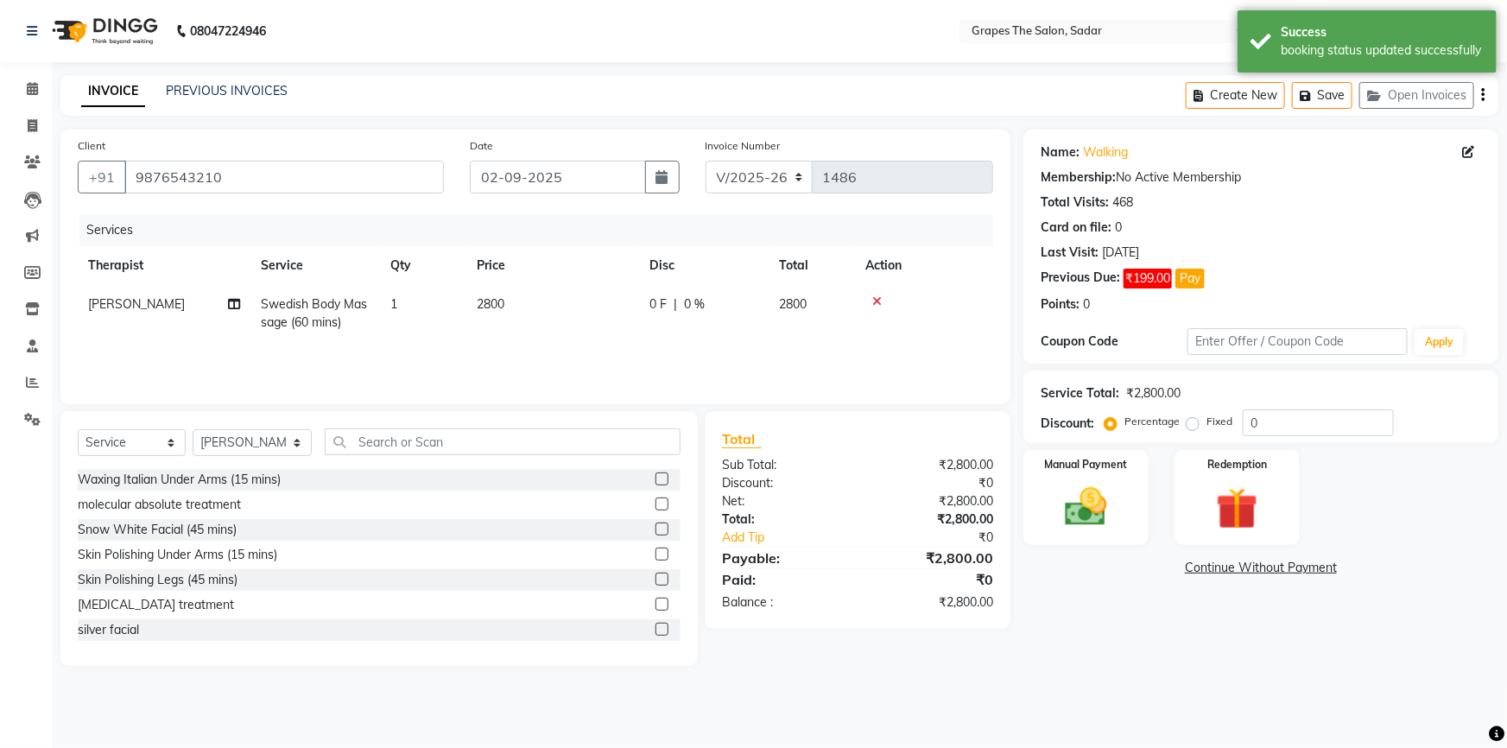
click at [539, 330] on td "2800" at bounding box center [552, 313] width 173 height 57
select select "51713"
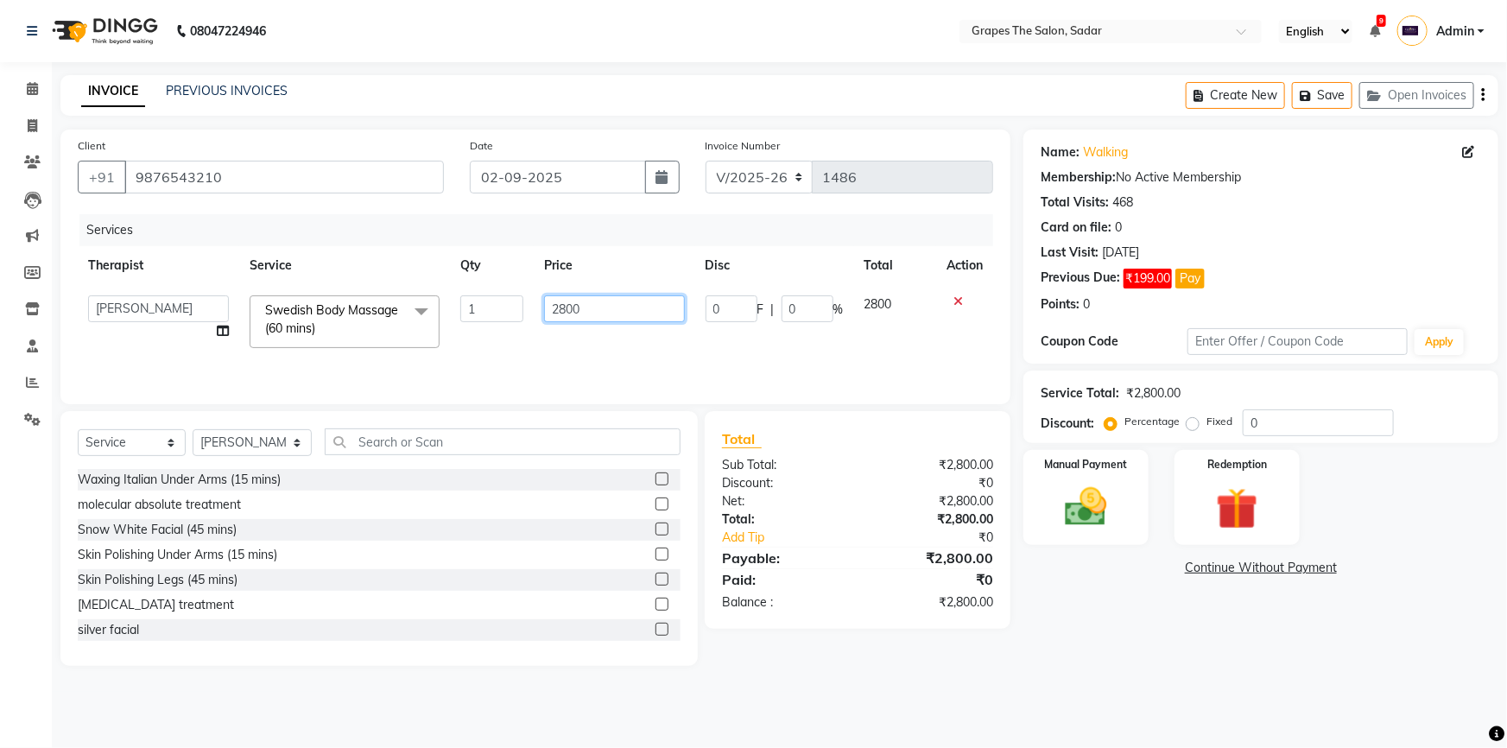
drag, startPoint x: 614, startPoint y: 314, endPoint x: 422, endPoint y: 308, distance: 192.7
click at [422, 308] on tr "@Annu- jamir makeover [PERSON_NAME] @[PERSON_NAME]-Asre Boss [PERSON_NAME] Nikh…" at bounding box center [536, 321] width 916 height 73
type input "2000"
click at [586, 343] on div "Services Therapist Service Qty Price Disc Total Action @Annu- jamir makeover [P…" at bounding box center [536, 300] width 916 height 173
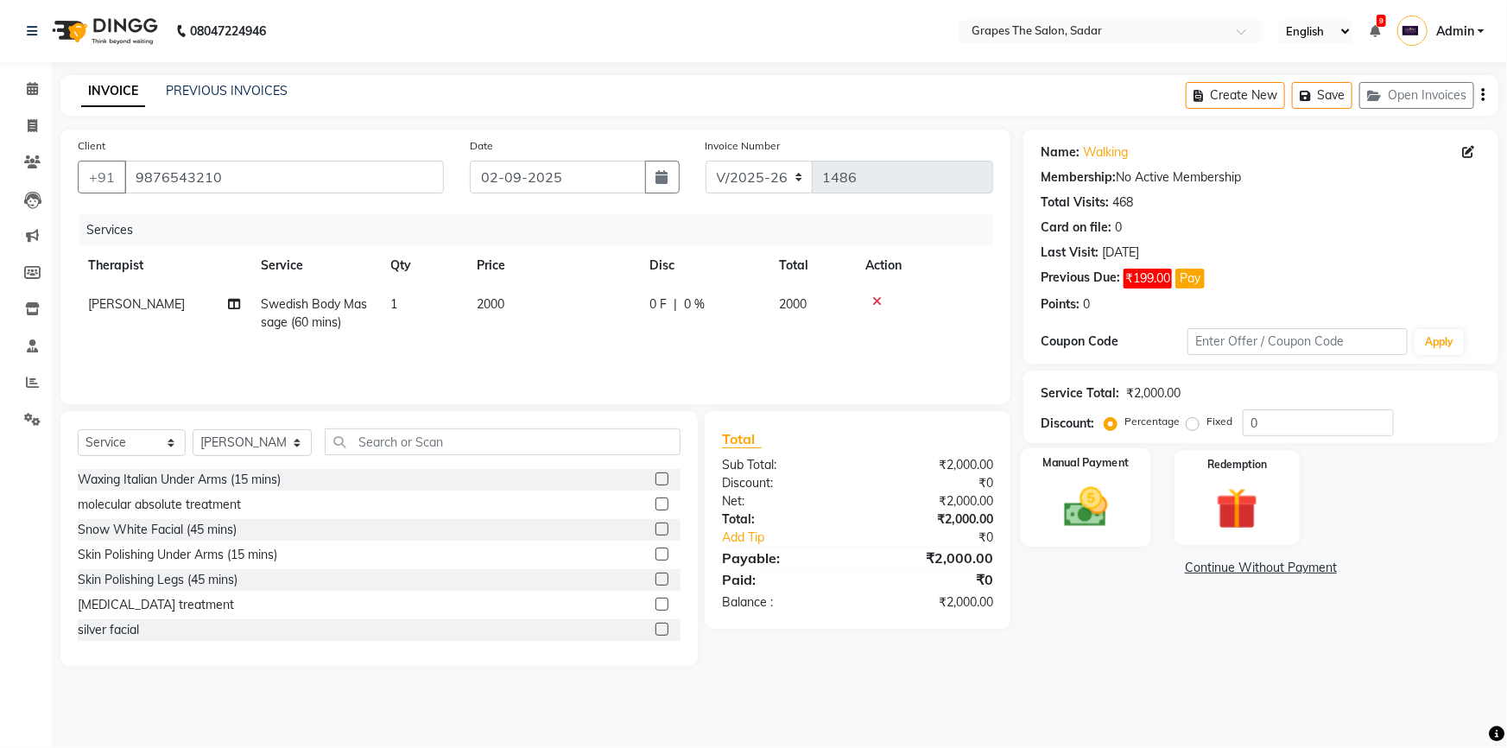
click at [1100, 484] on img at bounding box center [1086, 507] width 71 height 50
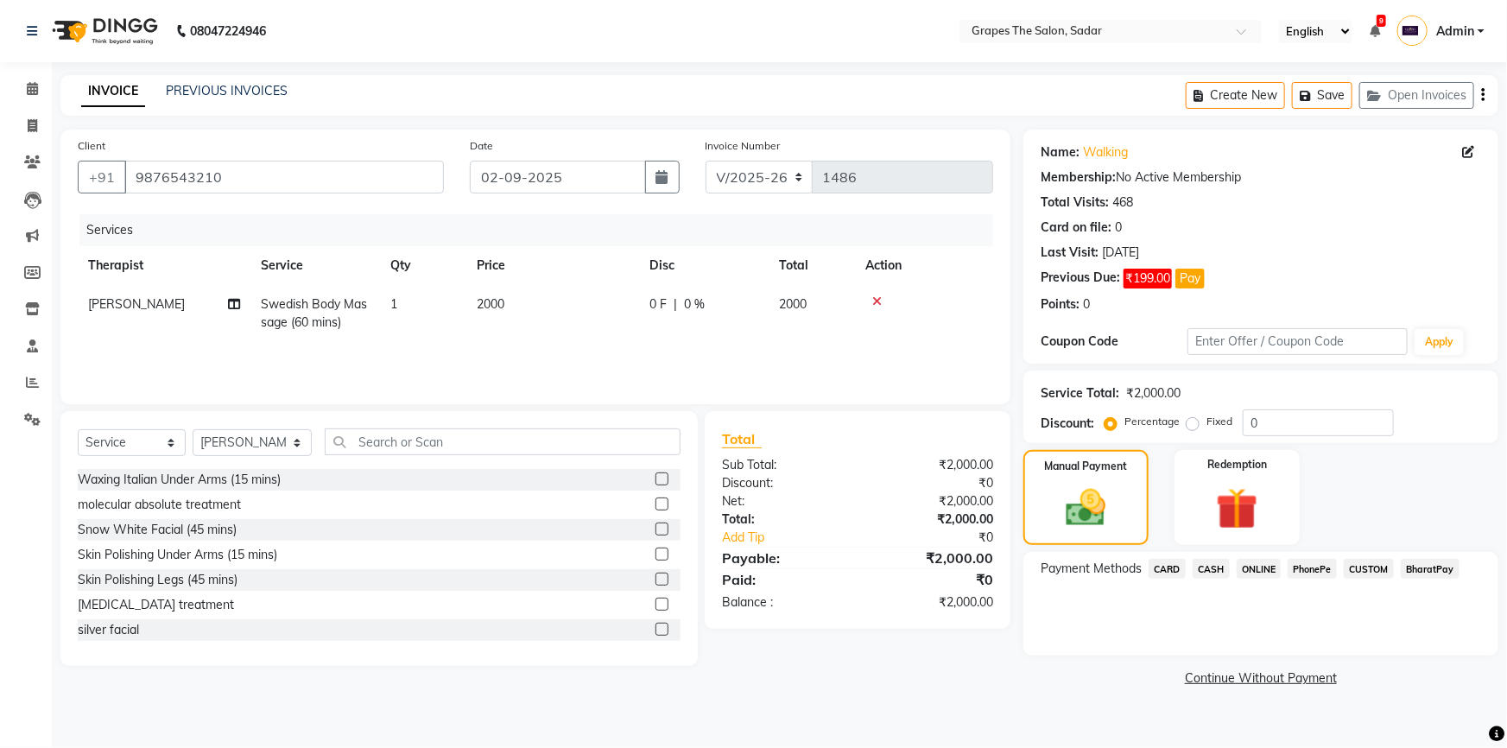
click at [1219, 569] on span "CASH" at bounding box center [1211, 569] width 37 height 20
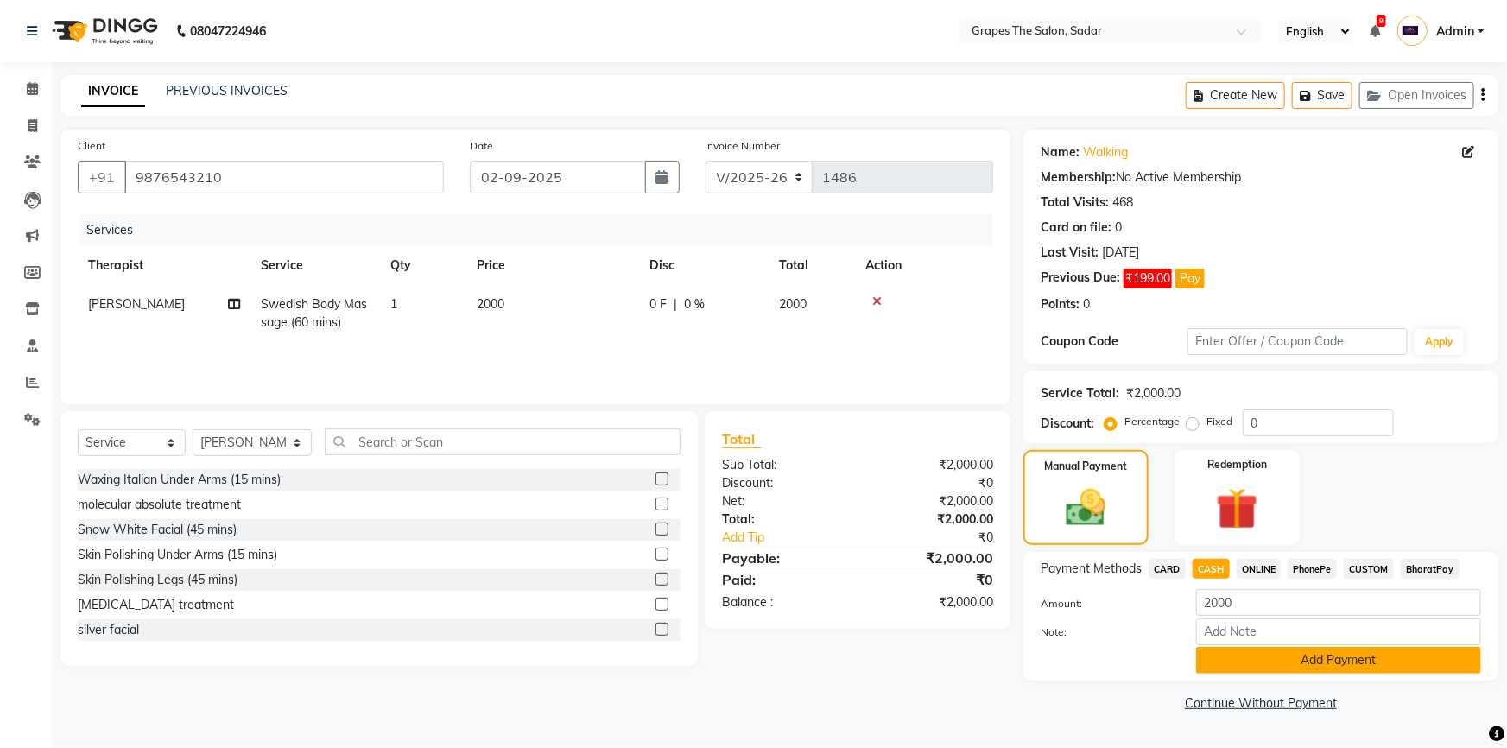
click at [1231, 665] on button "Add Payment" at bounding box center [1338, 660] width 285 height 27
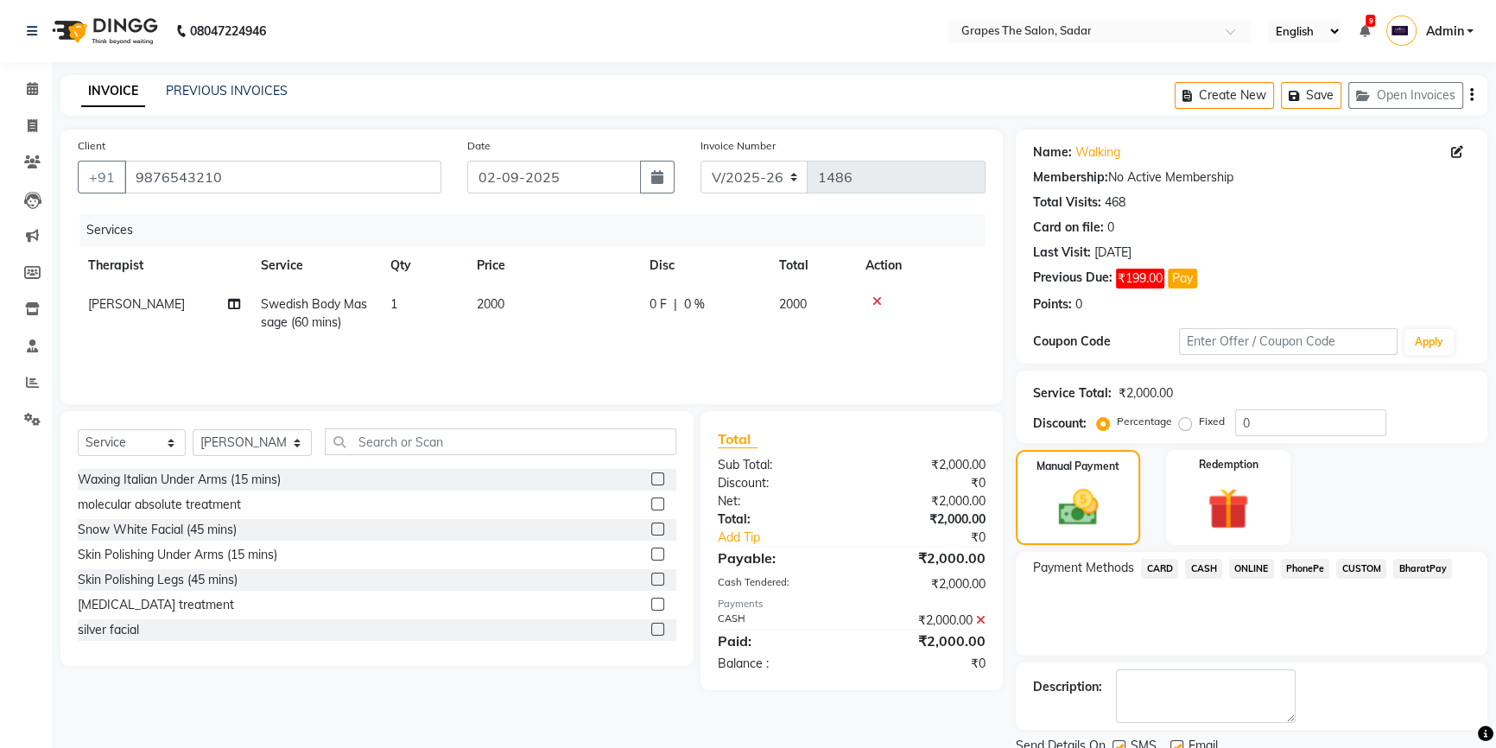
scroll to position [65, 0]
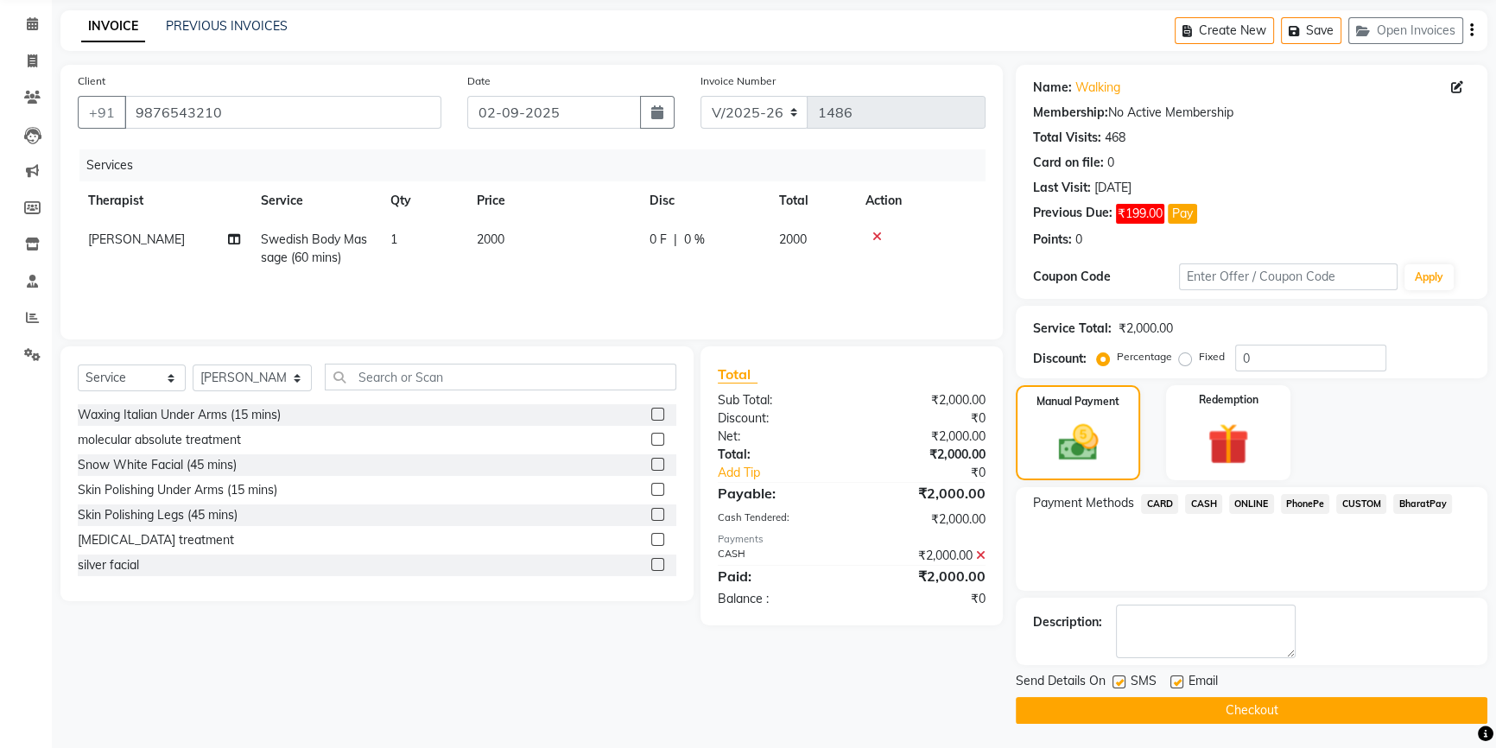
click at [1171, 680] on label at bounding box center [1177, 682] width 13 height 13
click at [1171, 680] on input "checkbox" at bounding box center [1176, 682] width 11 height 11
checkbox input "false"
drag, startPoint x: 1120, startPoint y: 682, endPoint x: 1113, endPoint y: 721, distance: 40.3
click at [1120, 682] on label at bounding box center [1119, 682] width 13 height 13
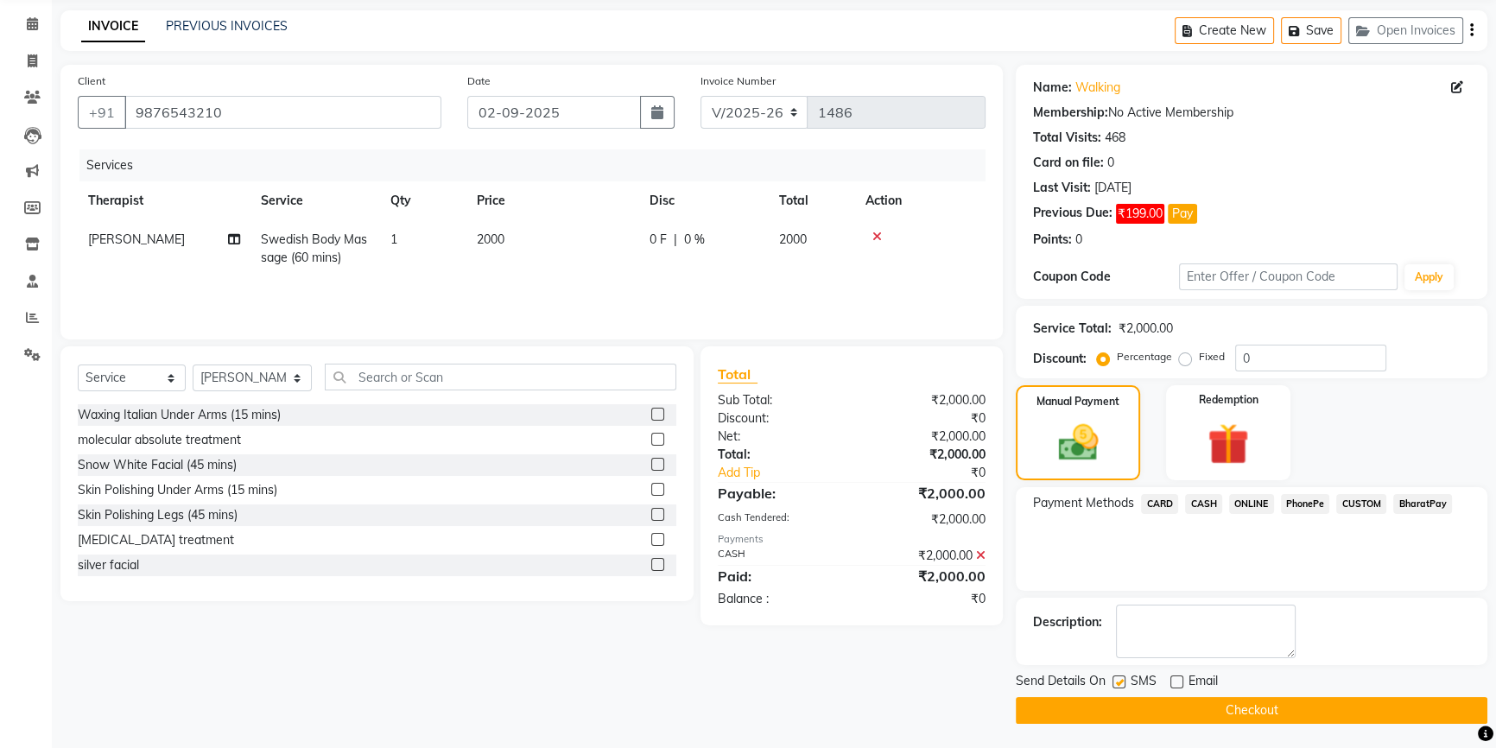
click at [1120, 682] on input "checkbox" at bounding box center [1118, 682] width 11 height 11
checkbox input "false"
click at [1114, 717] on button "Checkout" at bounding box center [1252, 710] width 472 height 27
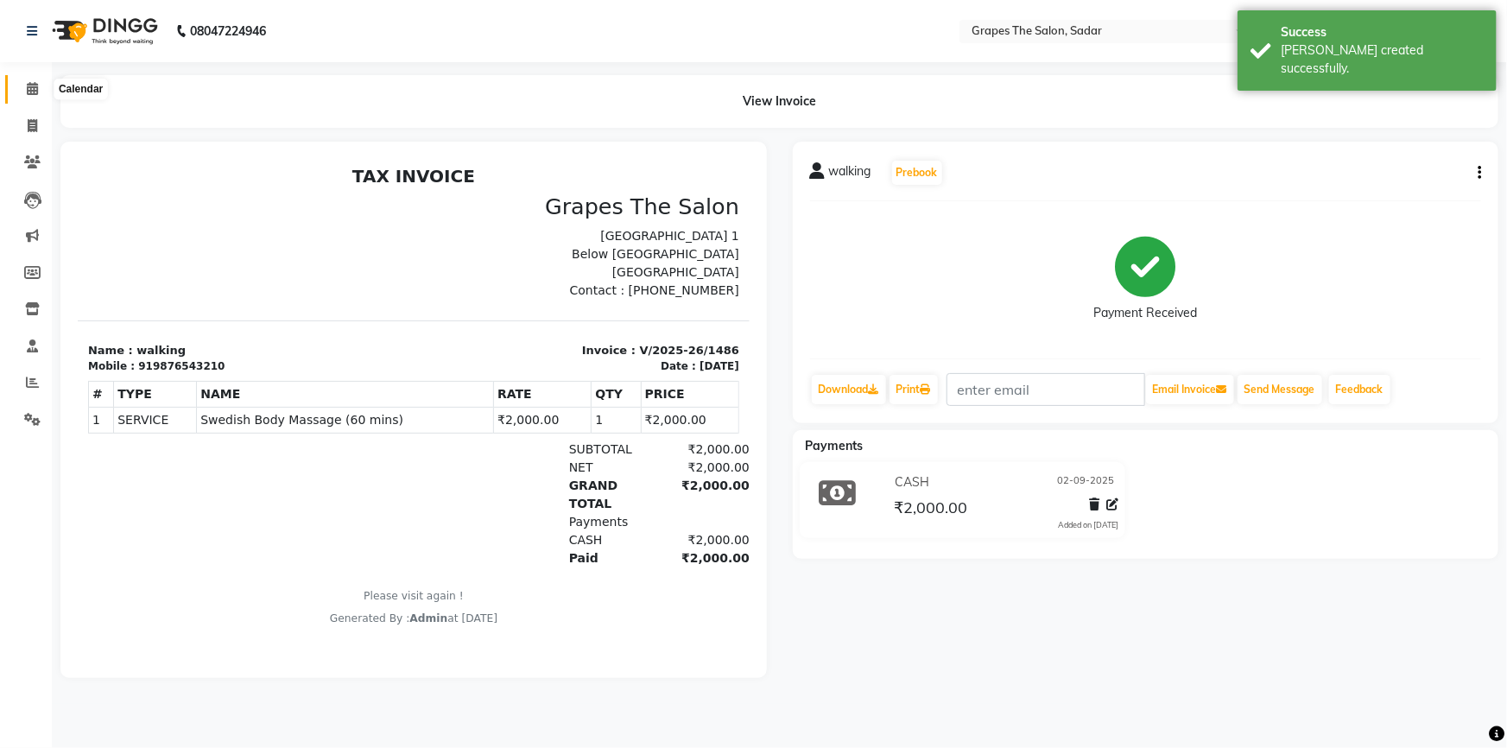
click at [29, 86] on icon at bounding box center [32, 88] width 11 height 13
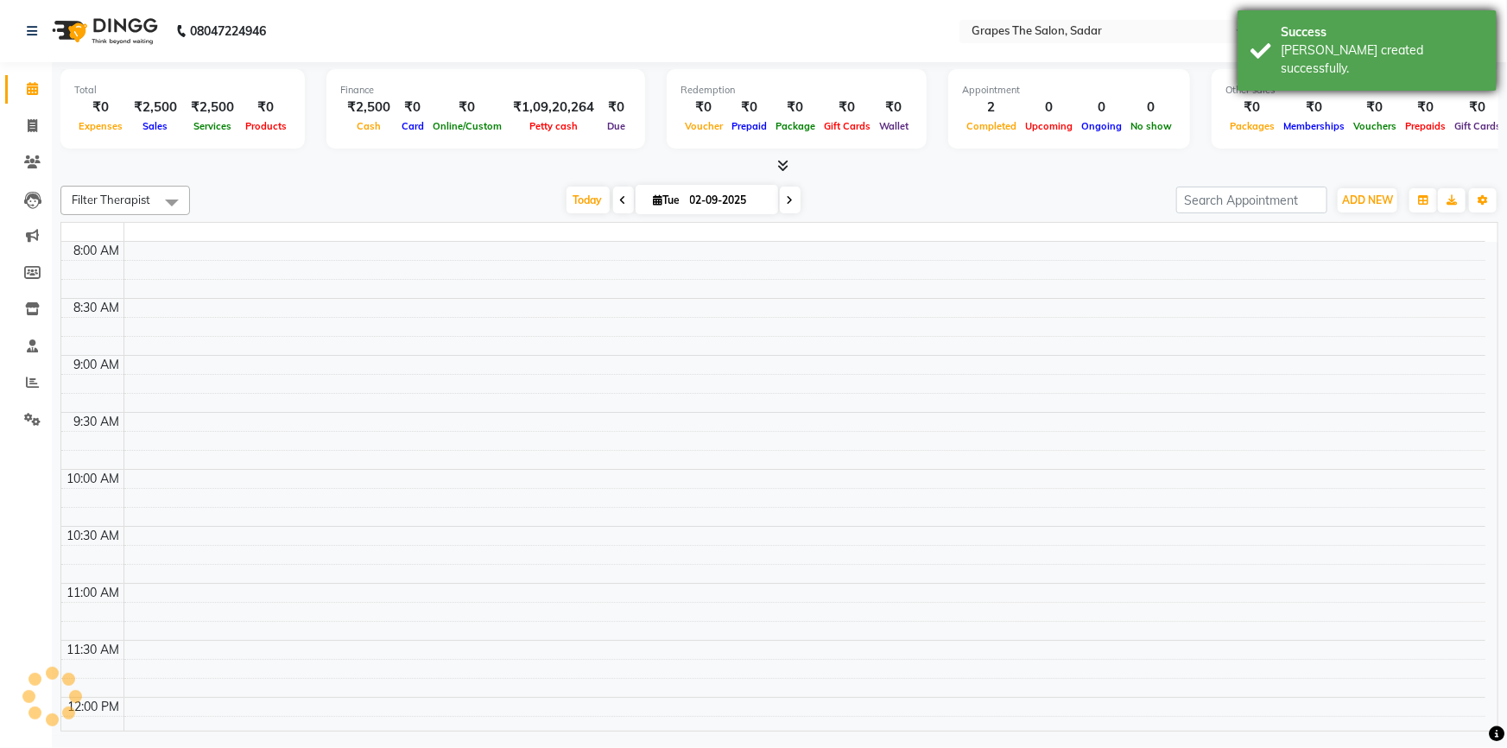
click at [1258, 35] on div "Success [PERSON_NAME] created successfully." at bounding box center [1367, 50] width 259 height 80
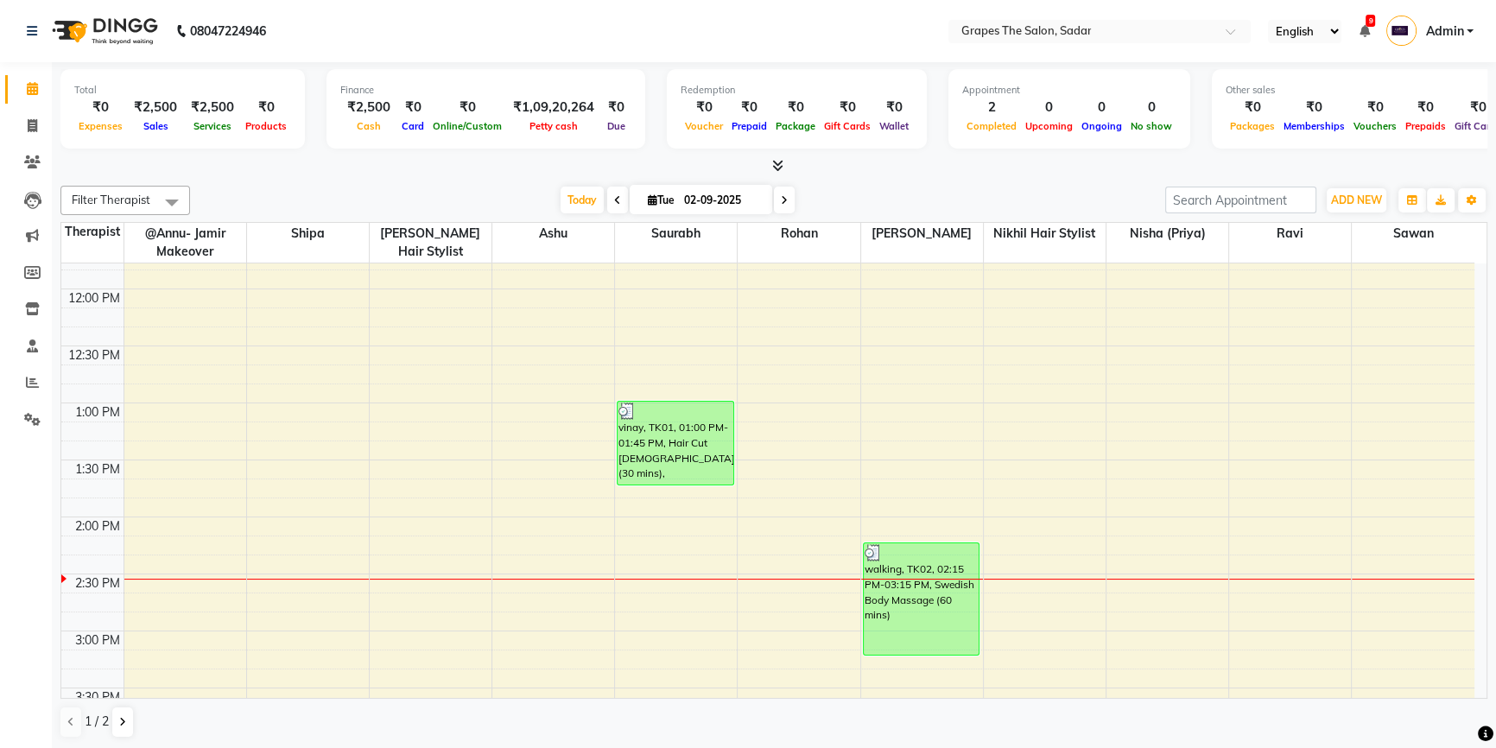
scroll to position [546, 0]
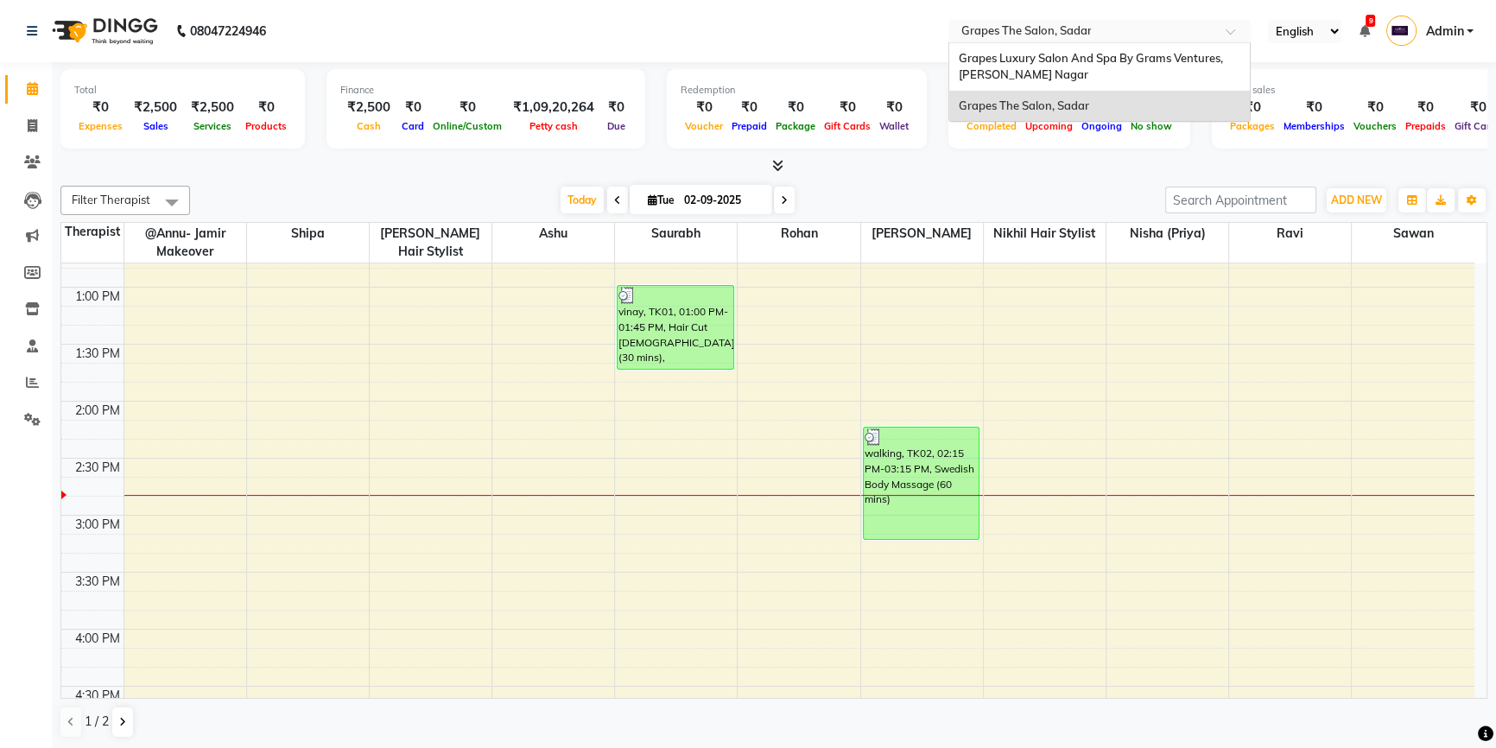
click at [1127, 29] on input "text" at bounding box center [1082, 32] width 251 height 17
click at [1092, 60] on span "Grapes Luxury Salon And Spa By Grams Ventures, [PERSON_NAME] Nagar" at bounding box center [1091, 66] width 267 height 31
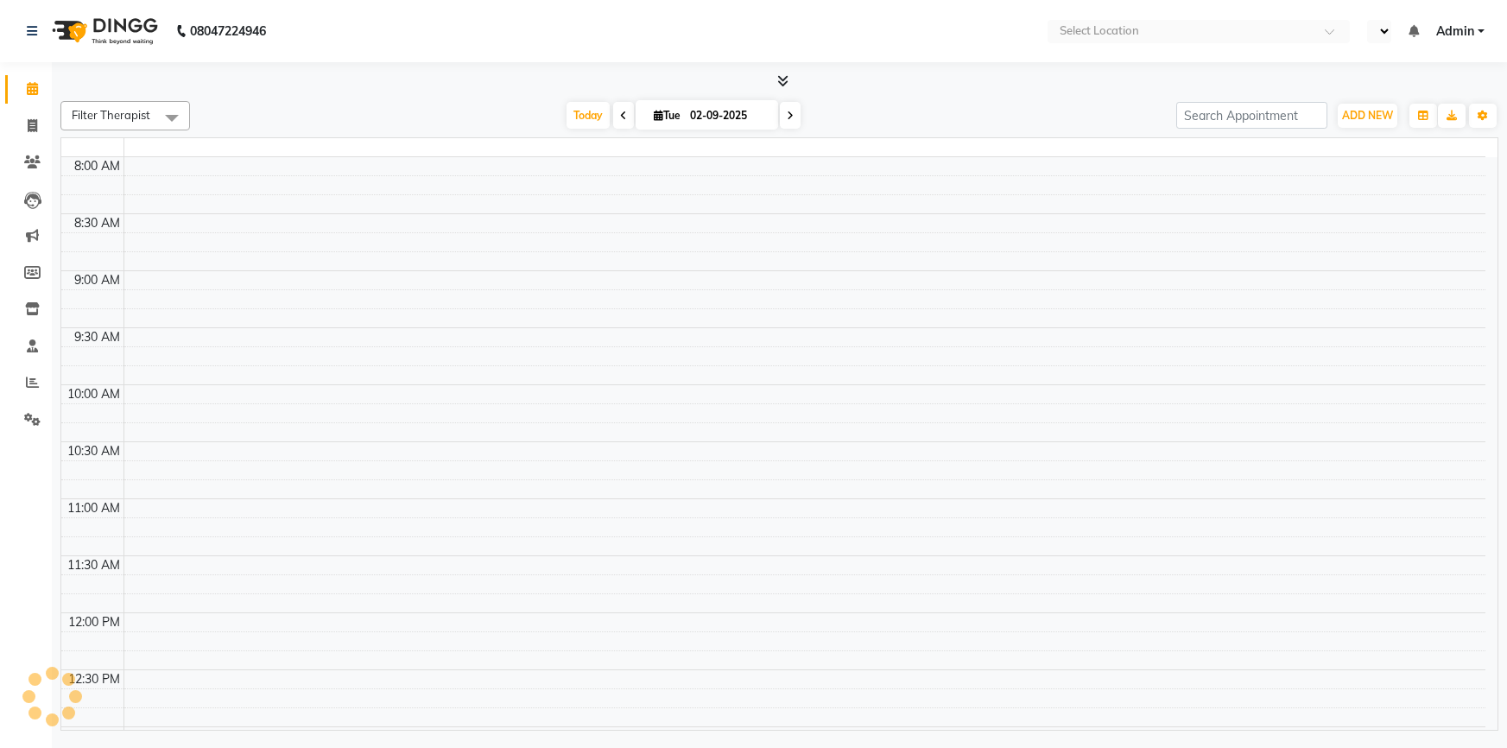
select select "en"
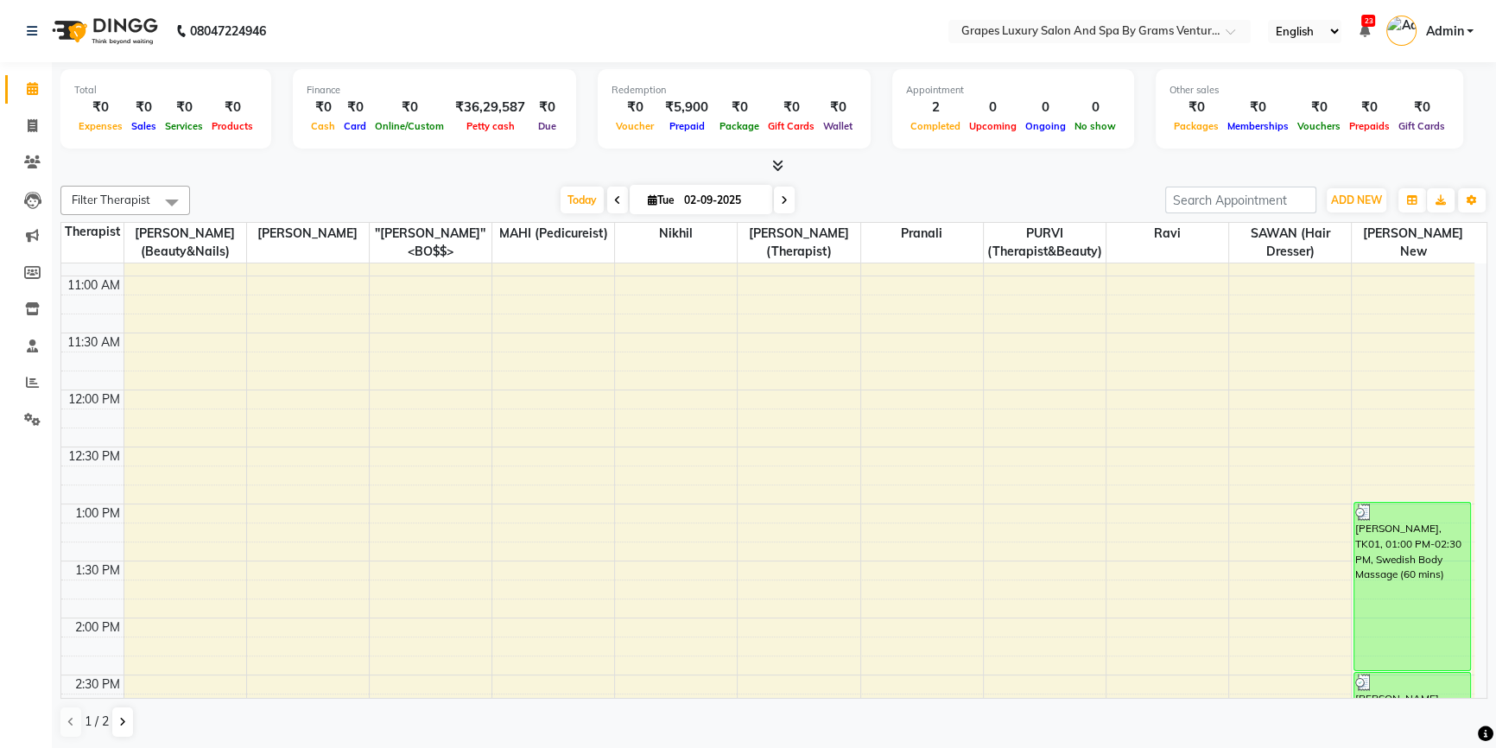
scroll to position [412, 0]
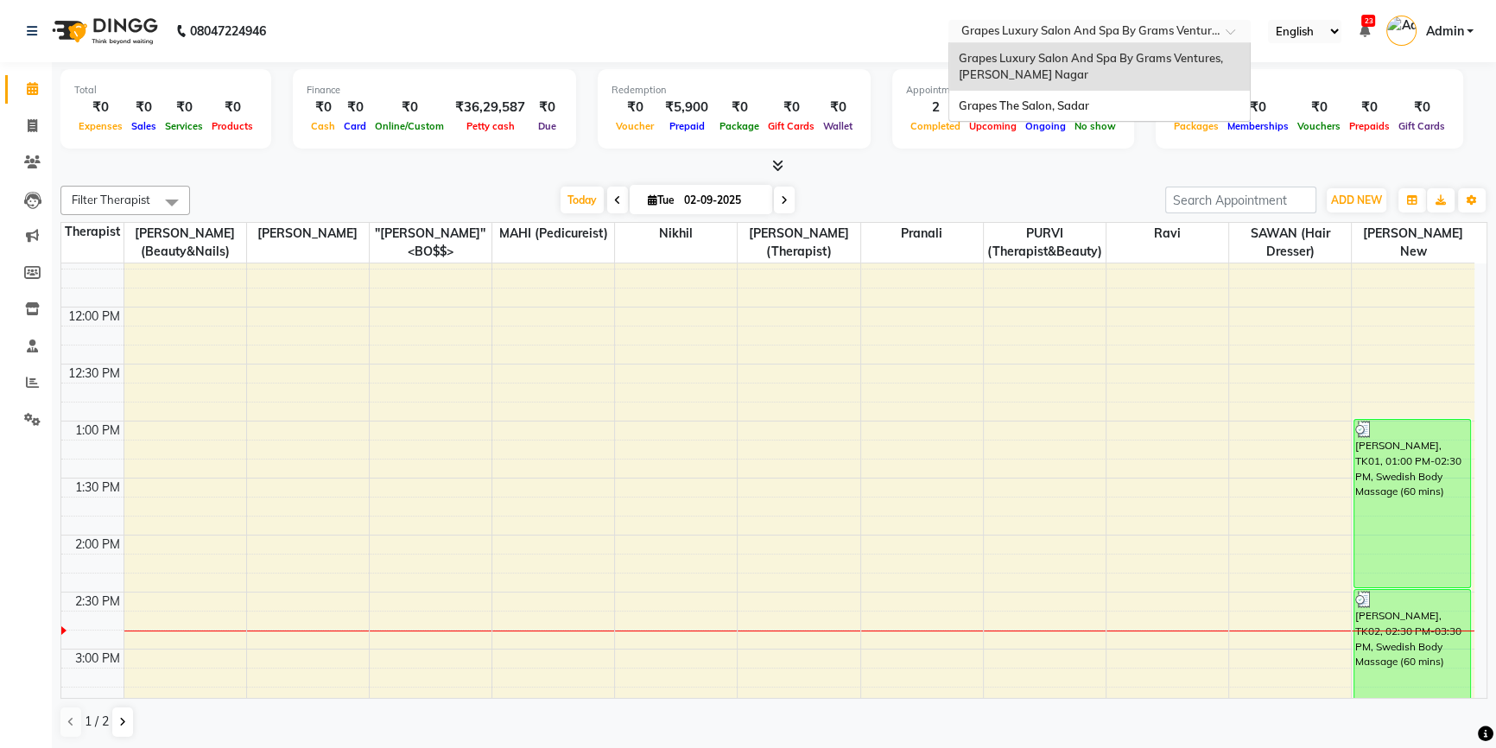
click at [1091, 29] on input "text" at bounding box center [1082, 32] width 251 height 17
click at [1057, 96] on div "Grapes The Salon, Sadar" at bounding box center [1099, 106] width 301 height 31
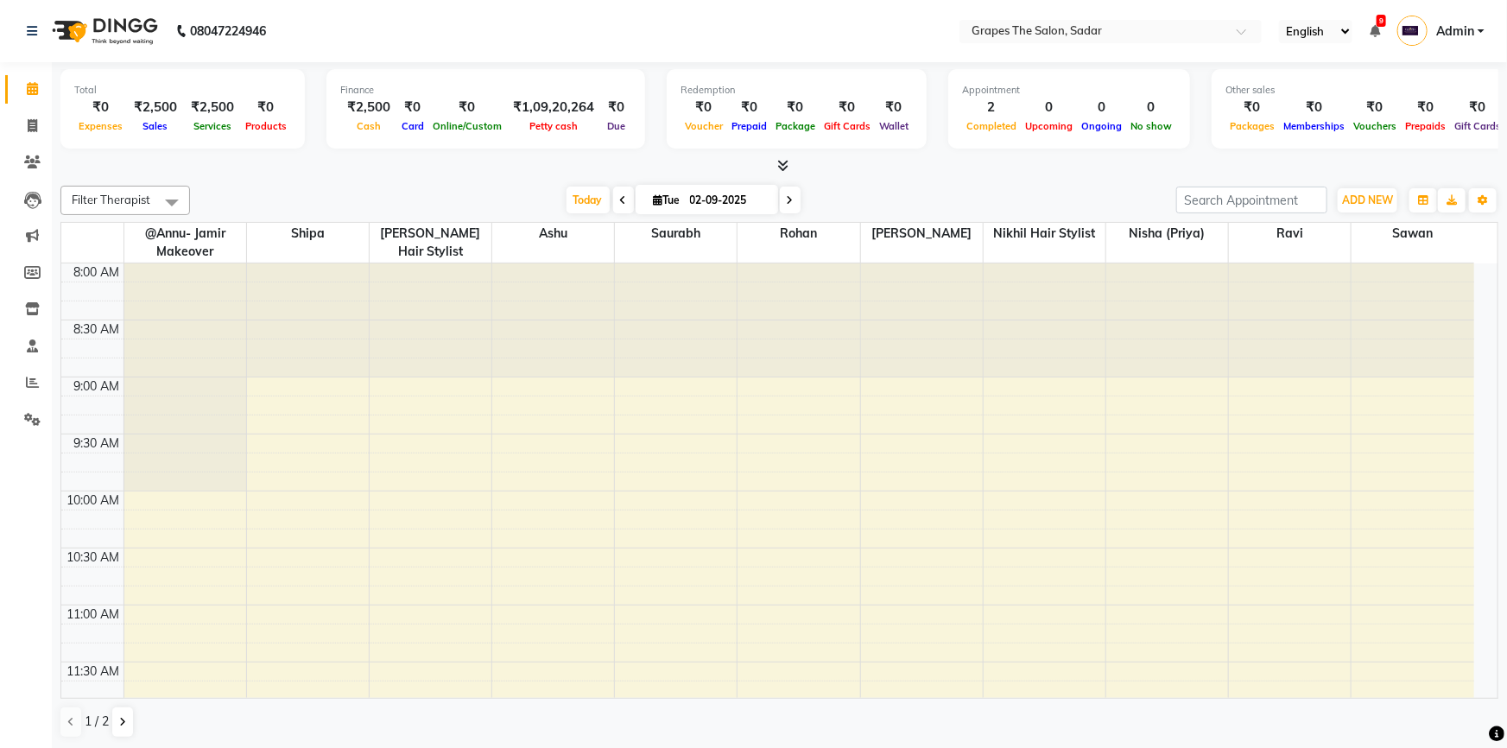
select select "en"
